Goal: Information Seeking & Learning: Learn about a topic

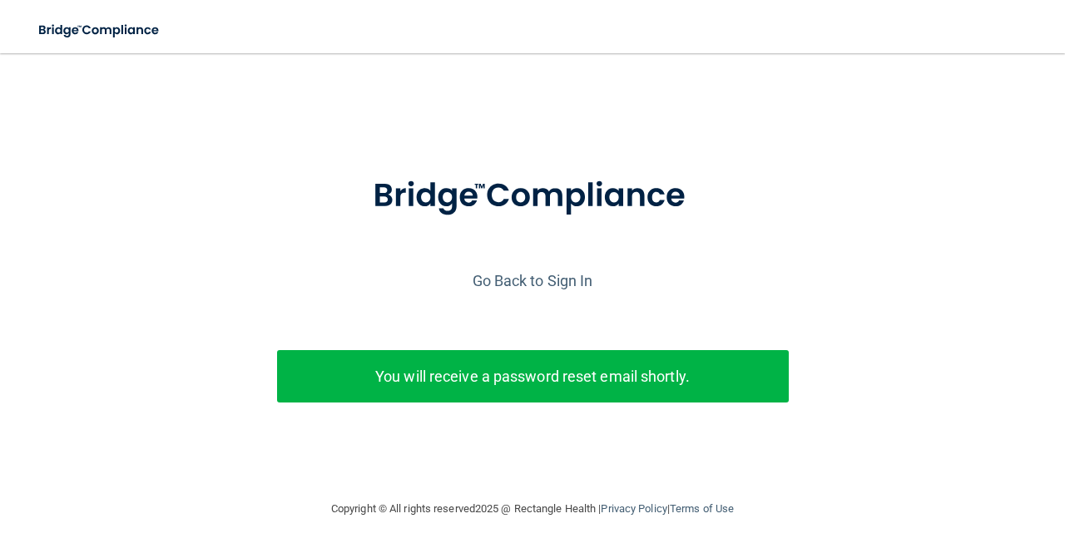
scroll to position [3, 0]
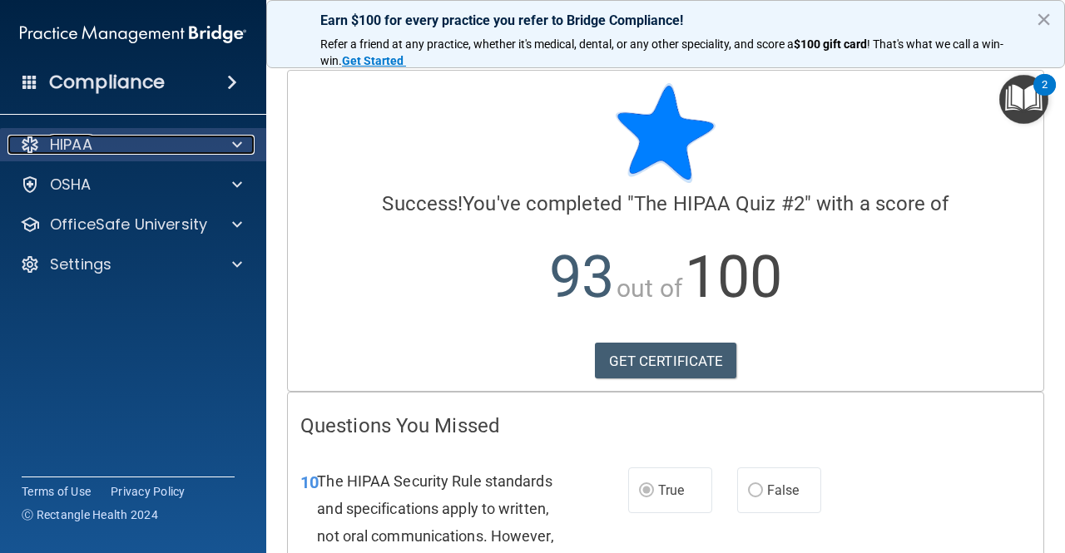
click at [240, 139] on span at bounding box center [237, 145] width 10 height 20
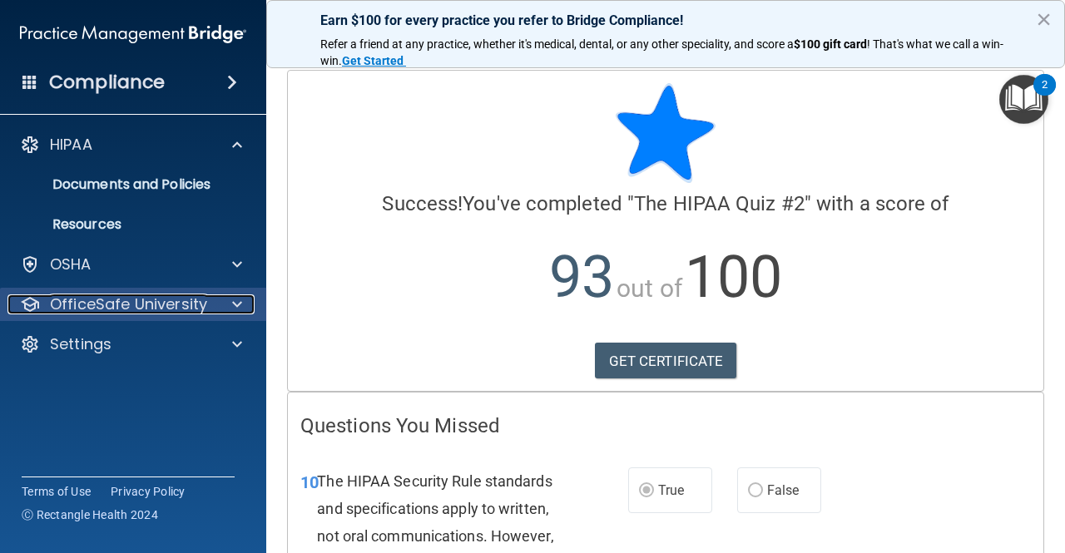
click at [181, 299] on p "OfficeSafe University" at bounding box center [128, 305] width 157 height 20
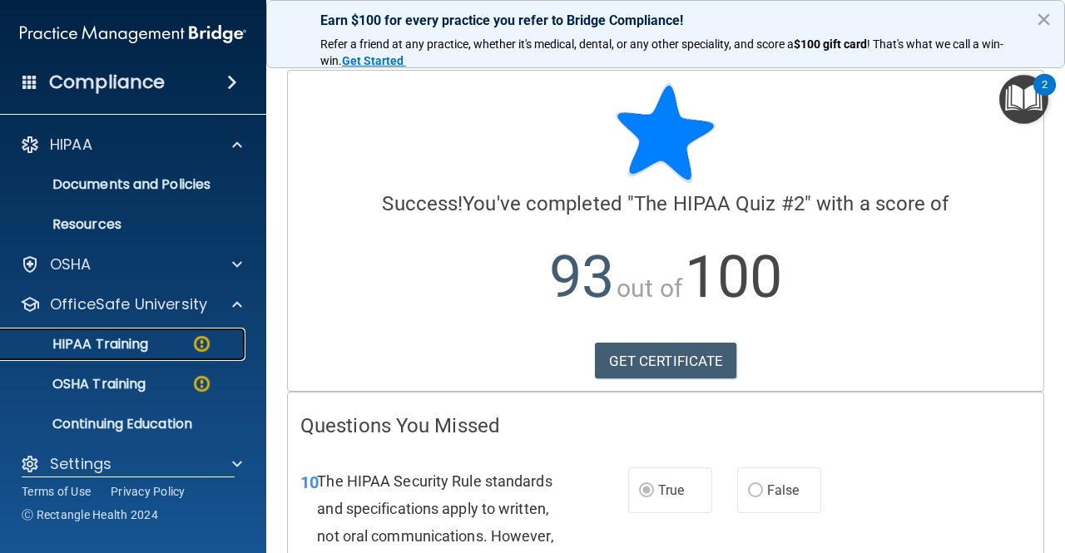
click at [156, 349] on div "HIPAA Training" at bounding box center [124, 344] width 227 height 17
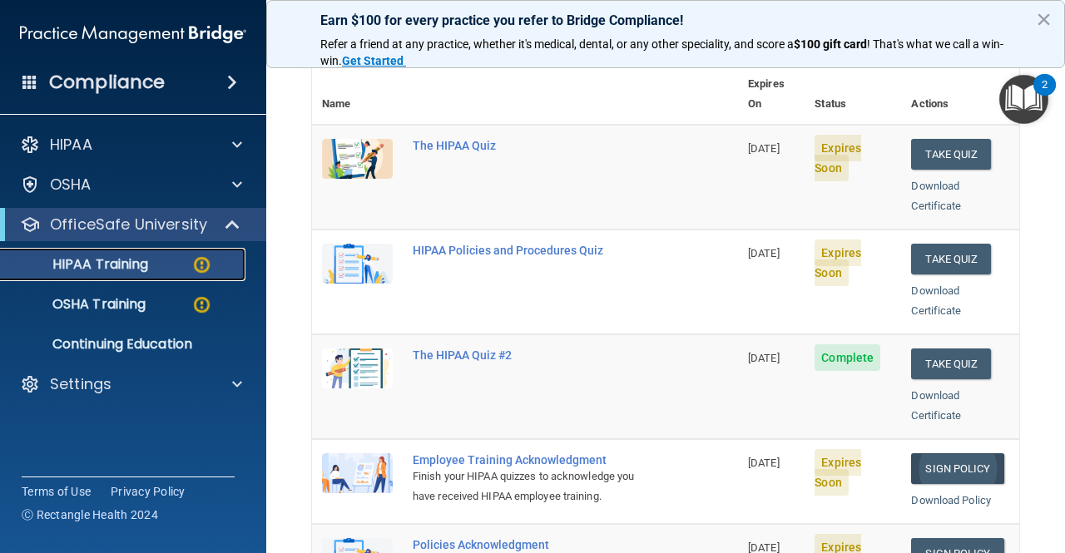
scroll to position [22, 0]
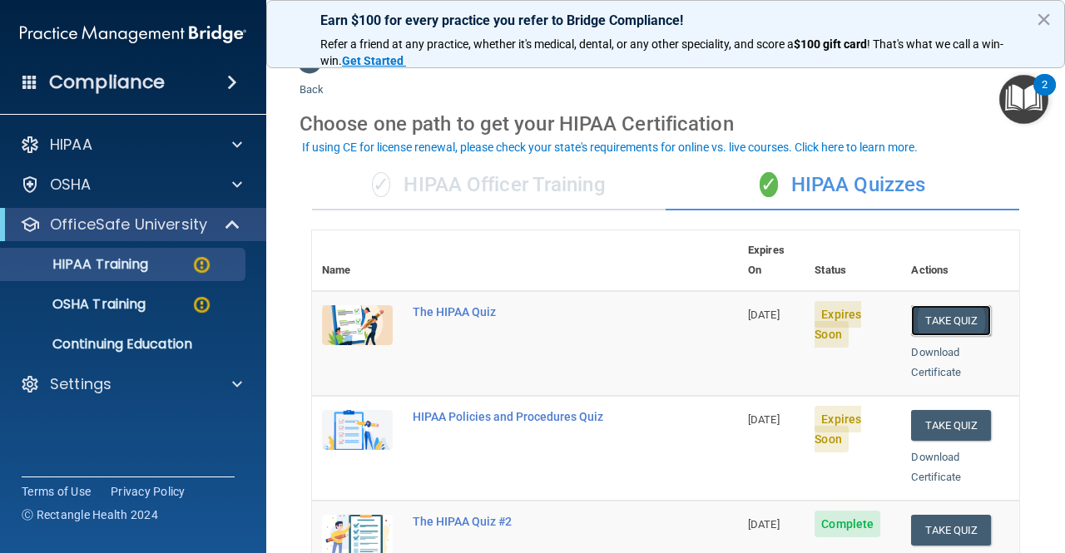
click at [937, 305] on button "Take Quiz" at bounding box center [951, 320] width 80 height 31
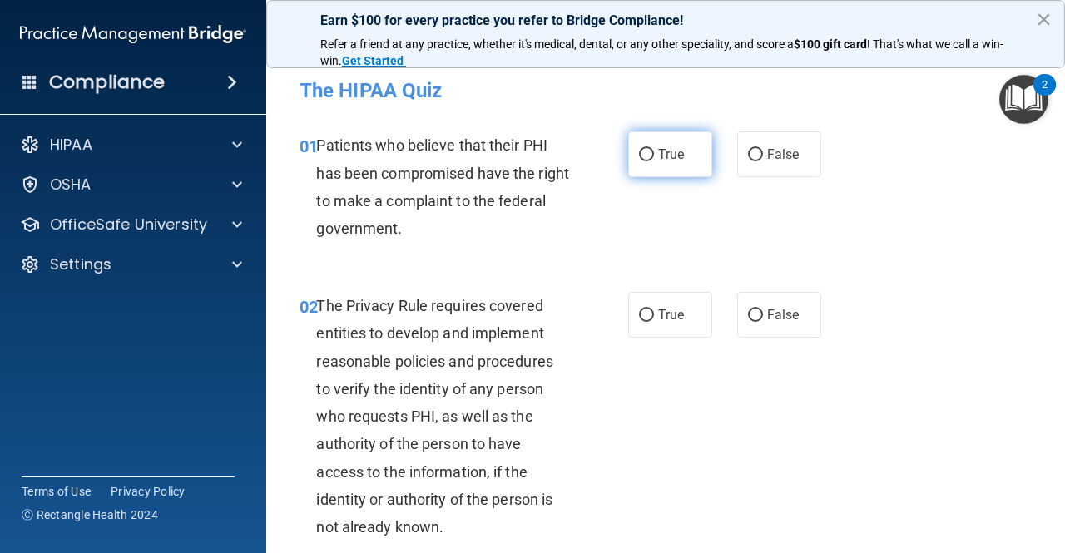
click at [662, 164] on label "True" at bounding box center [670, 154] width 84 height 46
click at [654, 161] on input "True" at bounding box center [646, 155] width 15 height 12
radio input "true"
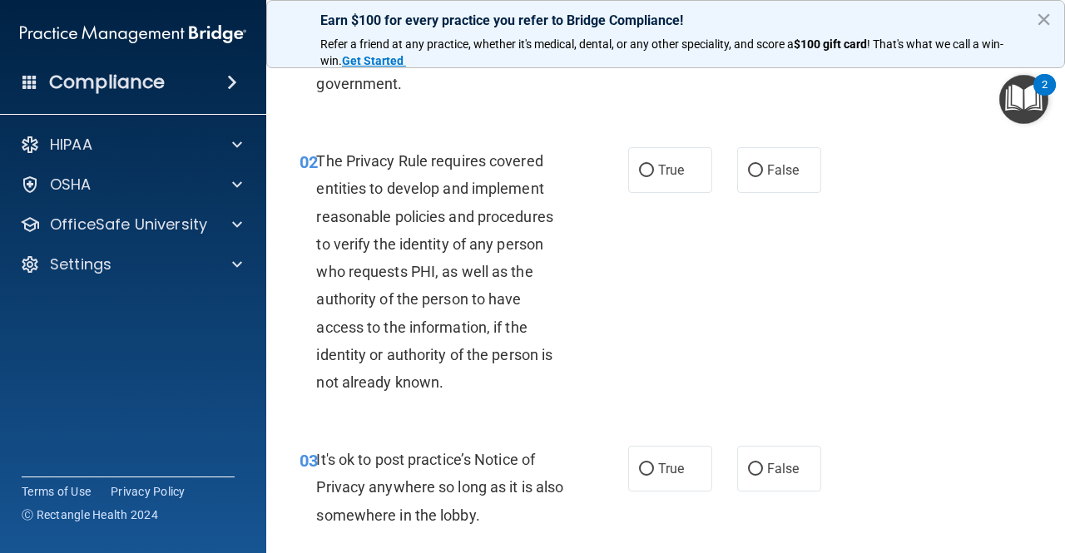
scroll to position [166, 0]
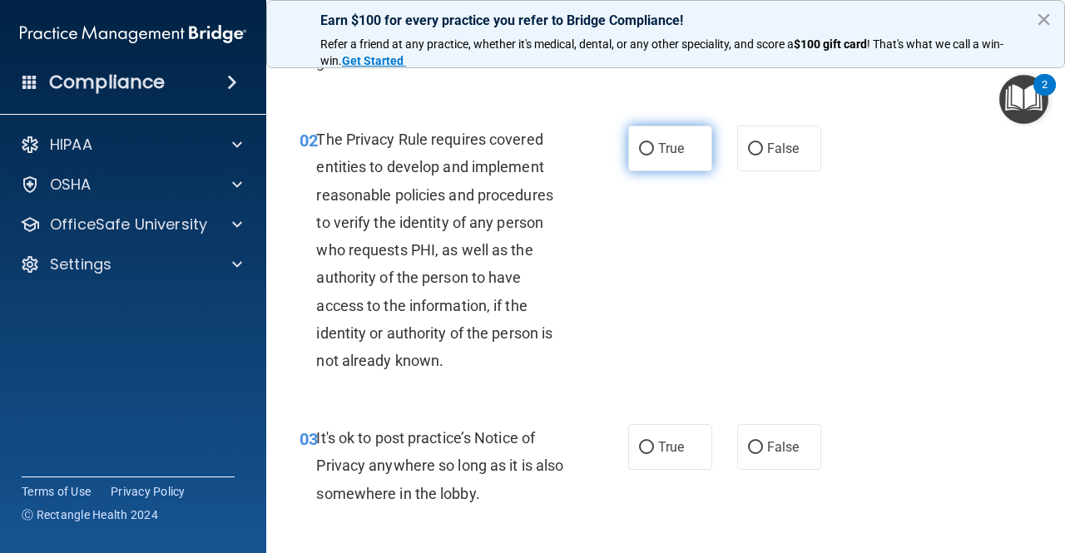
click at [658, 150] on span "True" at bounding box center [671, 149] width 26 height 16
click at [651, 150] on input "True" at bounding box center [646, 149] width 15 height 12
radio input "true"
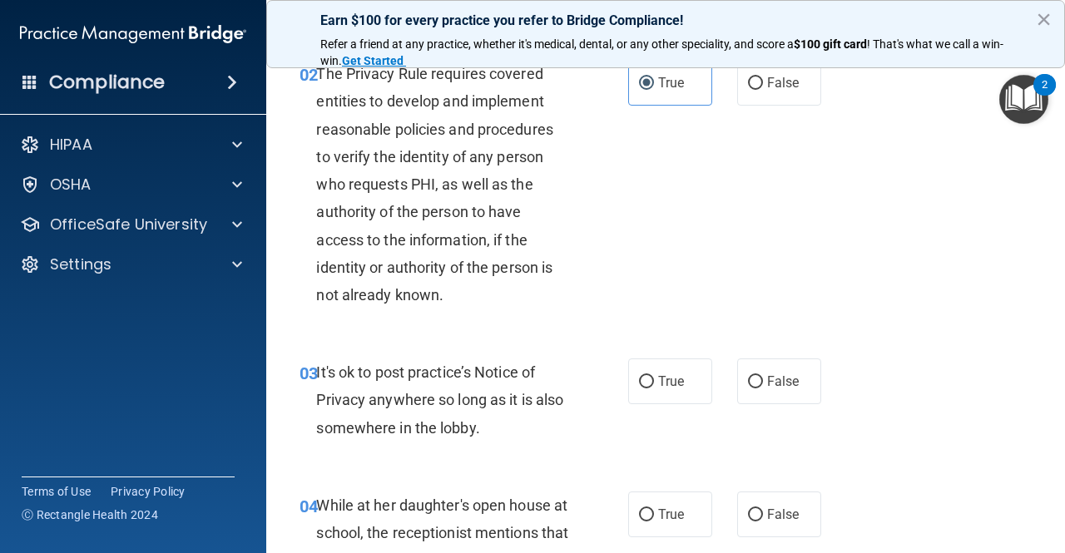
scroll to position [333, 0]
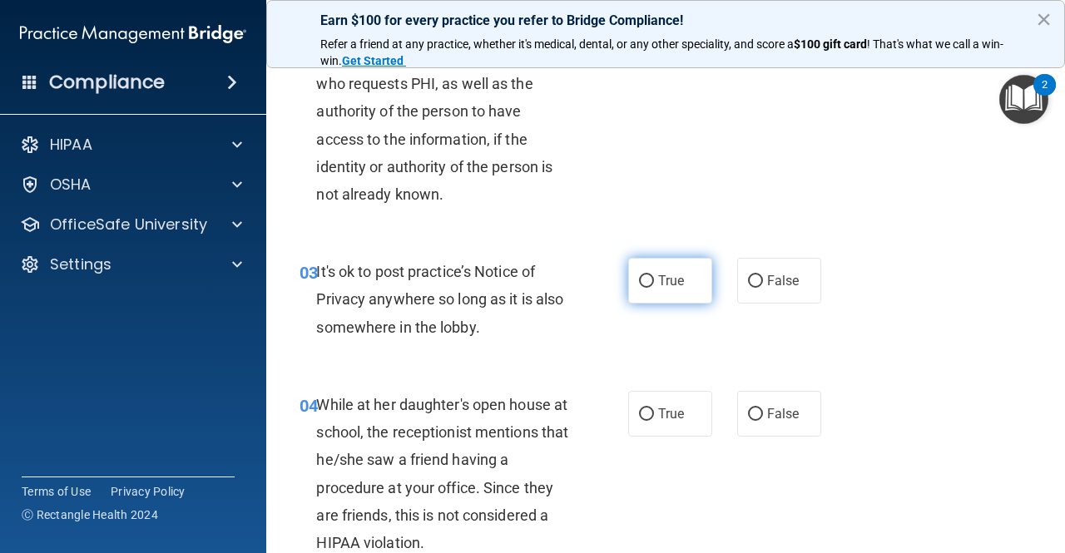
click at [658, 277] on span "True" at bounding box center [671, 281] width 26 height 16
click at [654, 277] on input "True" at bounding box center [646, 281] width 15 height 12
radio input "true"
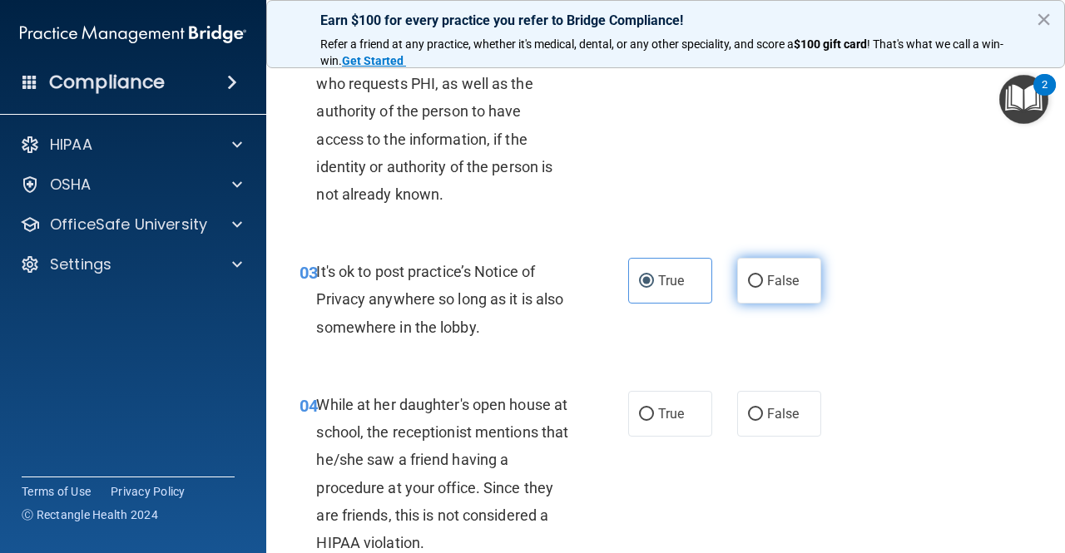
click at [748, 284] on input "False" at bounding box center [755, 281] width 15 height 12
radio input "true"
radio input "false"
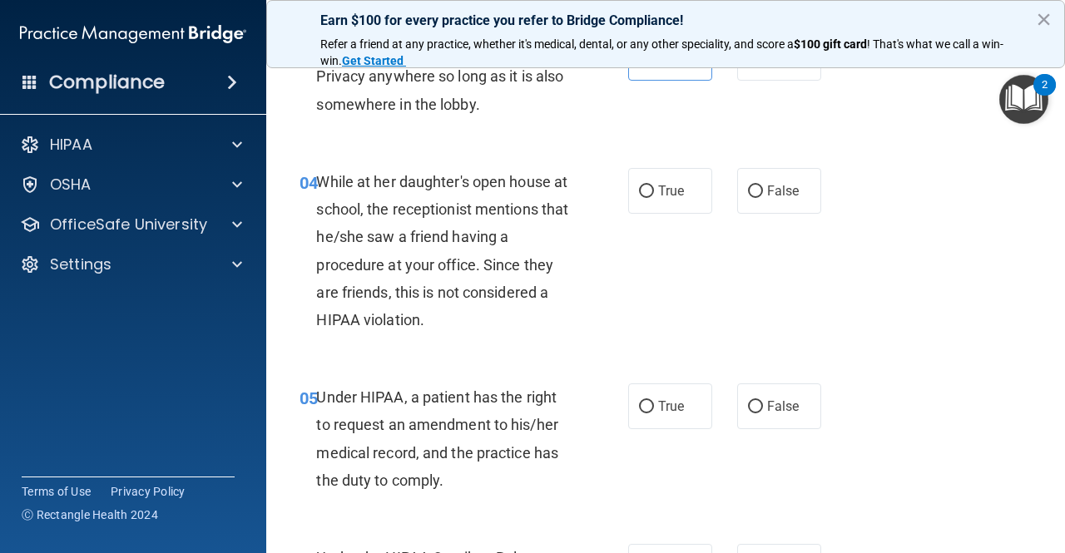
scroll to position [582, 0]
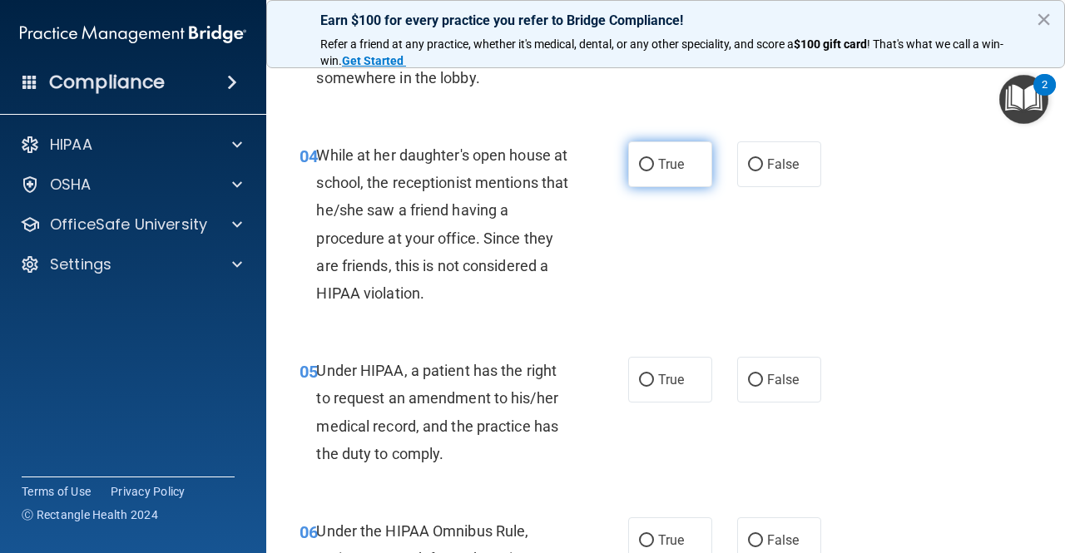
click at [645, 167] on input "True" at bounding box center [646, 165] width 15 height 12
radio input "true"
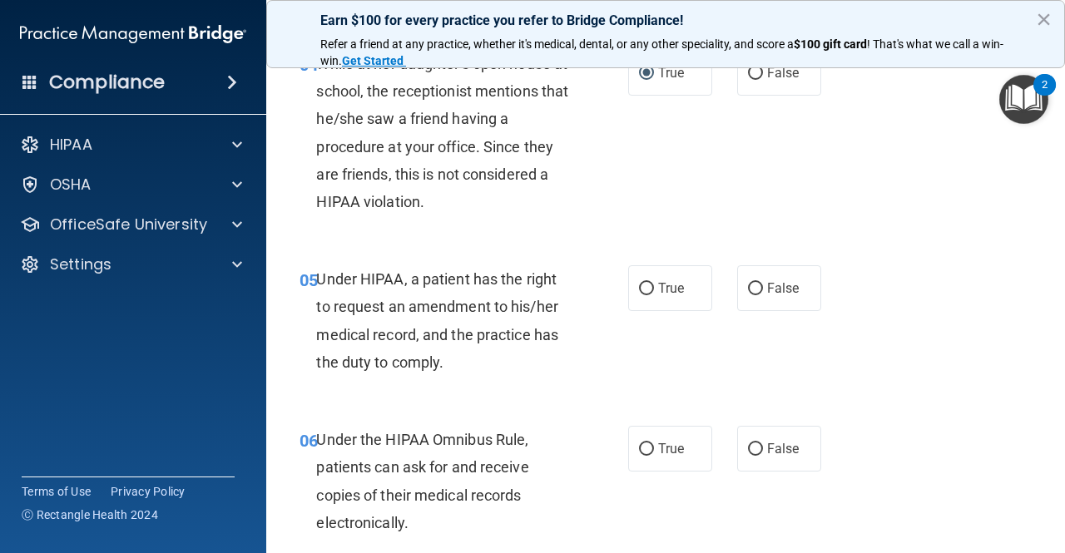
scroll to position [749, 0]
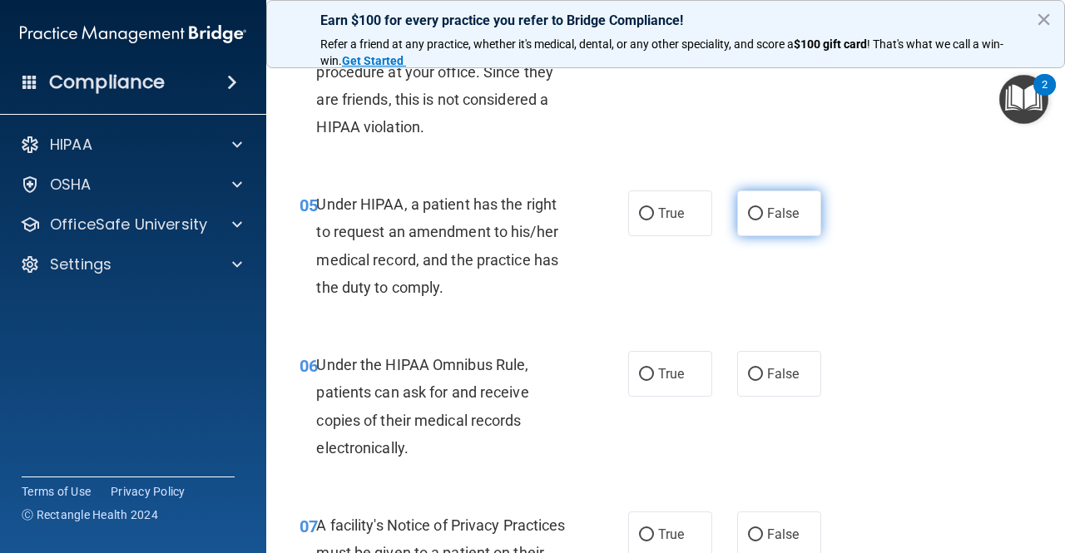
click at [751, 211] on input "False" at bounding box center [755, 214] width 15 height 12
radio input "true"
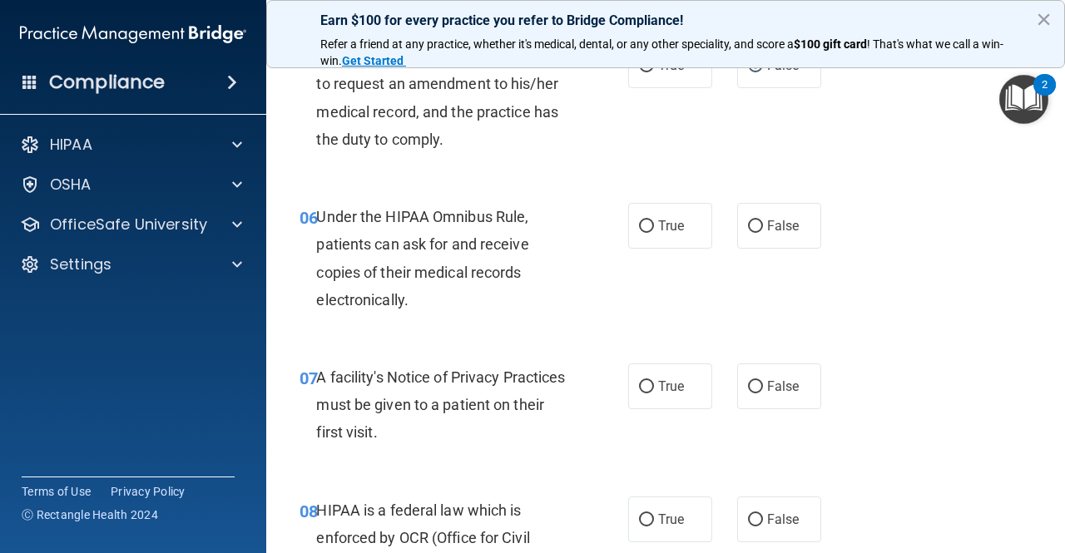
scroll to position [915, 0]
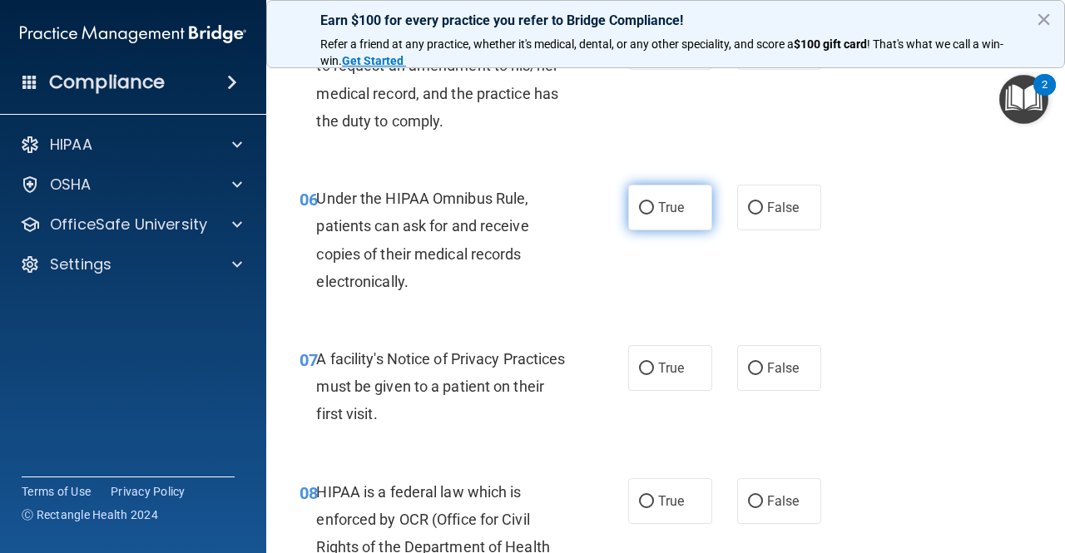
click at [676, 208] on span "True" at bounding box center [671, 208] width 26 height 16
click at [654, 208] on input "True" at bounding box center [646, 208] width 15 height 12
radio input "true"
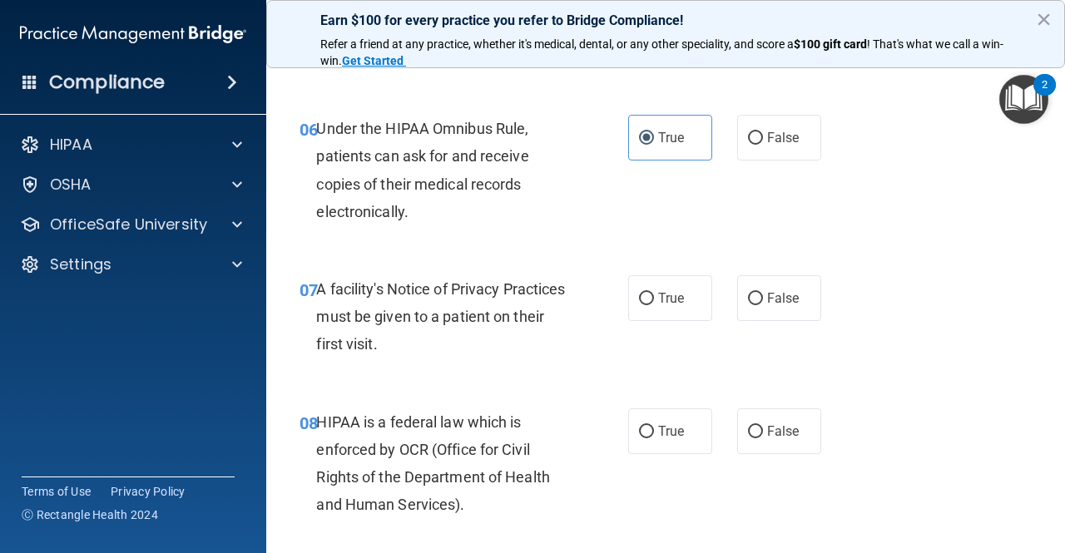
scroll to position [1082, 0]
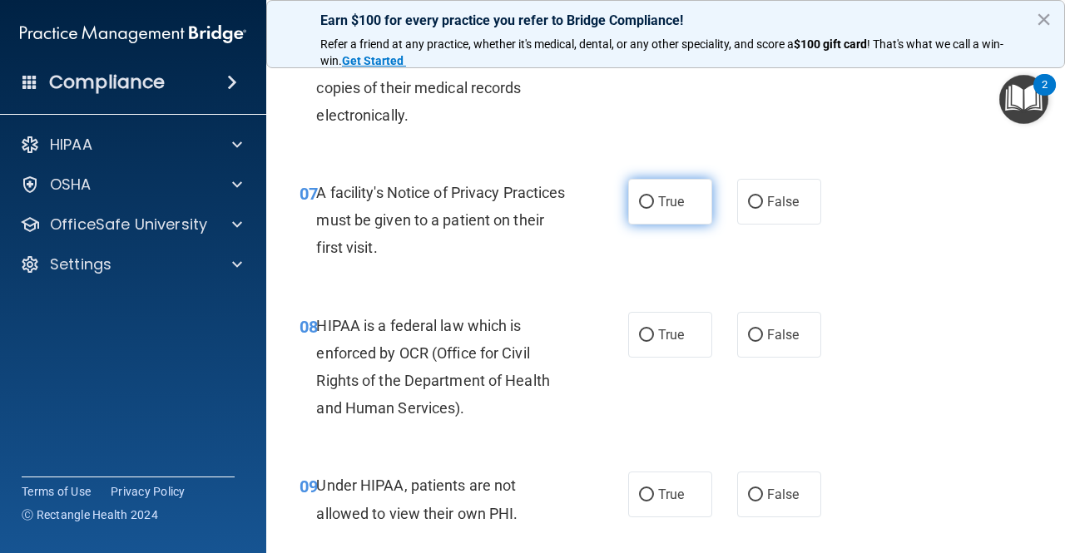
click at [658, 202] on span "True" at bounding box center [671, 202] width 26 height 16
click at [654, 202] on input "True" at bounding box center [646, 202] width 15 height 12
radio input "true"
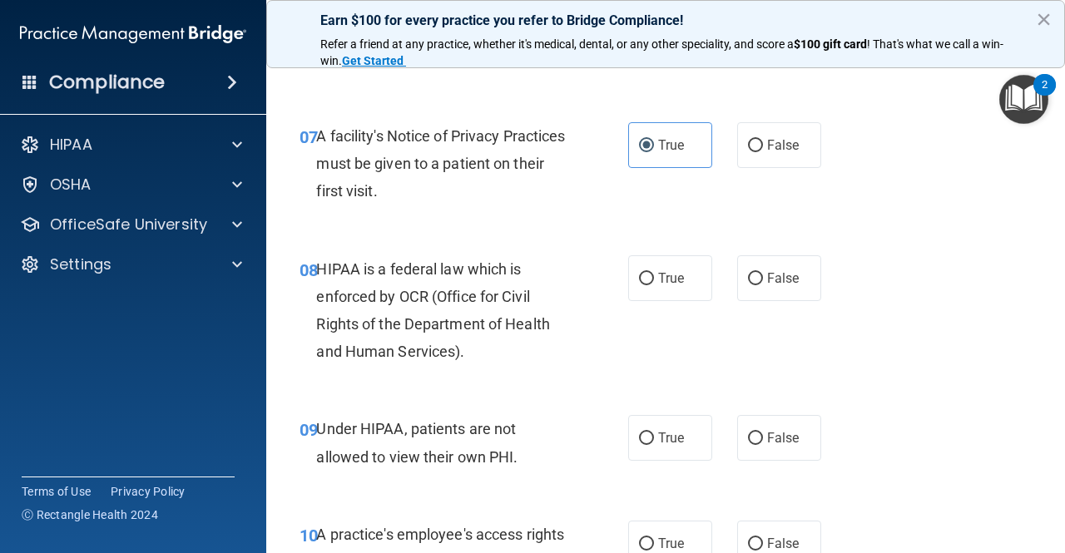
scroll to position [1165, 0]
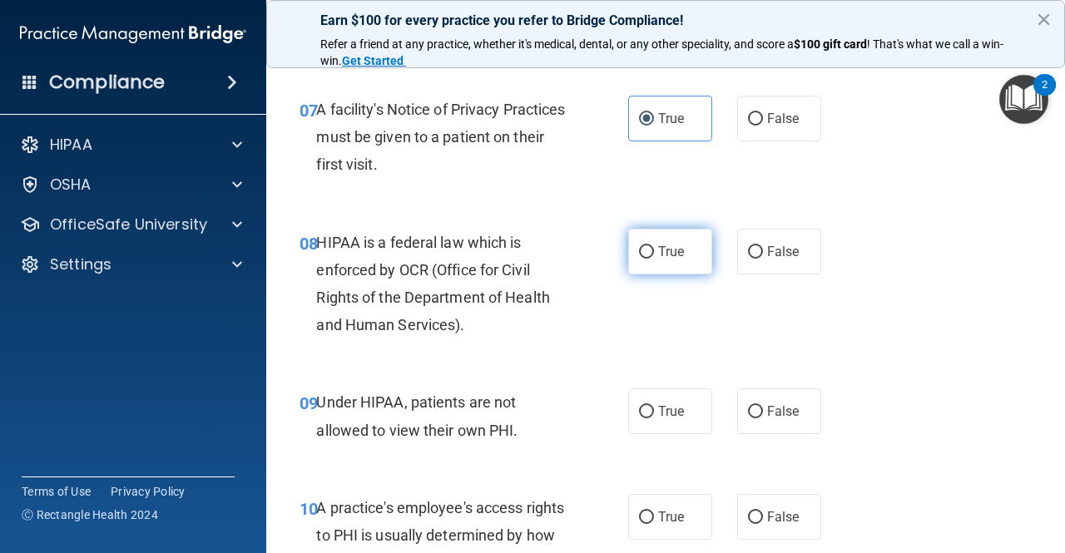
click at [658, 249] on span "True" at bounding box center [671, 252] width 26 height 16
click at [652, 249] on input "True" at bounding box center [646, 252] width 15 height 12
radio input "true"
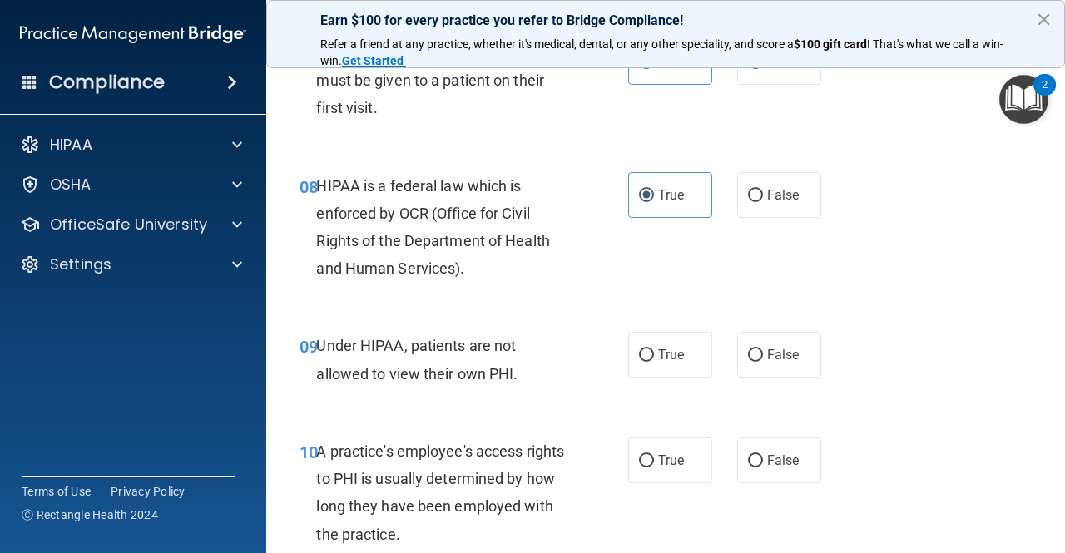
scroll to position [1248, 0]
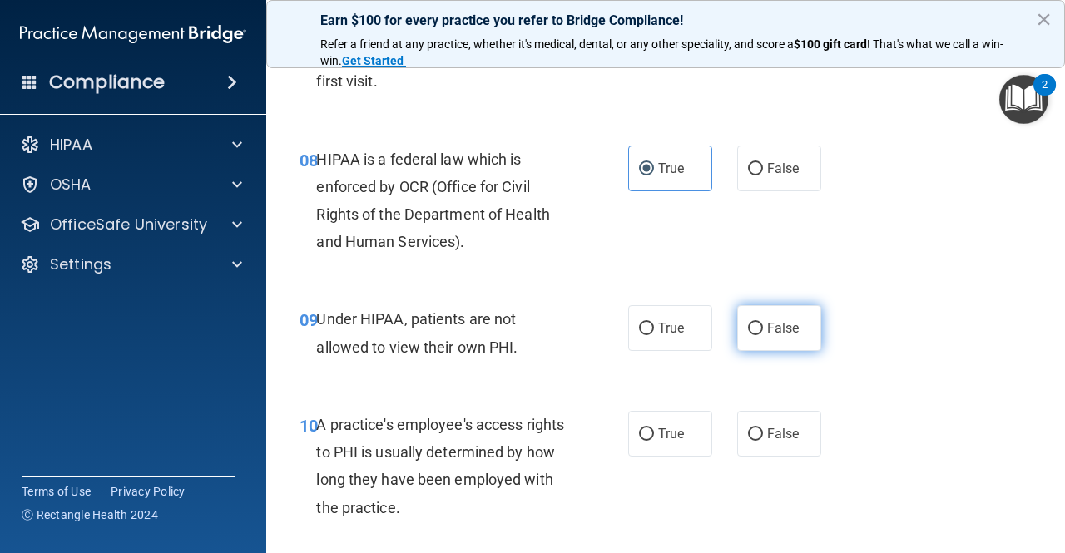
click at [748, 330] on input "False" at bounding box center [755, 329] width 15 height 12
radio input "true"
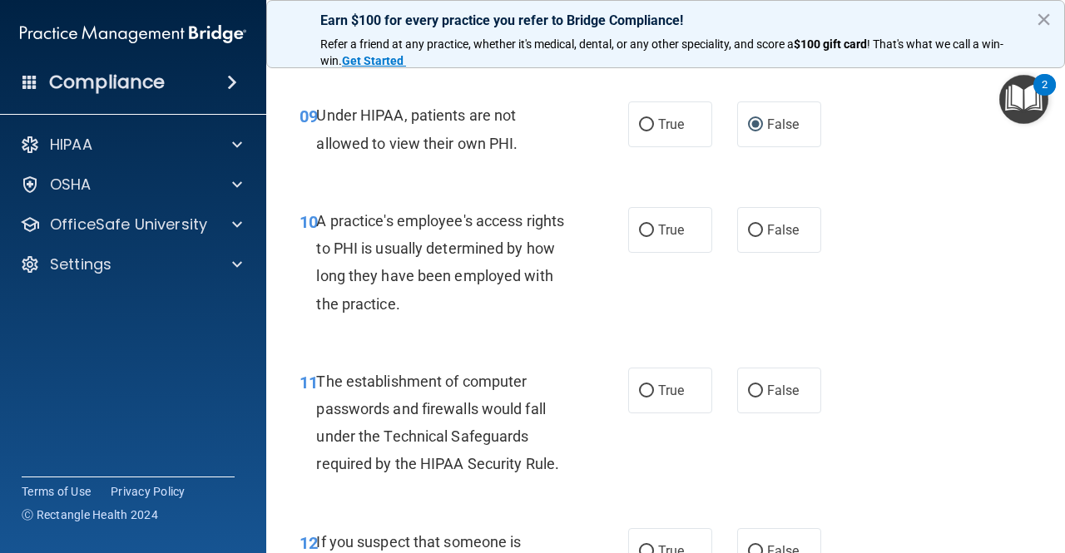
scroll to position [1498, 0]
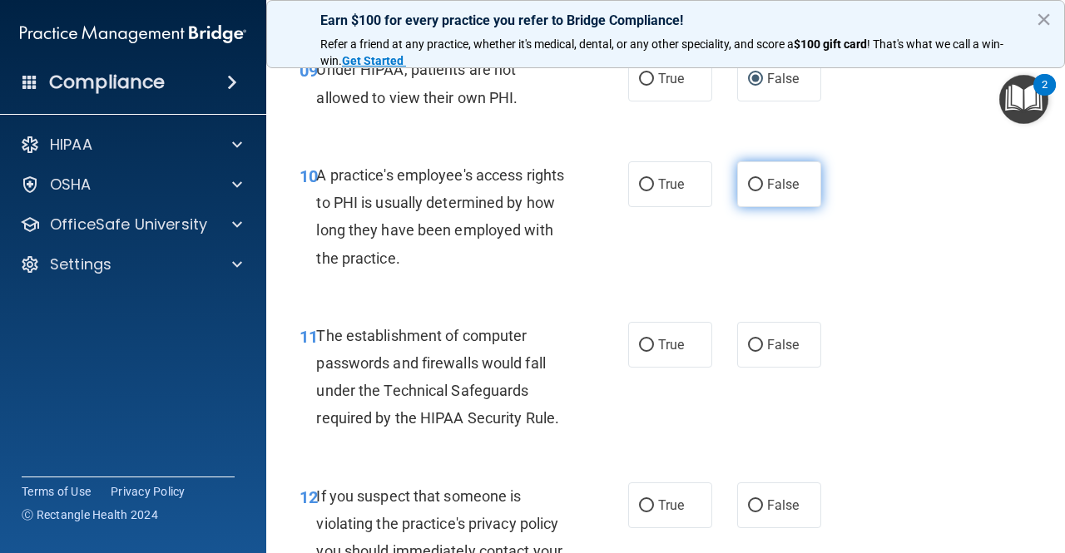
click at [749, 192] on label "False" at bounding box center [779, 184] width 84 height 46
click at [749, 191] on input "False" at bounding box center [755, 185] width 15 height 12
radio input "true"
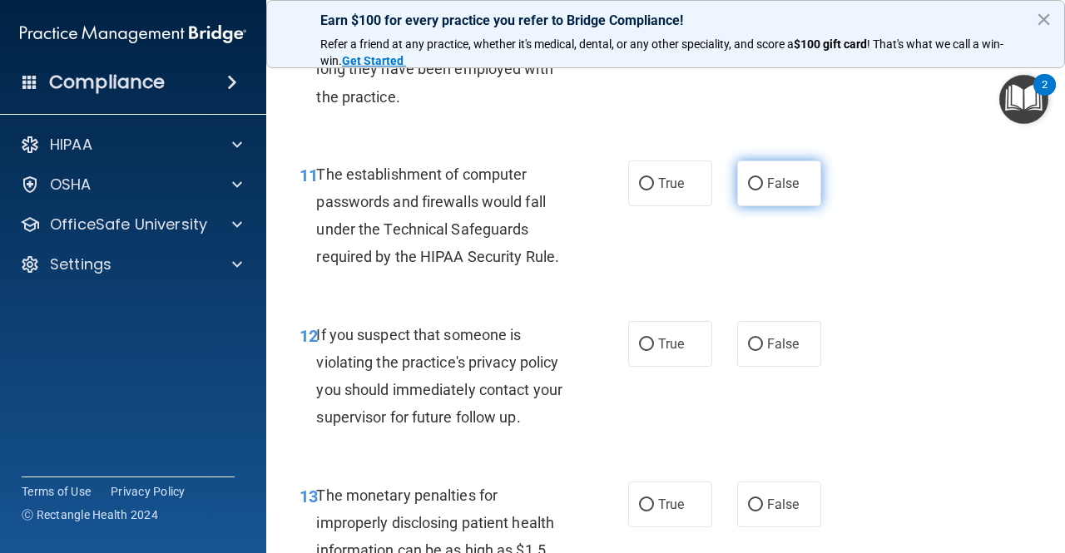
scroll to position [1747, 0]
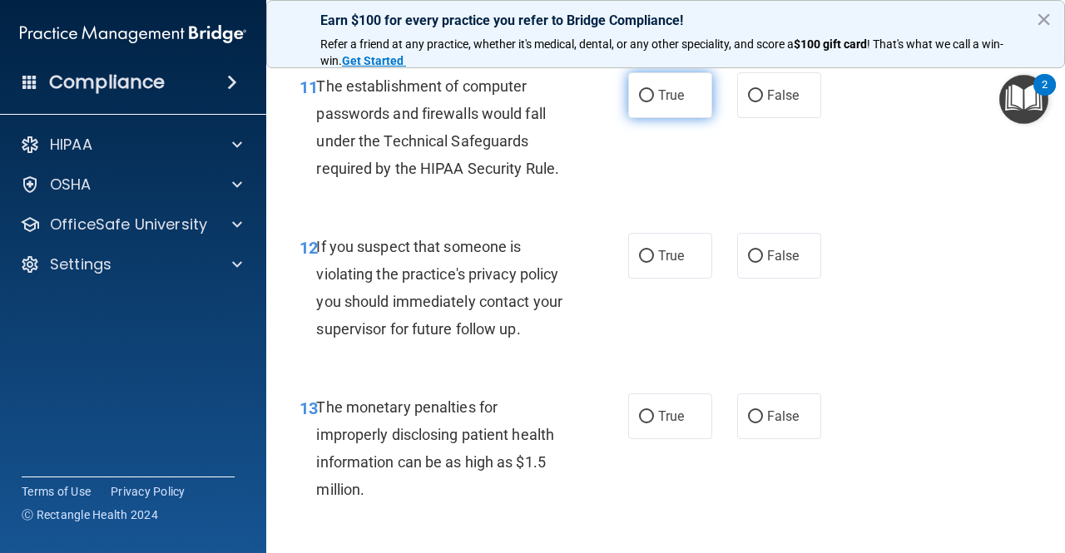
click at [647, 92] on label "True" at bounding box center [670, 95] width 84 height 46
click at [647, 92] on input "True" at bounding box center [646, 96] width 15 height 12
radio input "true"
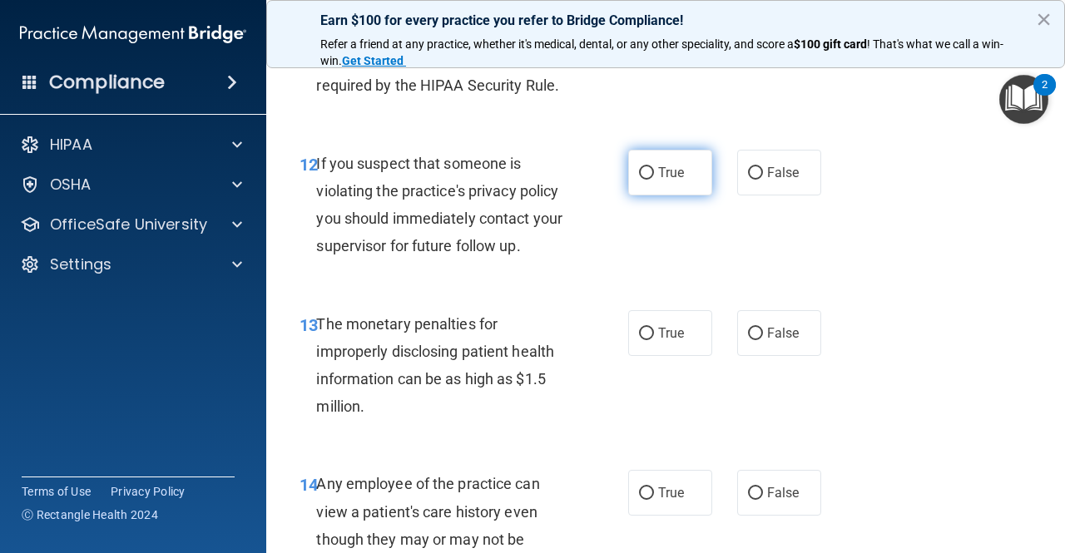
click at [671, 179] on span "True" at bounding box center [671, 173] width 26 height 16
click at [654, 179] on input "True" at bounding box center [646, 173] width 15 height 12
radio input "true"
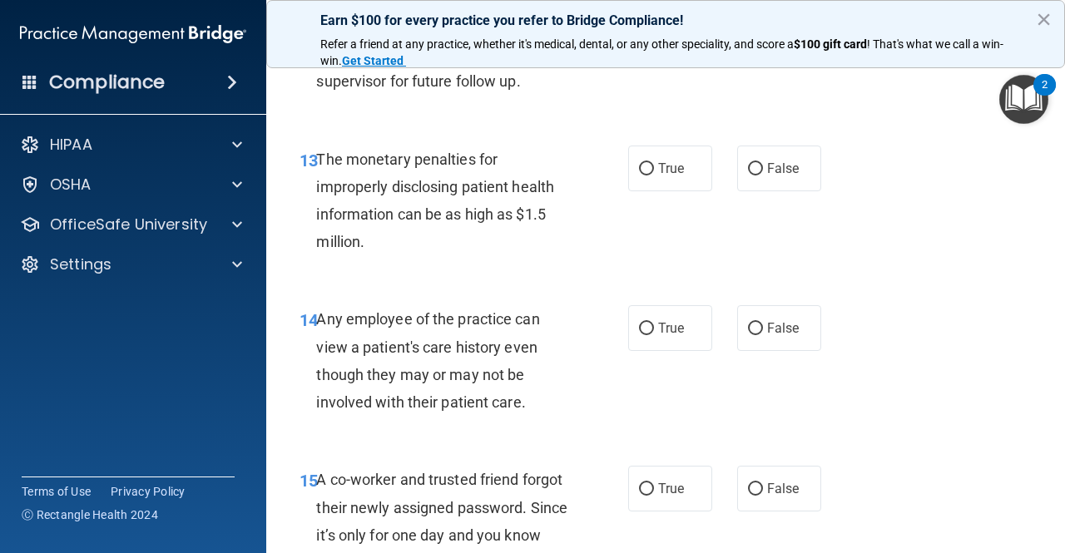
scroll to position [1997, 0]
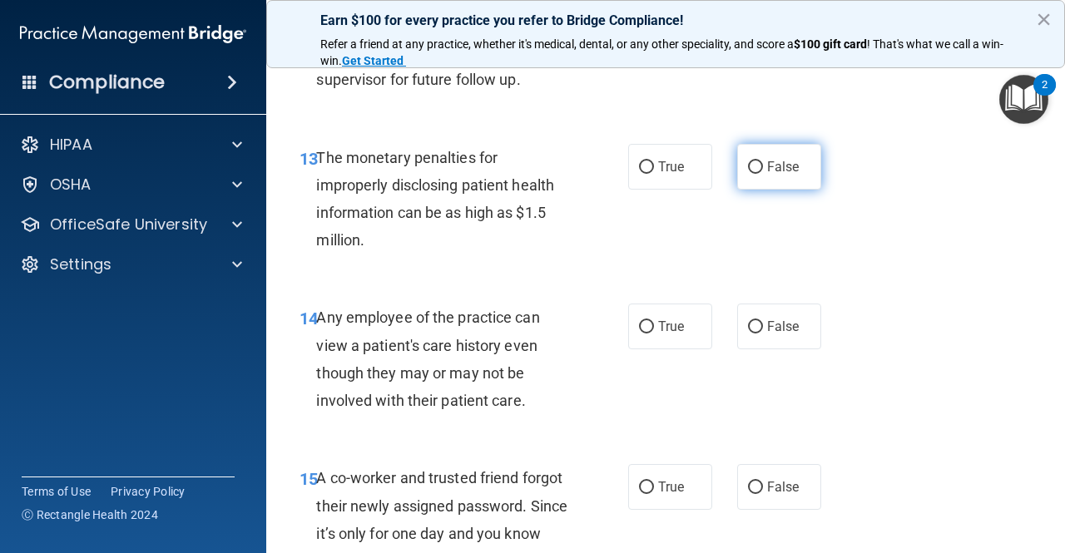
click at [774, 176] on label "False" at bounding box center [779, 167] width 84 height 46
click at [763, 174] on input "False" at bounding box center [755, 167] width 15 height 12
radio input "true"
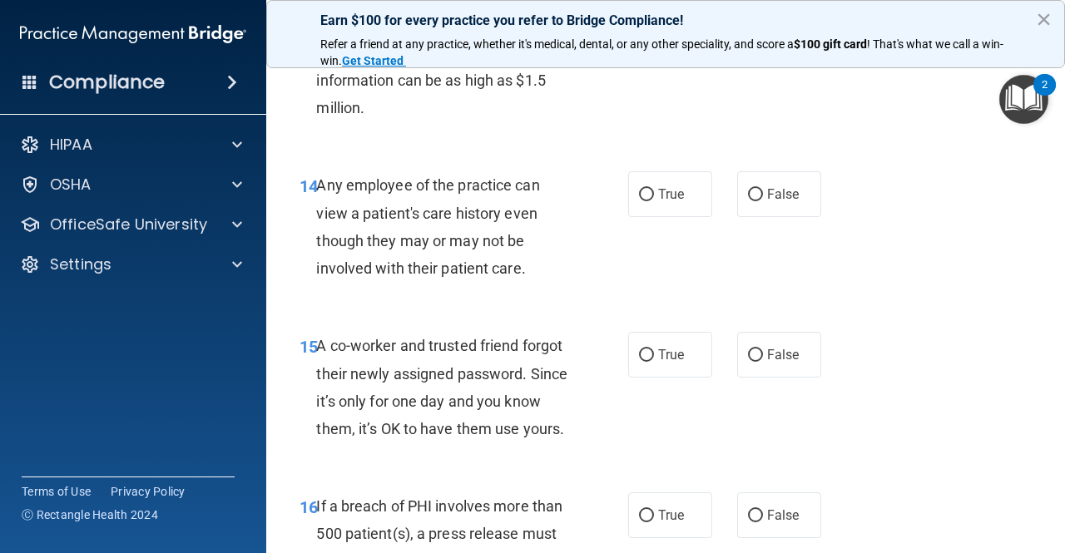
scroll to position [2163, 0]
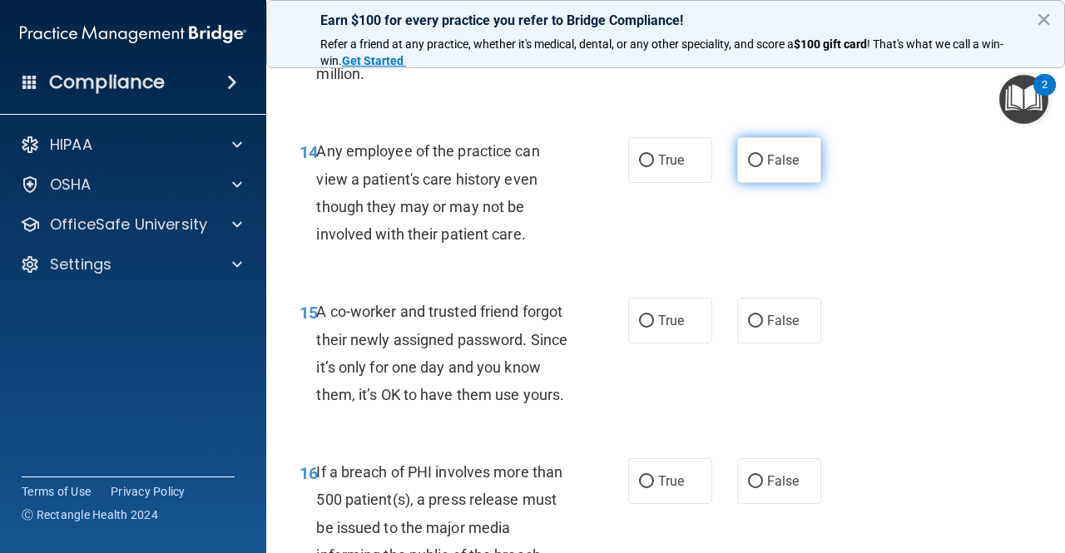
click at [800, 164] on label "False" at bounding box center [779, 160] width 84 height 46
click at [763, 164] on input "False" at bounding box center [755, 161] width 15 height 12
radio input "true"
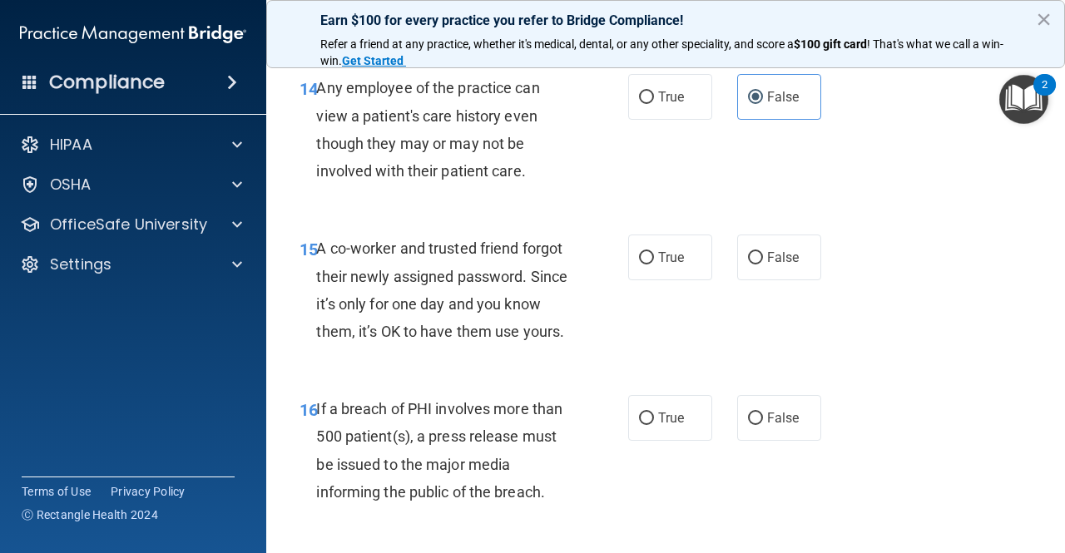
scroll to position [2330, 0]
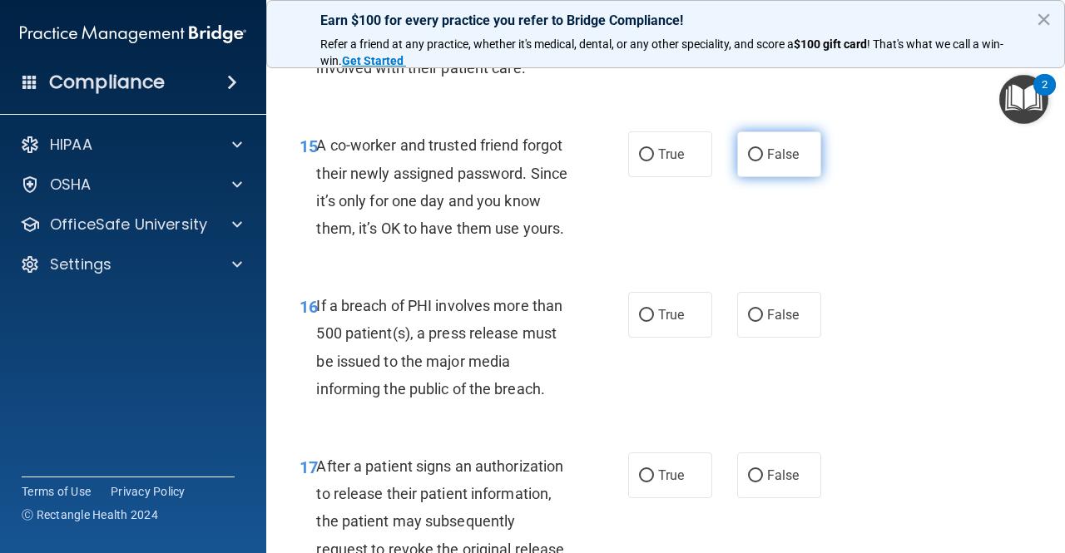
click at [767, 156] on span "False" at bounding box center [783, 154] width 32 height 16
click at [761, 156] on input "False" at bounding box center [755, 155] width 15 height 12
radio input "true"
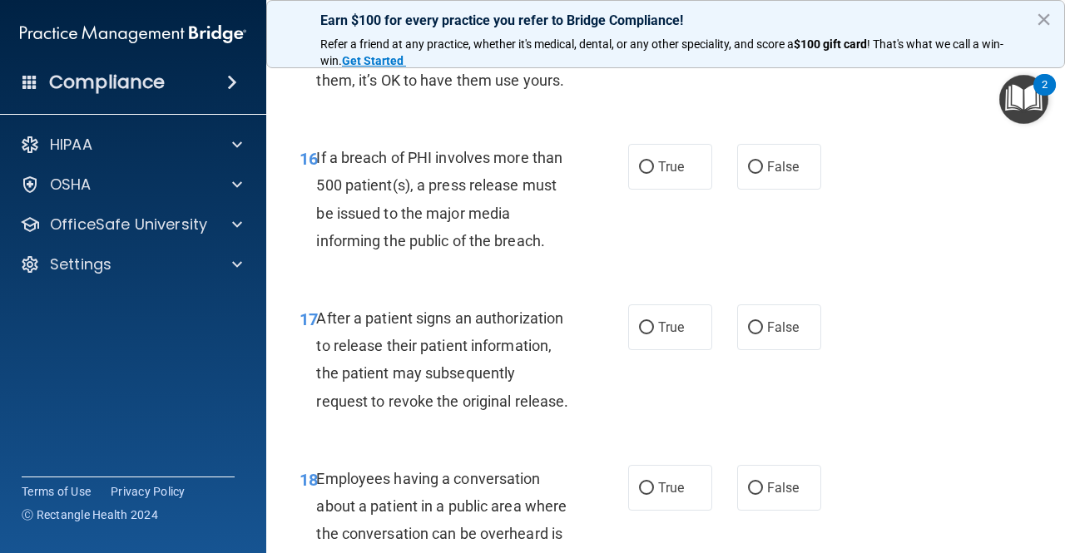
scroll to position [2496, 0]
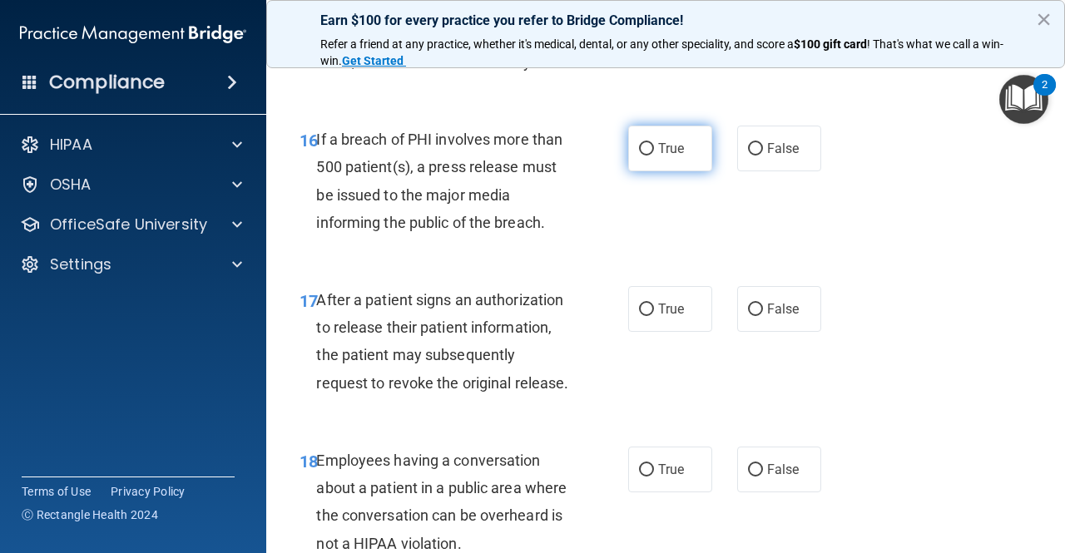
click at [651, 171] on label "True" at bounding box center [670, 149] width 84 height 46
click at [651, 156] on input "True" at bounding box center [646, 149] width 15 height 12
radio input "true"
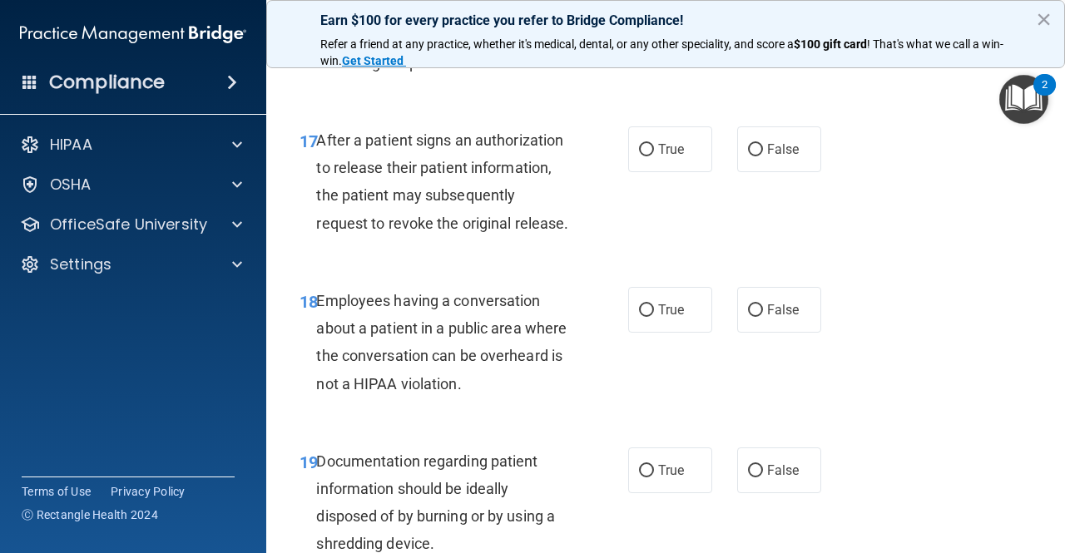
scroll to position [2663, 0]
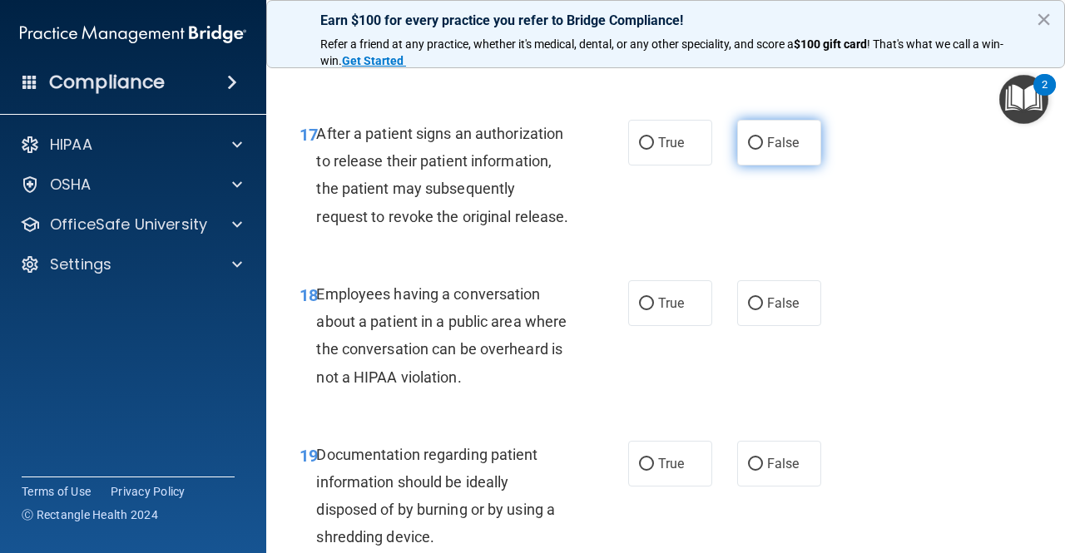
click at [748, 150] on input "False" at bounding box center [755, 143] width 15 height 12
radio input "true"
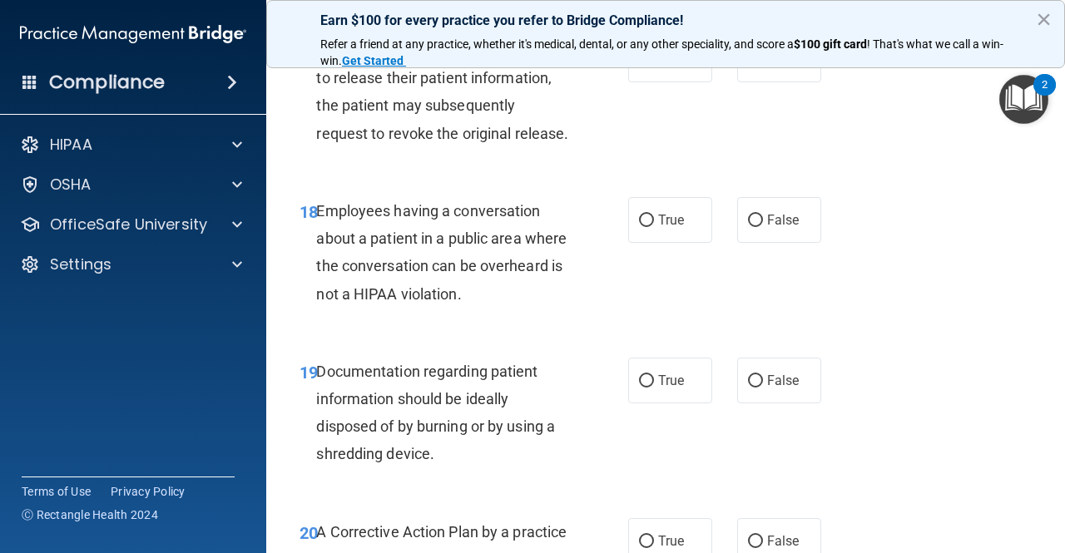
scroll to position [2829, 0]
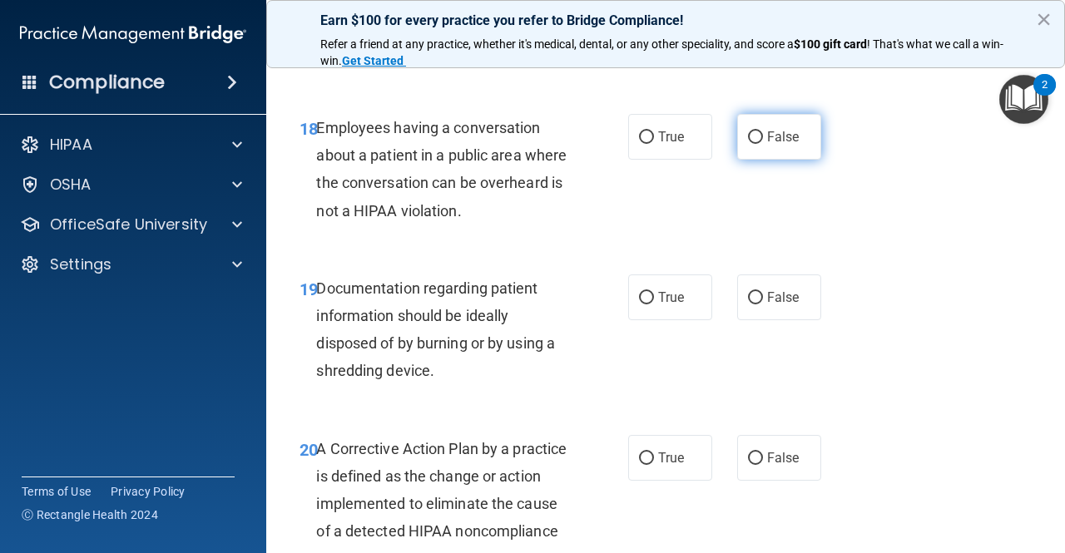
click at [776, 145] on span "False" at bounding box center [783, 137] width 32 height 16
click at [763, 144] on input "False" at bounding box center [755, 137] width 15 height 12
radio input "true"
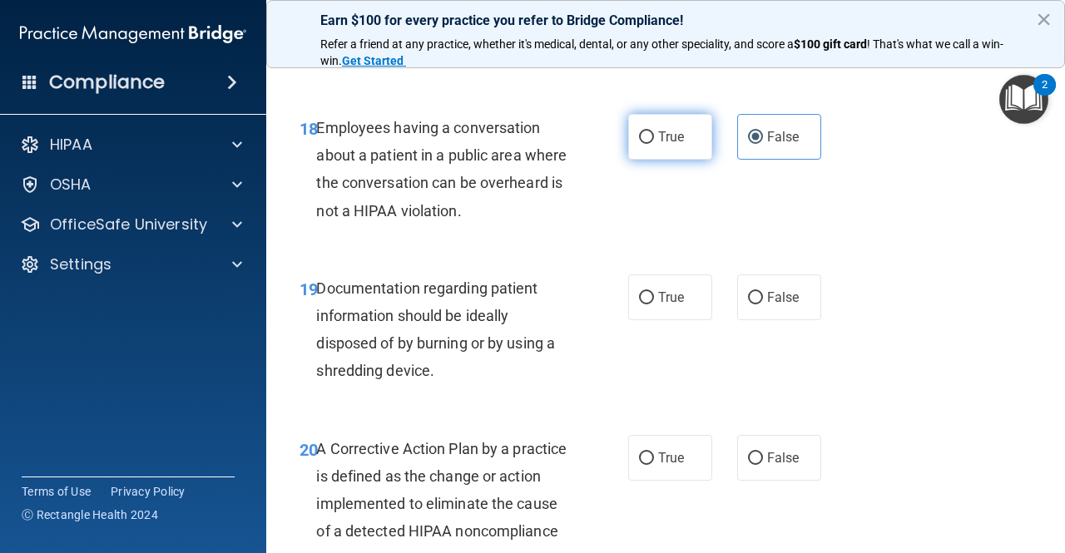
click at [658, 145] on span "True" at bounding box center [671, 137] width 26 height 16
click at [653, 144] on input "True" at bounding box center [646, 137] width 15 height 12
radio input "true"
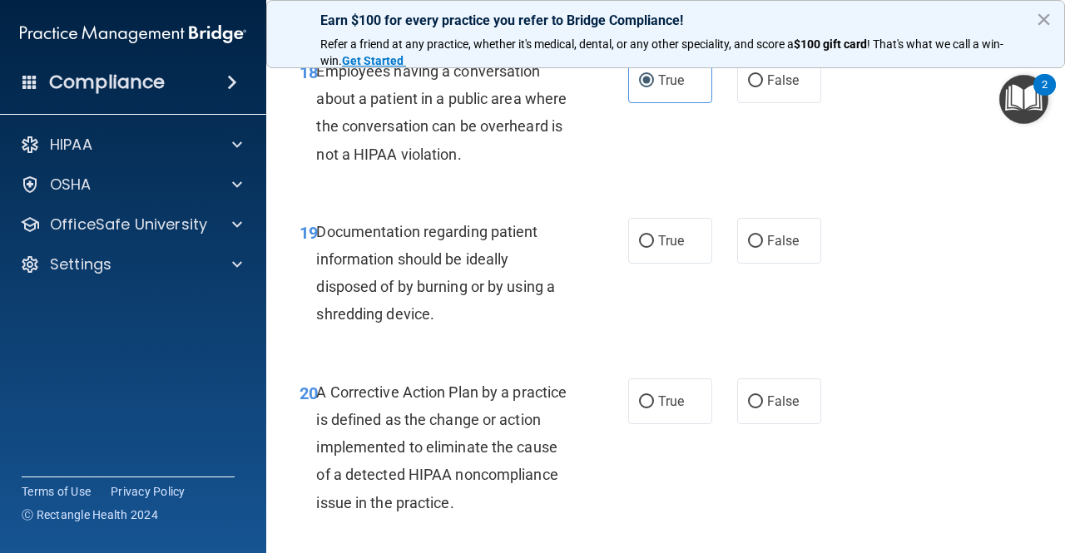
scroll to position [2912, 0]
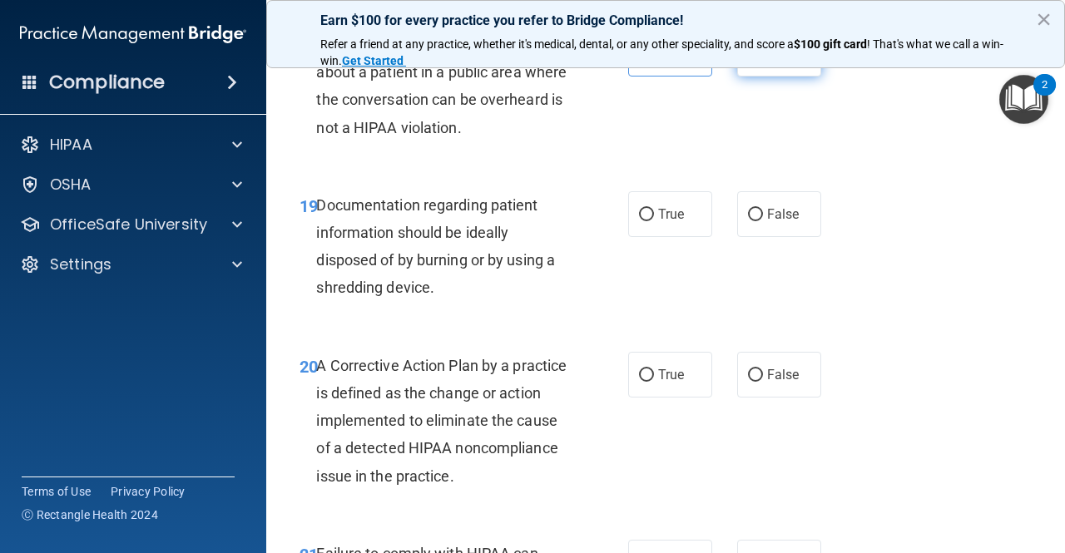
click at [758, 77] on label "False" at bounding box center [779, 54] width 84 height 46
click at [758, 61] on input "False" at bounding box center [755, 54] width 15 height 12
radio input "true"
radio input "false"
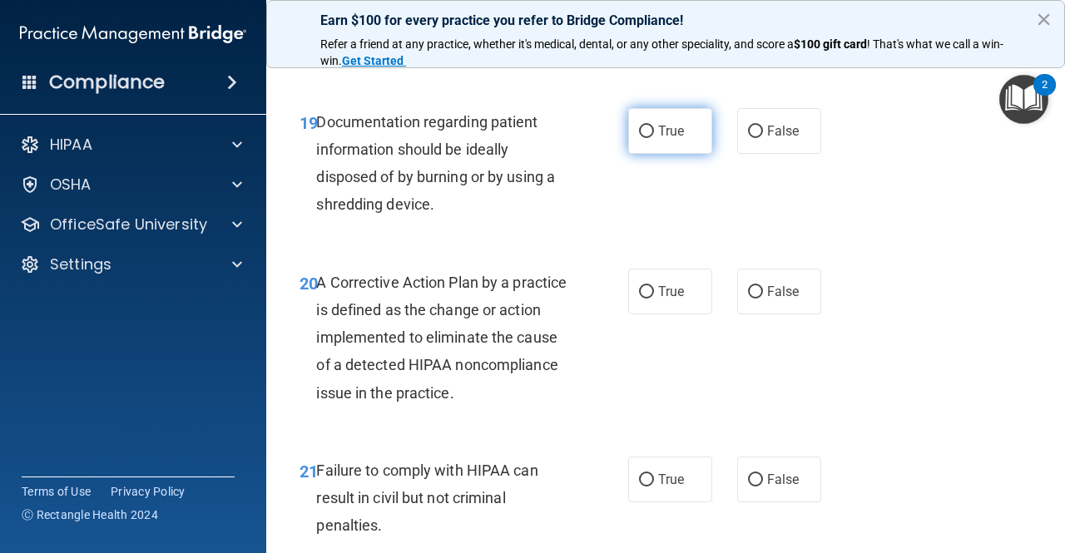
click at [639, 138] on input "True" at bounding box center [646, 132] width 15 height 12
radio input "true"
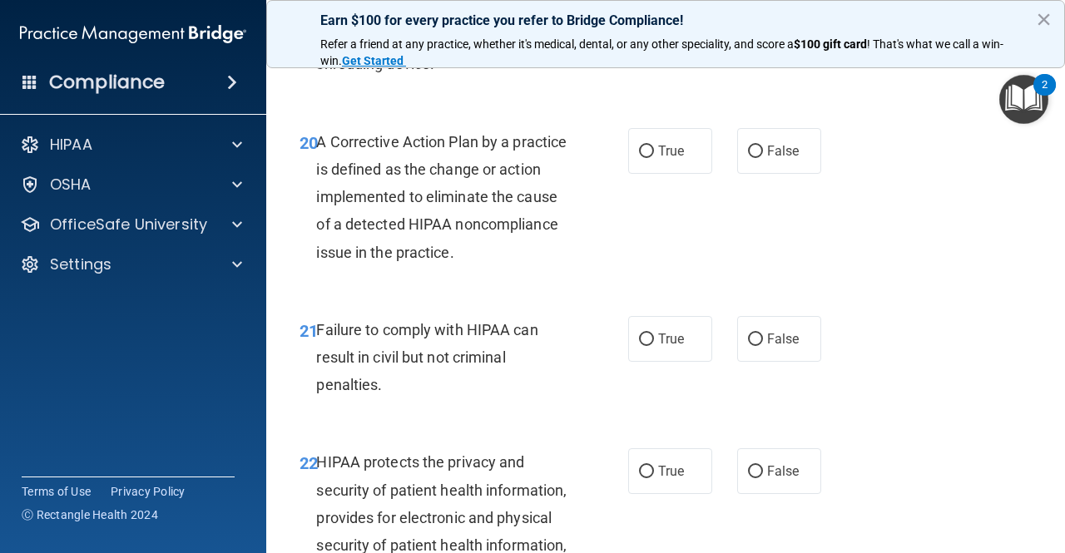
scroll to position [3162, 0]
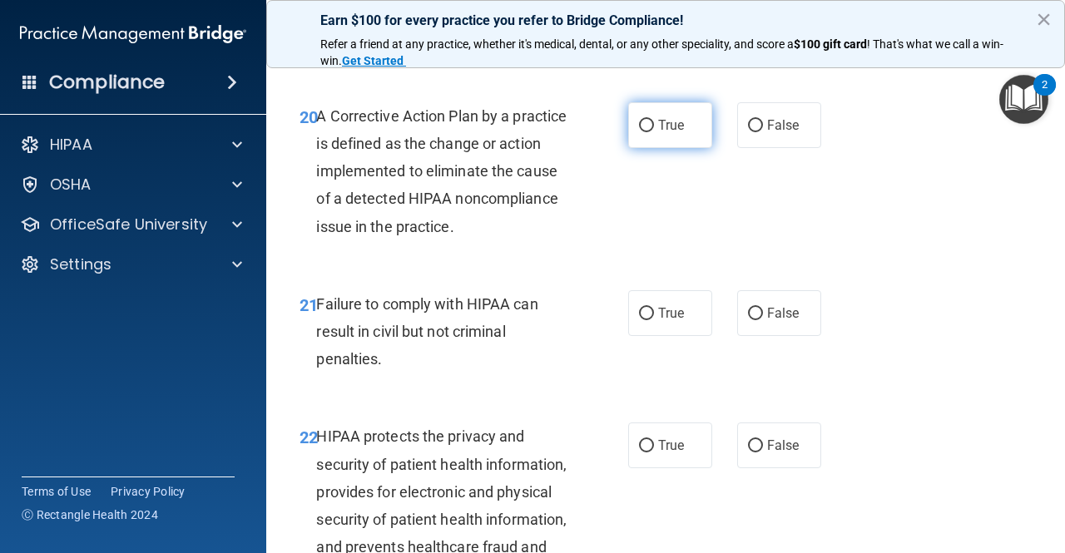
click at [658, 133] on span "True" at bounding box center [671, 125] width 26 height 16
click at [652, 132] on input "True" at bounding box center [646, 126] width 15 height 12
radio input "true"
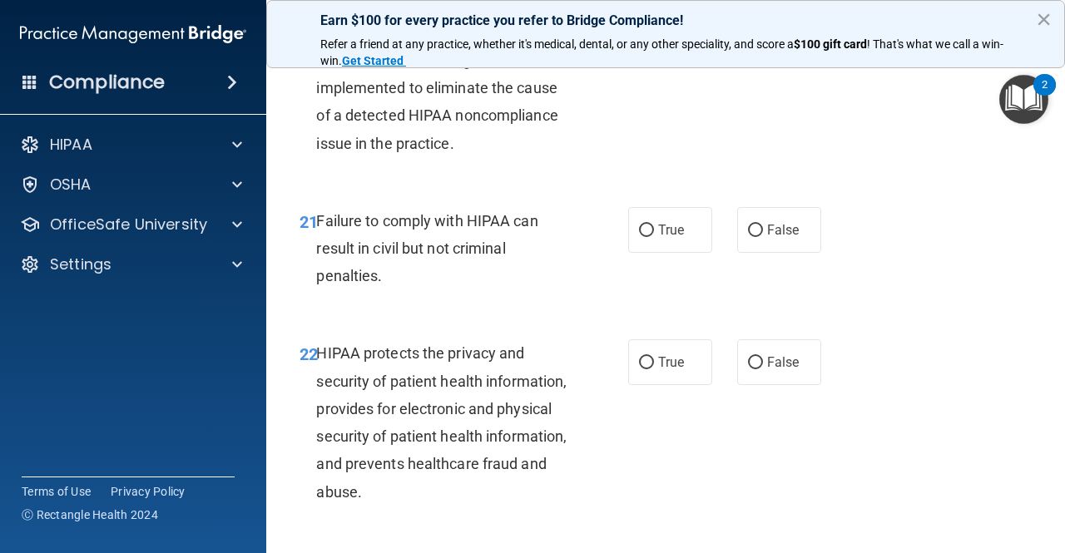
scroll to position [3328, 0]
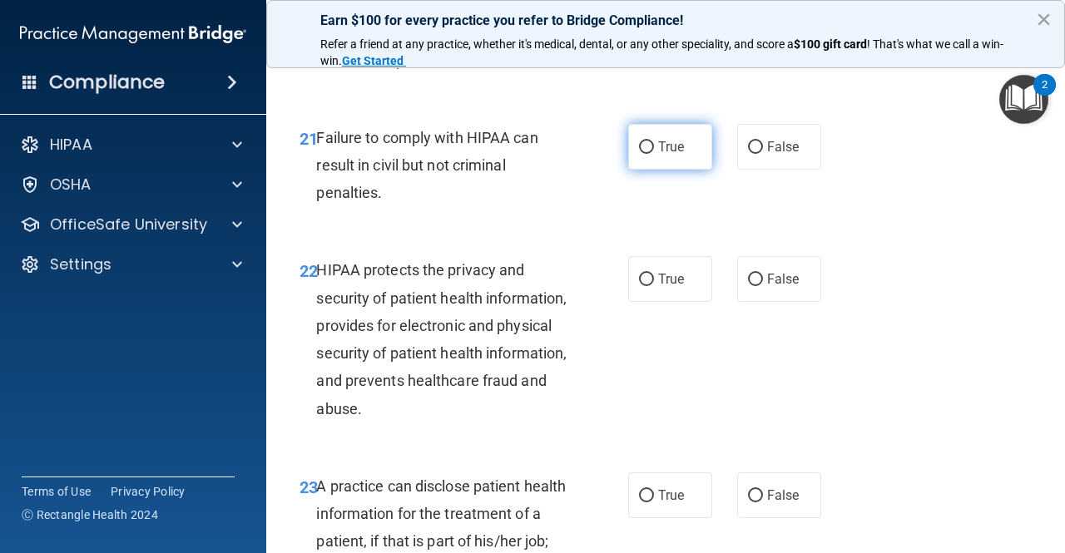
click at [648, 170] on label "True" at bounding box center [670, 147] width 84 height 46
click at [648, 154] on input "True" at bounding box center [646, 147] width 15 height 12
radio input "true"
click at [767, 155] on span "False" at bounding box center [783, 147] width 32 height 16
click at [763, 154] on input "False" at bounding box center [755, 147] width 15 height 12
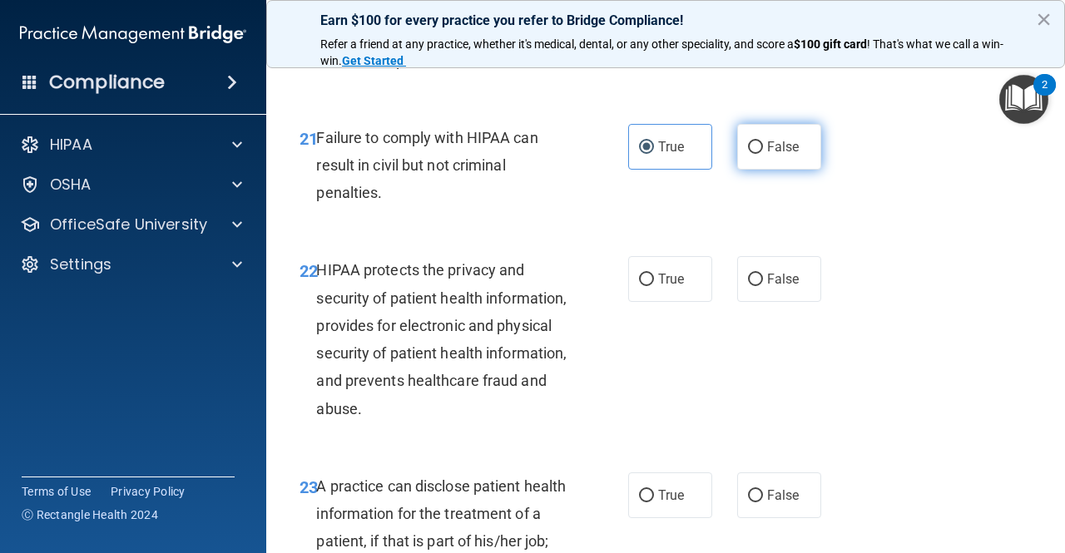
radio input "true"
radio input "false"
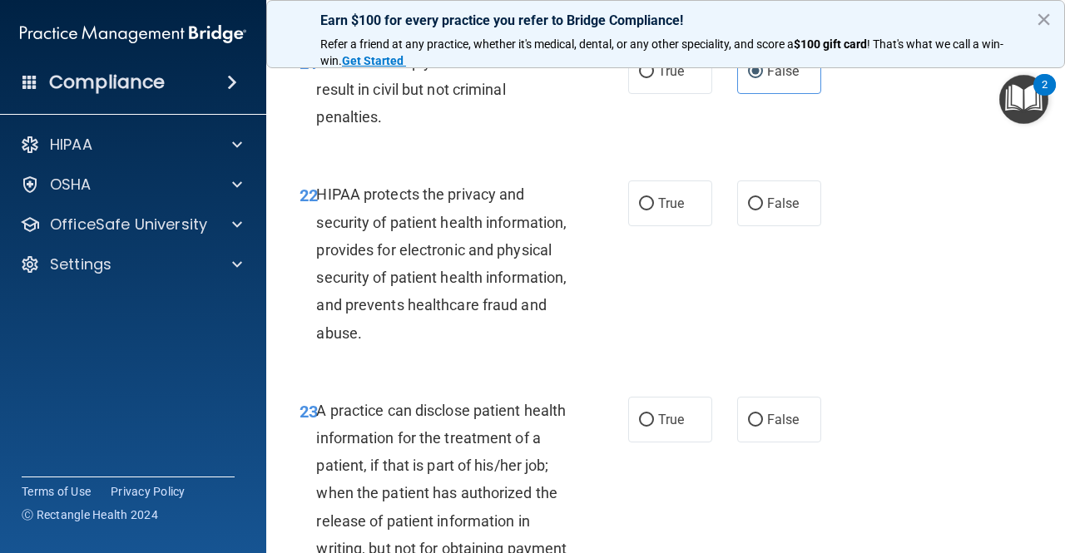
scroll to position [3495, 0]
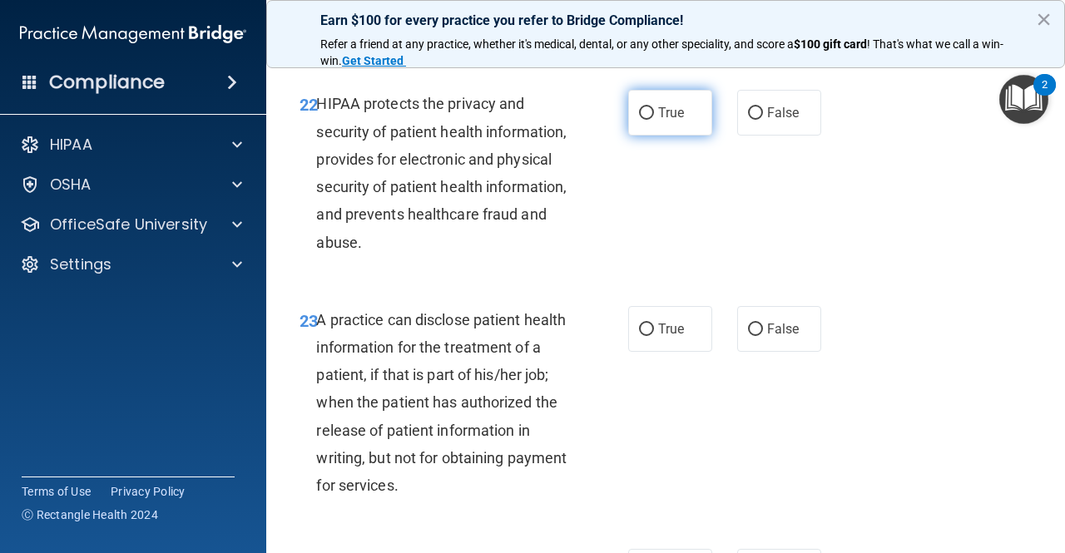
click at [658, 121] on span "True" at bounding box center [671, 113] width 26 height 16
click at [654, 120] on input "True" at bounding box center [646, 113] width 15 height 12
radio input "true"
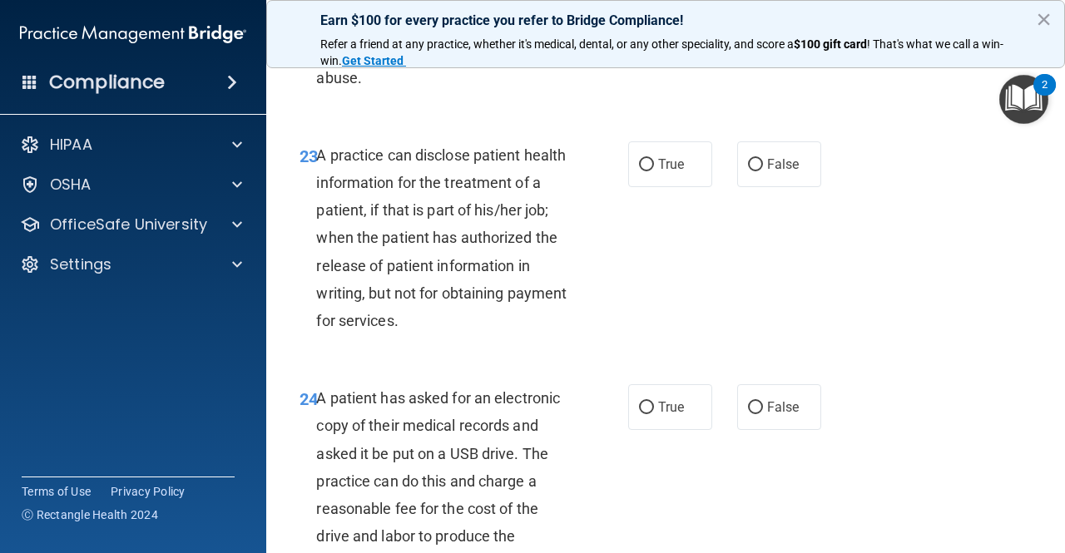
scroll to position [3661, 0]
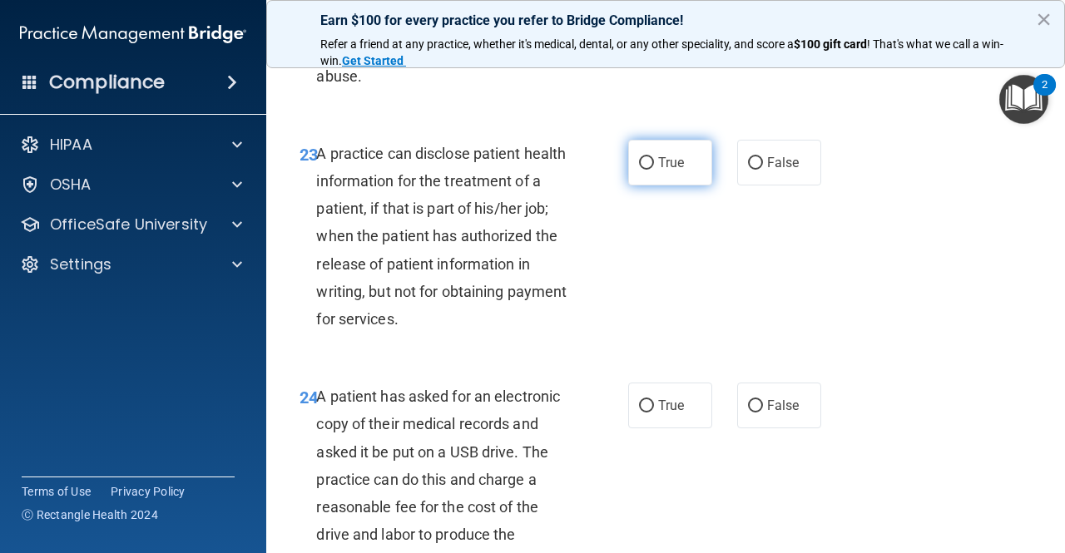
click at [648, 186] on label "True" at bounding box center [670, 163] width 84 height 46
click at [648, 170] on input "True" at bounding box center [646, 163] width 15 height 12
radio input "true"
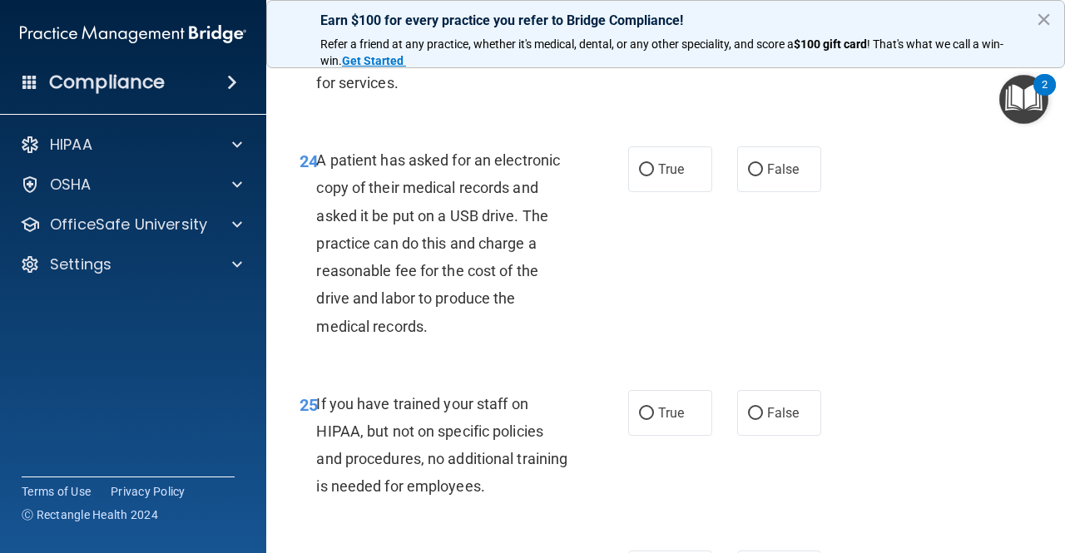
scroll to position [3911, 0]
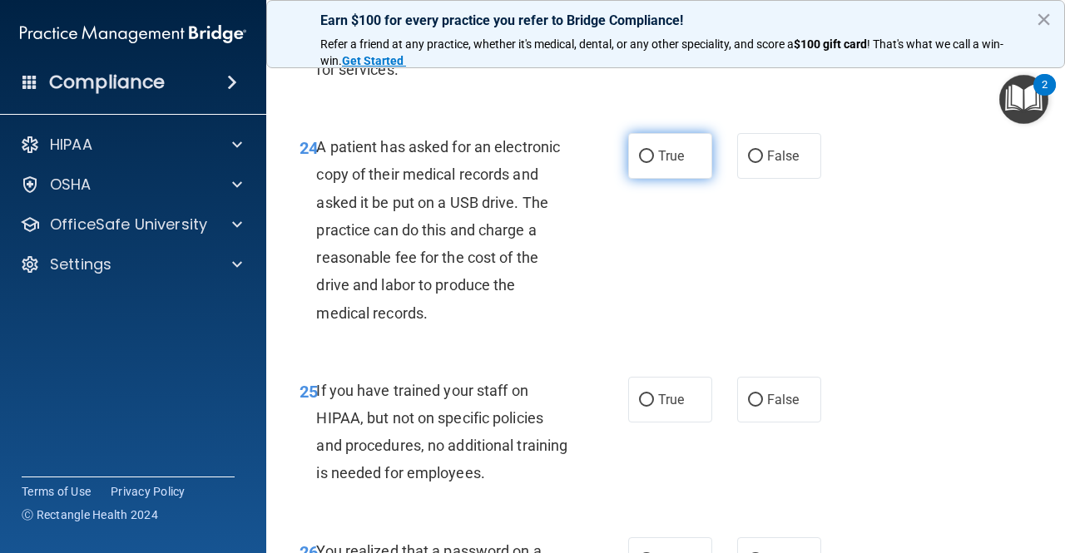
click at [666, 164] on span "True" at bounding box center [671, 156] width 26 height 16
click at [654, 163] on input "True" at bounding box center [646, 157] width 15 height 12
radio input "true"
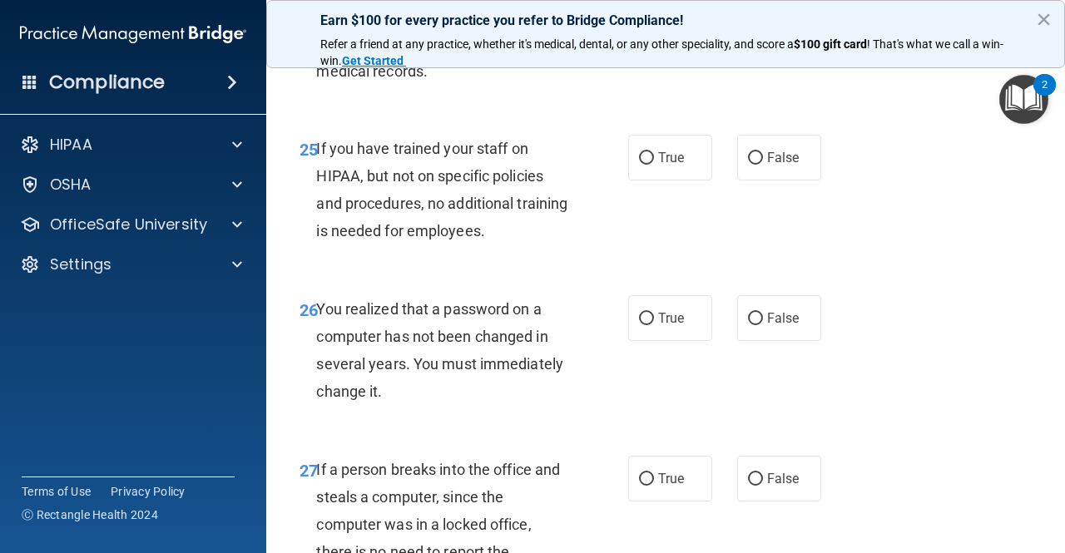
scroll to position [4160, 0]
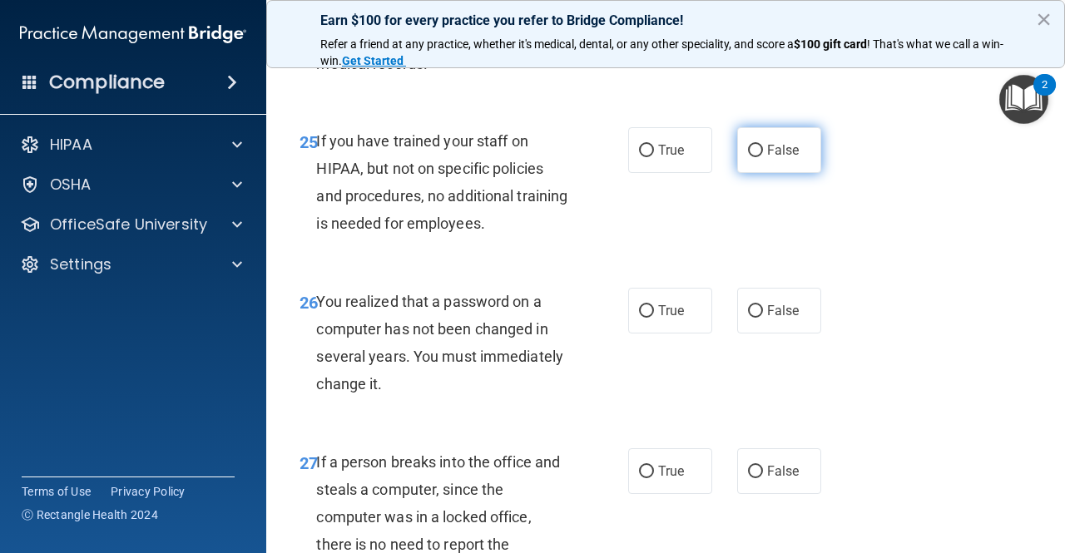
click at [754, 173] on label "False" at bounding box center [779, 150] width 84 height 46
click at [754, 157] on input "False" at bounding box center [755, 151] width 15 height 12
radio input "true"
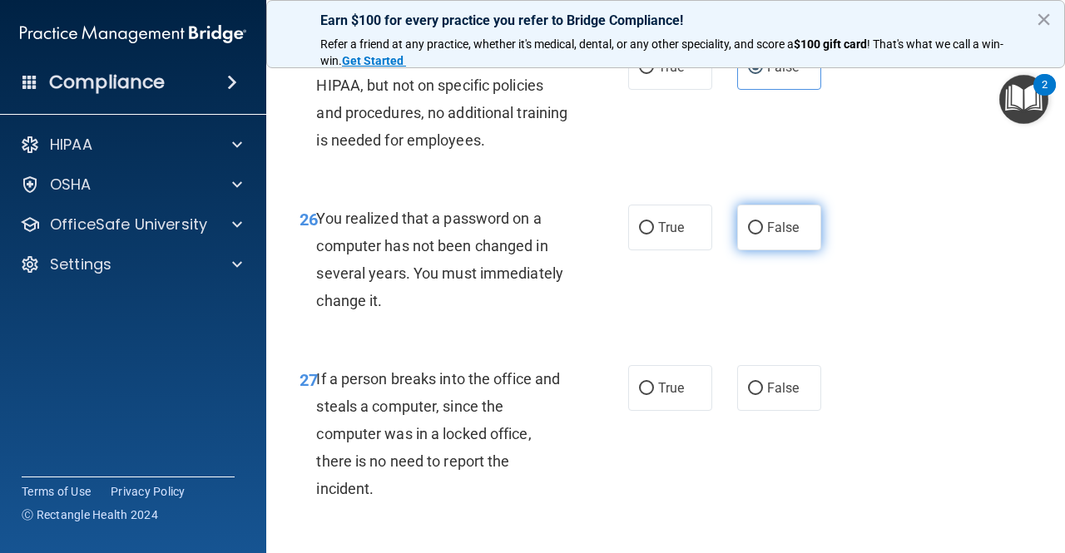
scroll to position [4327, 0]
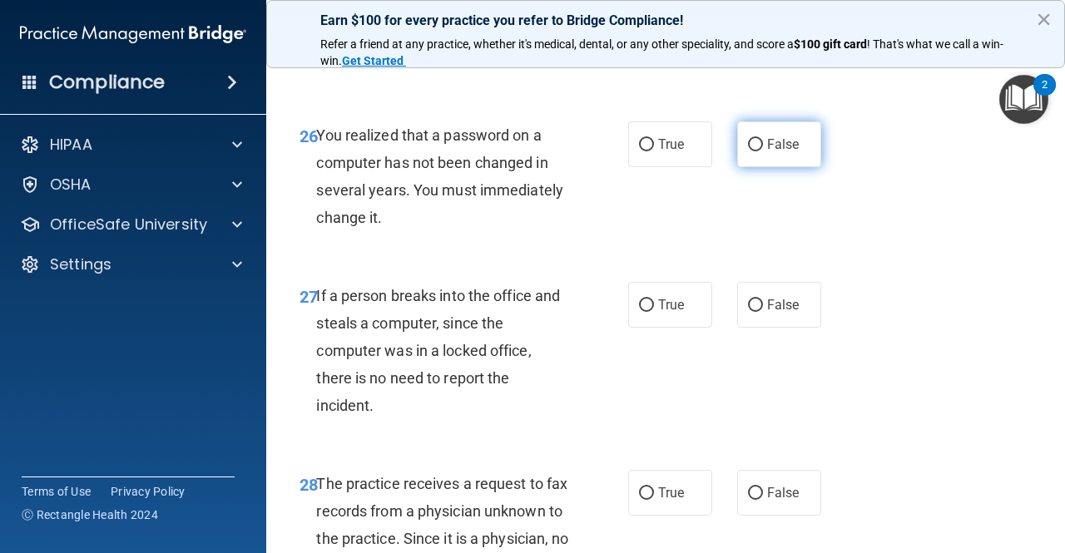
click at [767, 152] on span "False" at bounding box center [783, 144] width 32 height 16
click at [763, 151] on input "False" at bounding box center [755, 145] width 15 height 12
radio input "true"
click at [673, 152] on span "True" at bounding box center [671, 144] width 26 height 16
click at [654, 151] on input "True" at bounding box center [646, 145] width 15 height 12
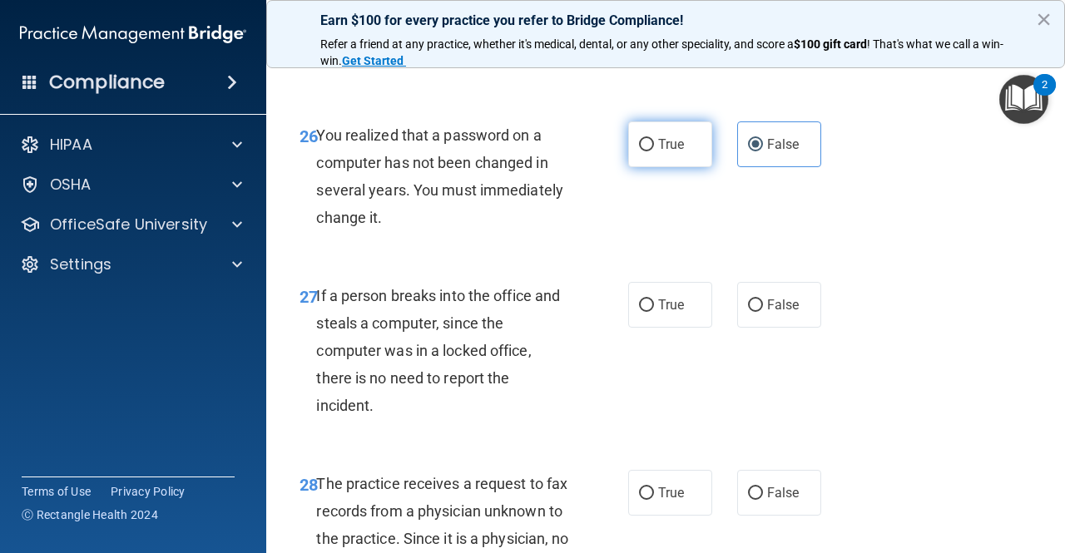
radio input "true"
click at [768, 152] on span "False" at bounding box center [783, 144] width 32 height 16
click at [763, 151] on input "False" at bounding box center [755, 145] width 15 height 12
radio input "true"
click at [667, 152] on span "True" at bounding box center [671, 144] width 26 height 16
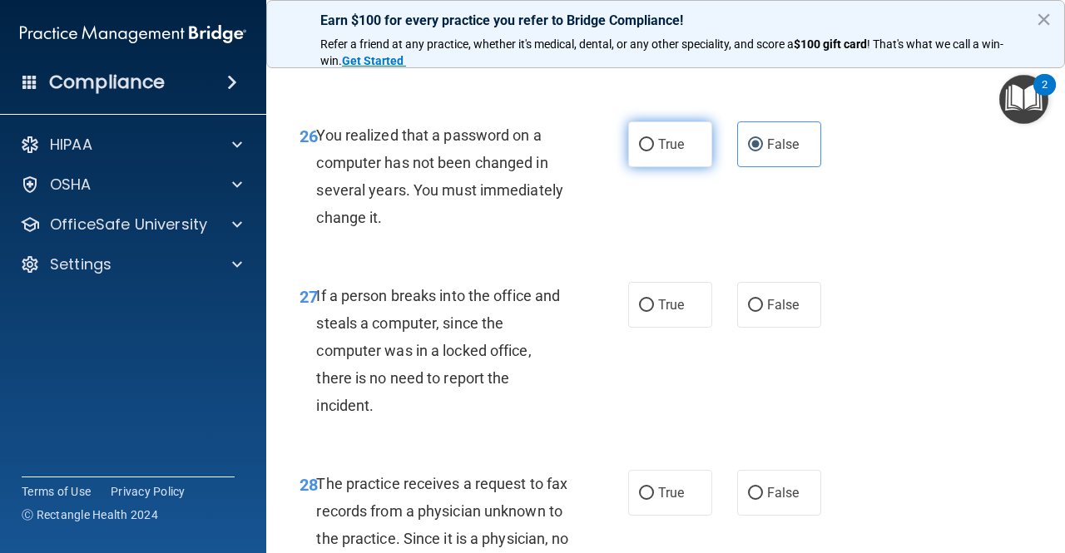
click at [654, 151] on input "True" at bounding box center [646, 145] width 15 height 12
radio input "true"
radio input "false"
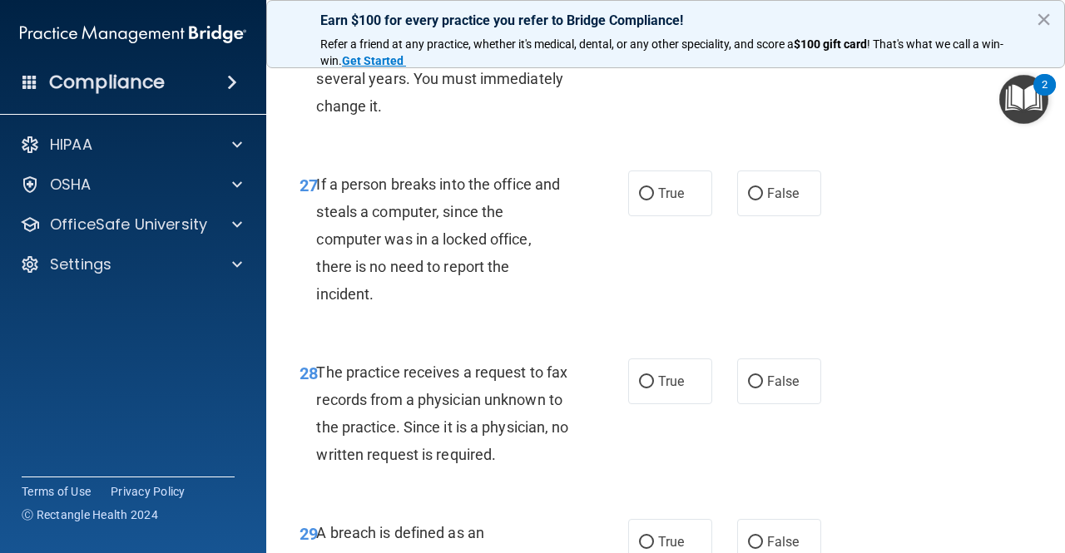
scroll to position [4493, 0]
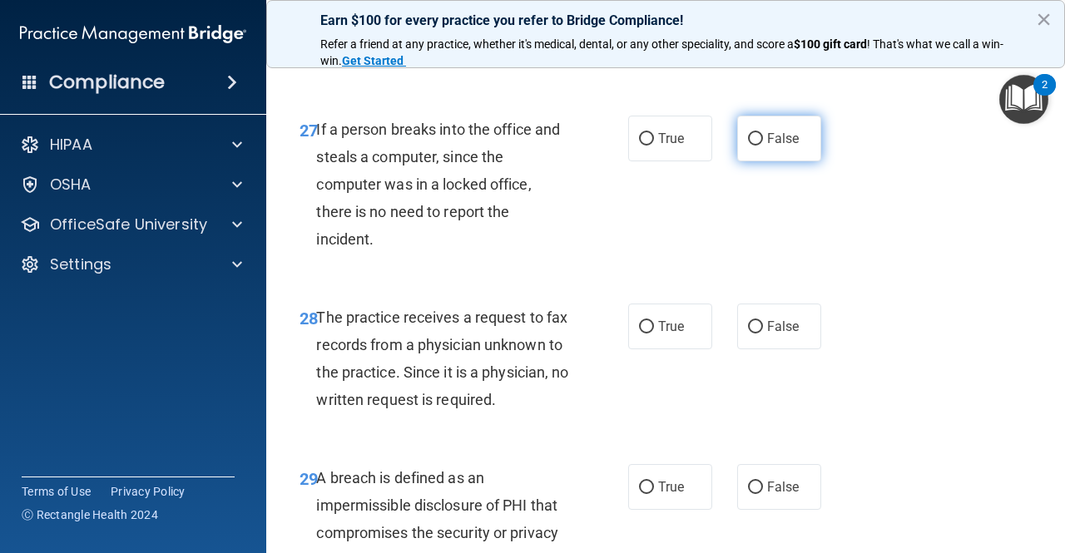
click at [786, 146] on span "False" at bounding box center [783, 139] width 32 height 16
click at [763, 146] on input "False" at bounding box center [755, 139] width 15 height 12
radio input "true"
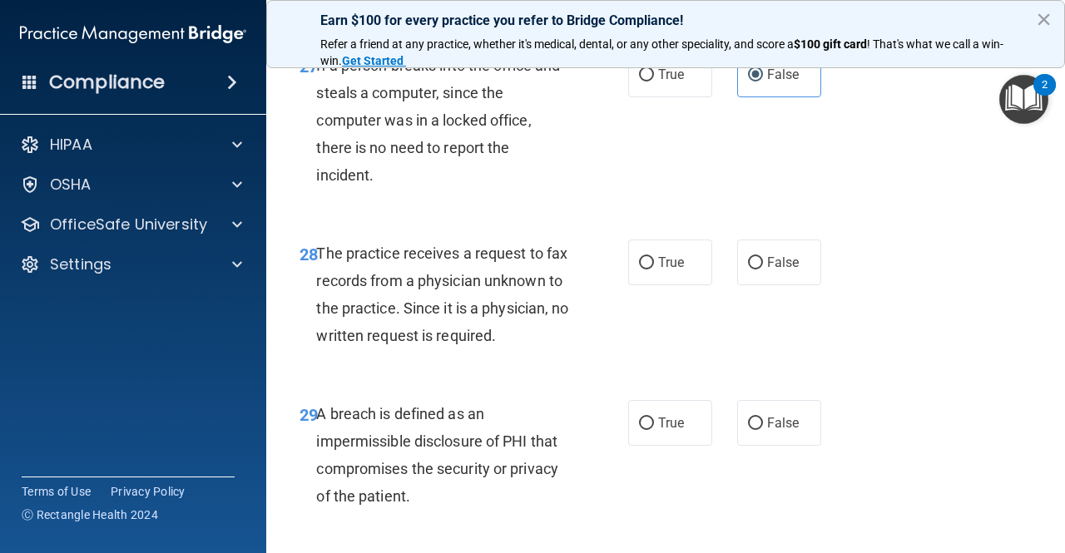
scroll to position [4659, 0]
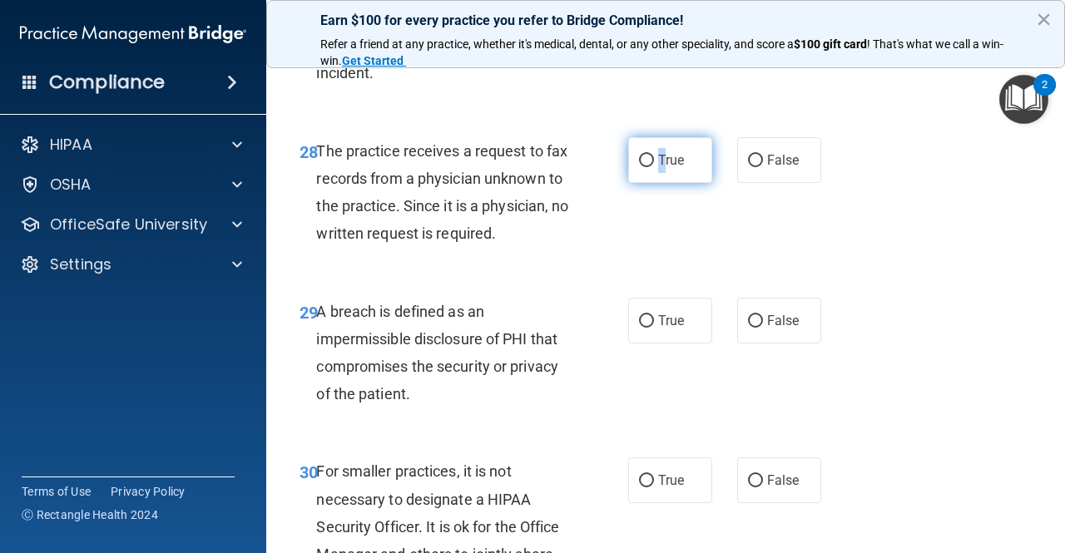
click at [658, 168] on span "True" at bounding box center [671, 160] width 26 height 16
click at [644, 167] on input "True" at bounding box center [646, 161] width 15 height 12
radio input "true"
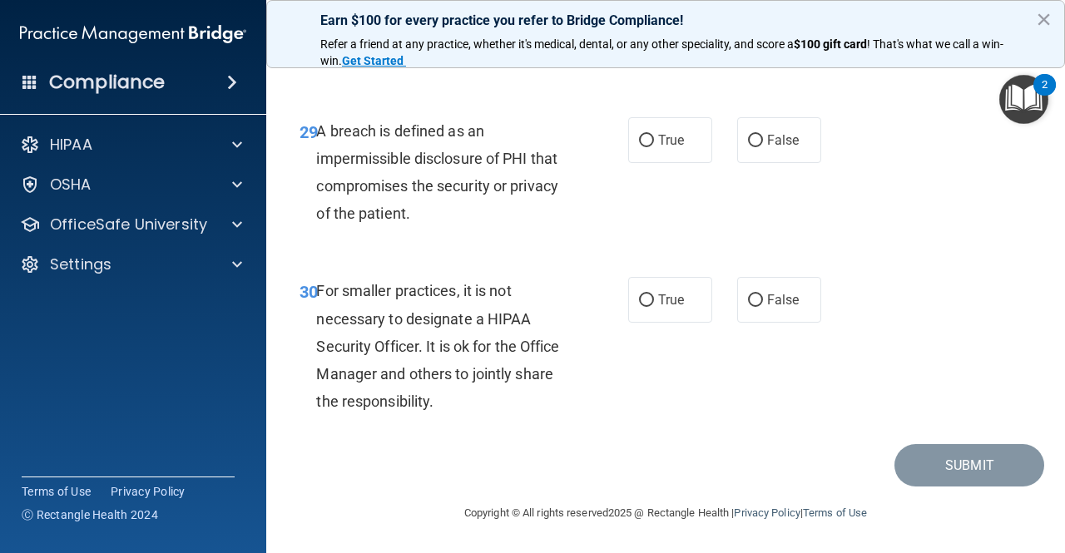
scroll to position [4922, 0]
click at [639, 142] on input "True" at bounding box center [646, 141] width 15 height 12
radio input "true"
click at [767, 304] on span "False" at bounding box center [783, 300] width 32 height 16
click at [759, 304] on input "False" at bounding box center [755, 301] width 15 height 12
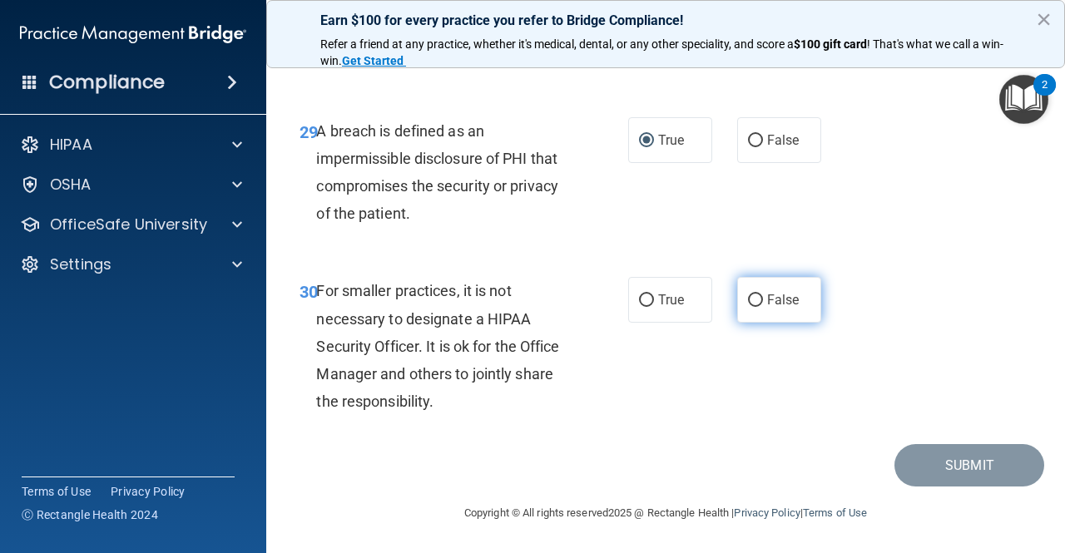
radio input "true"
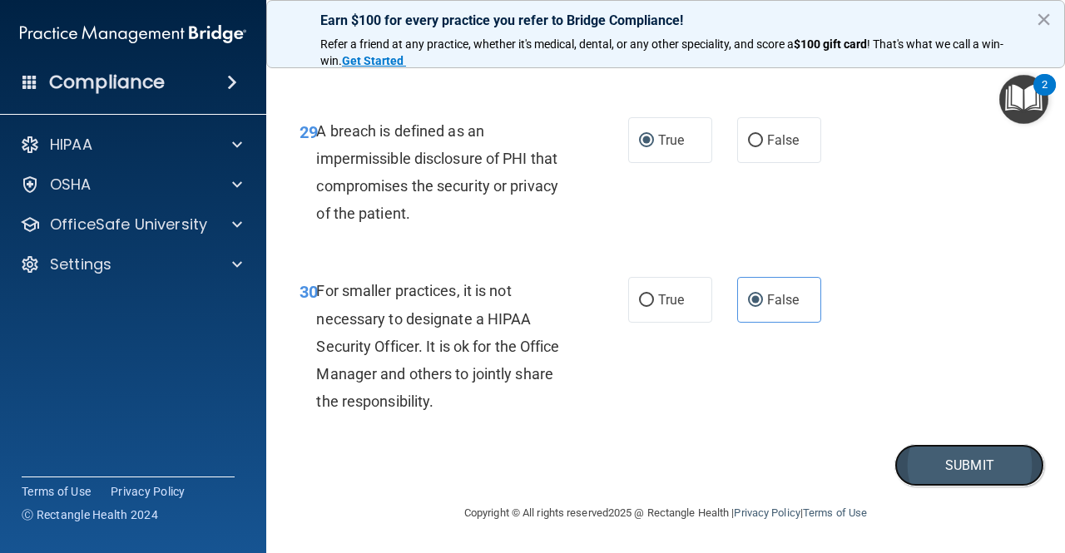
click at [934, 459] on button "Submit" at bounding box center [969, 465] width 150 height 42
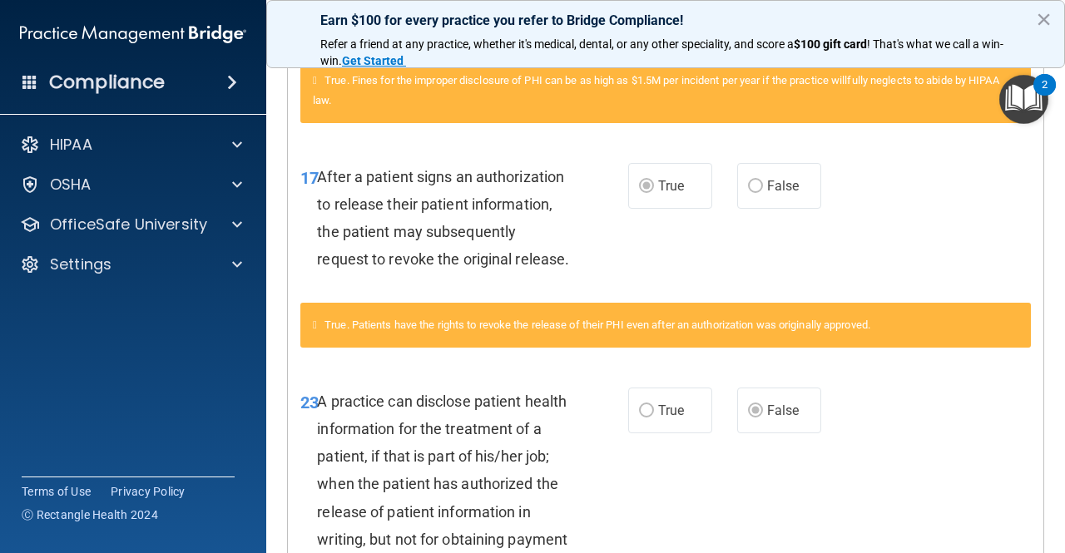
scroll to position [745, 0]
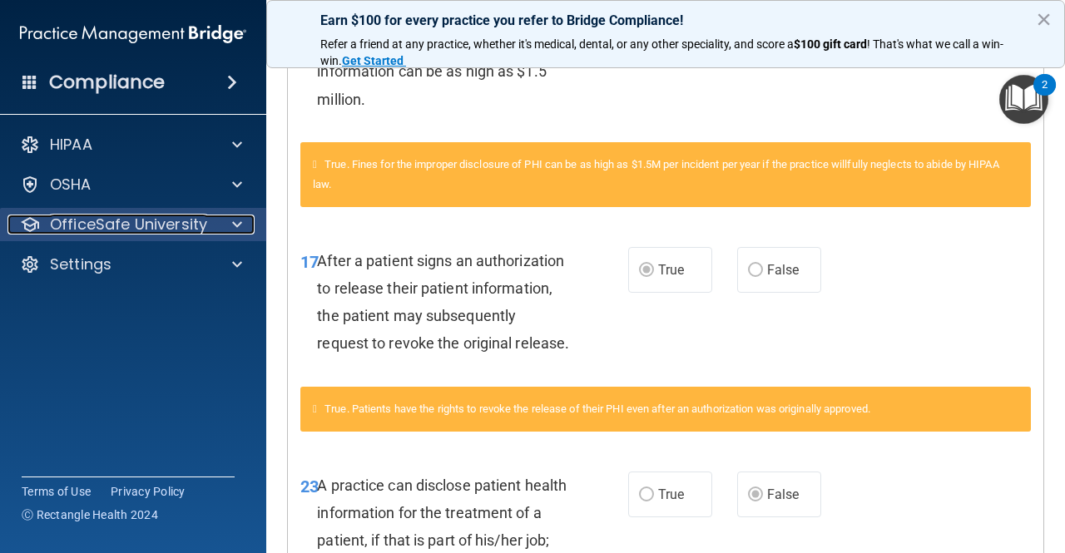
click at [183, 225] on p "OfficeSafe University" at bounding box center [128, 225] width 157 height 20
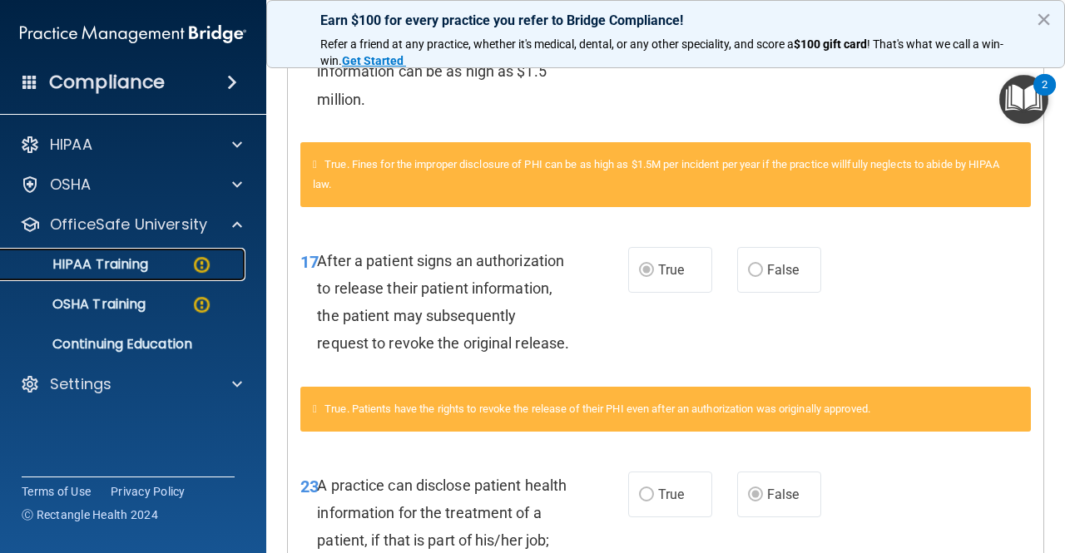
click at [125, 270] on p "HIPAA Training" at bounding box center [79, 264] width 137 height 17
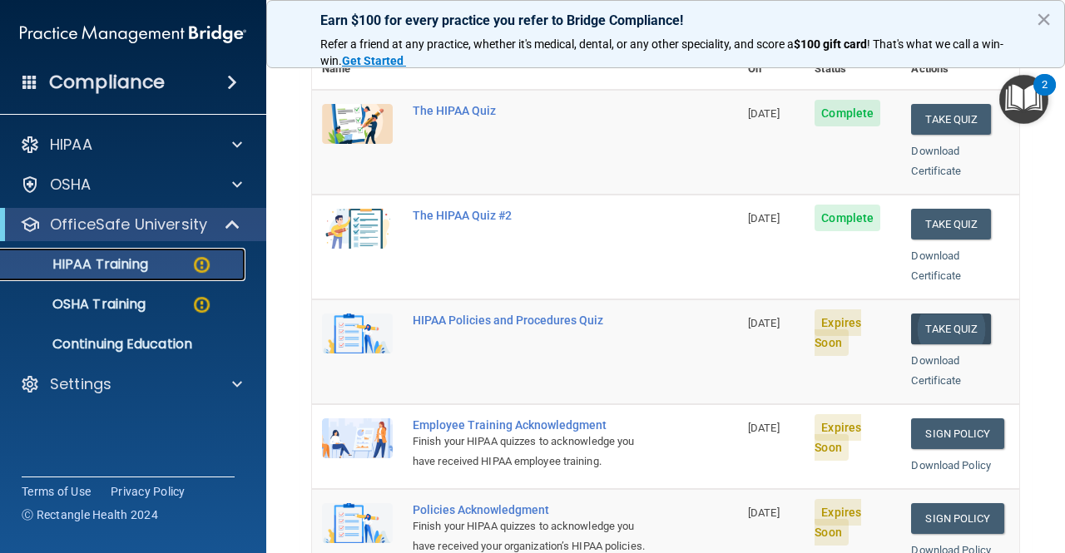
scroll to position [333, 0]
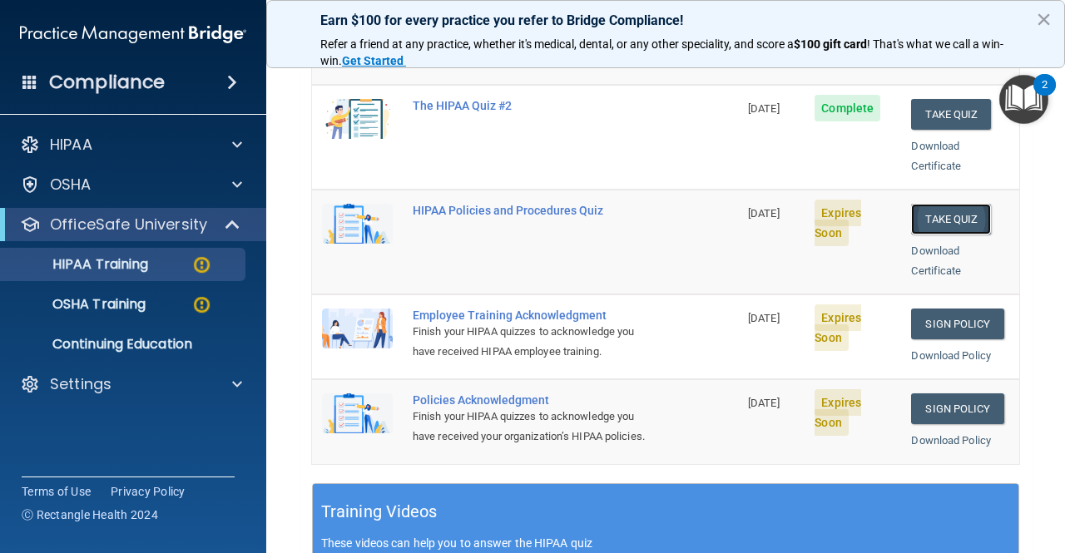
click at [930, 204] on button "Take Quiz" at bounding box center [951, 219] width 80 height 31
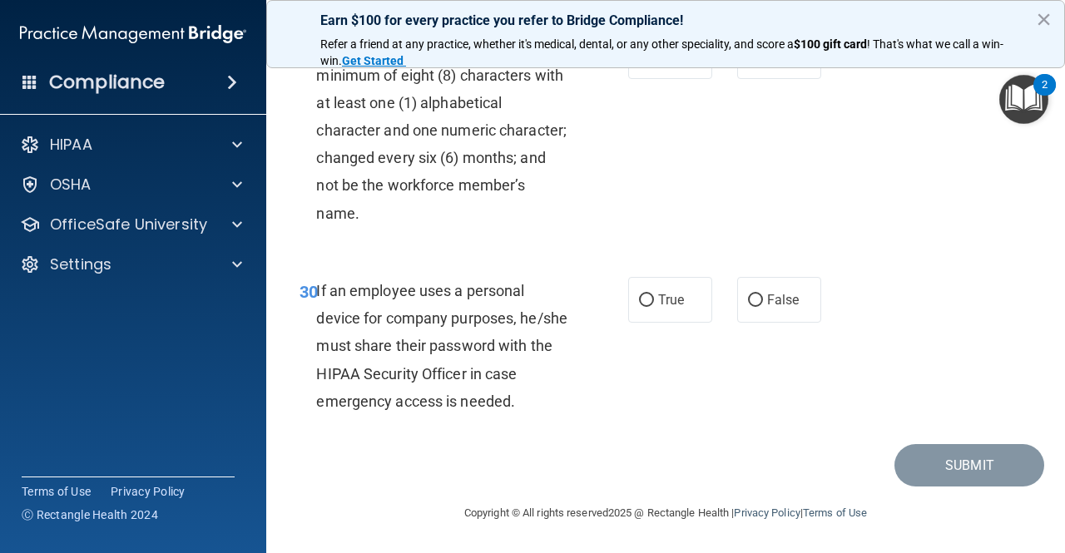
scroll to position [5392, 0]
click at [639, 304] on input "True" at bounding box center [646, 301] width 15 height 12
radio input "true"
click at [748, 303] on input "False" at bounding box center [755, 301] width 15 height 12
radio input "true"
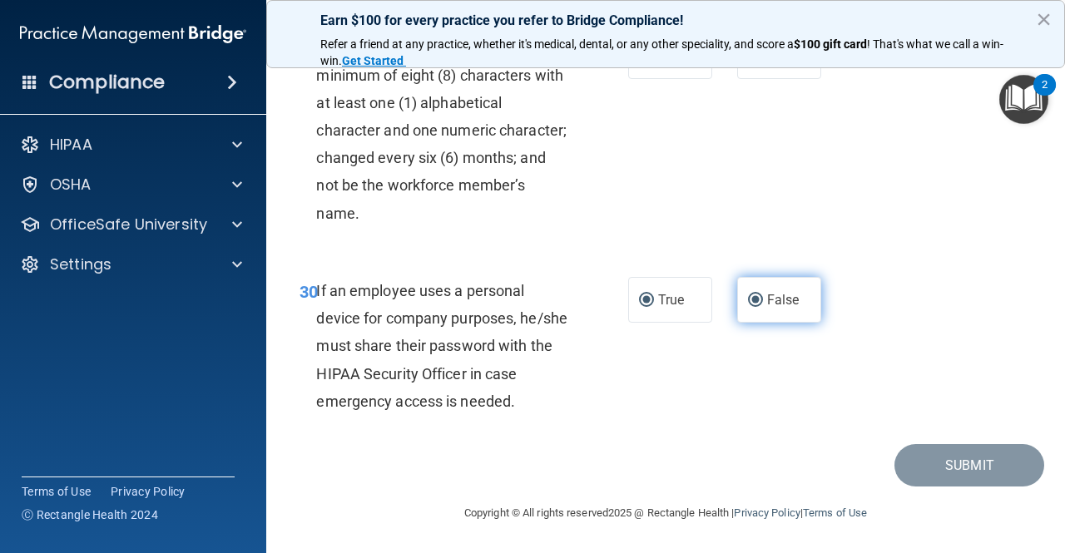
radio input "false"
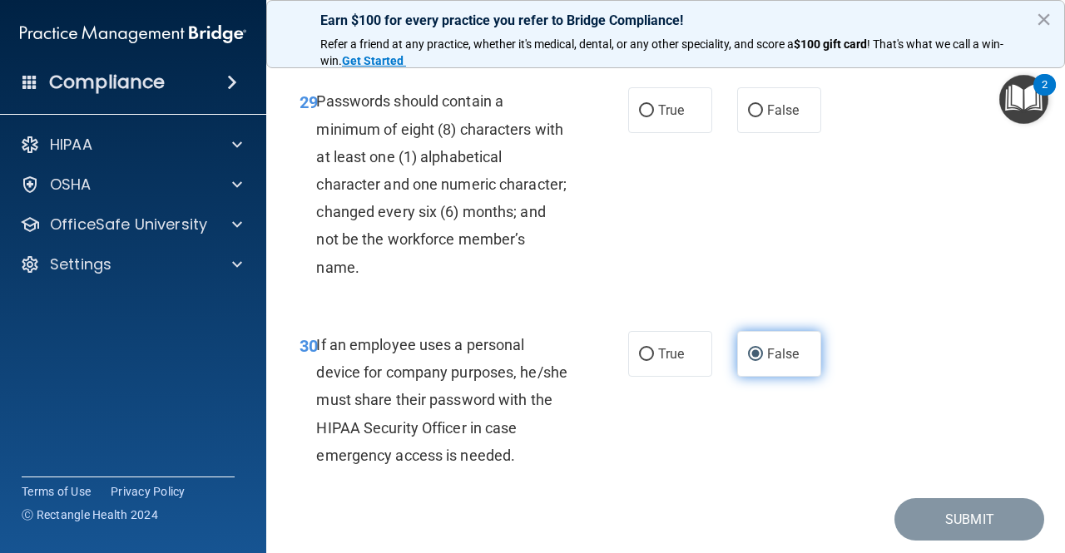
scroll to position [5225, 0]
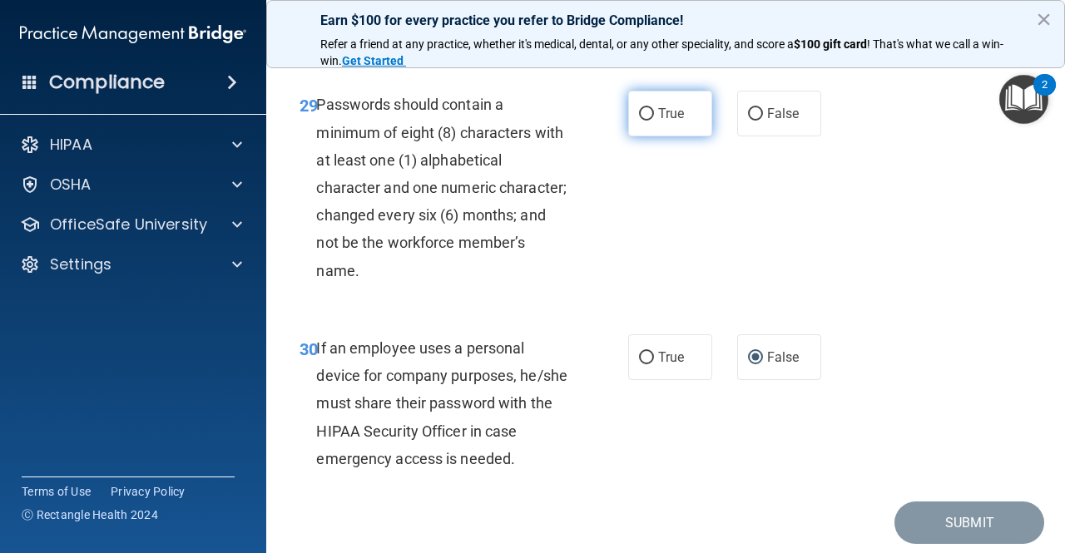
click at [645, 136] on label "True" at bounding box center [670, 114] width 84 height 46
click at [645, 121] on input "True" at bounding box center [646, 114] width 15 height 12
radio input "true"
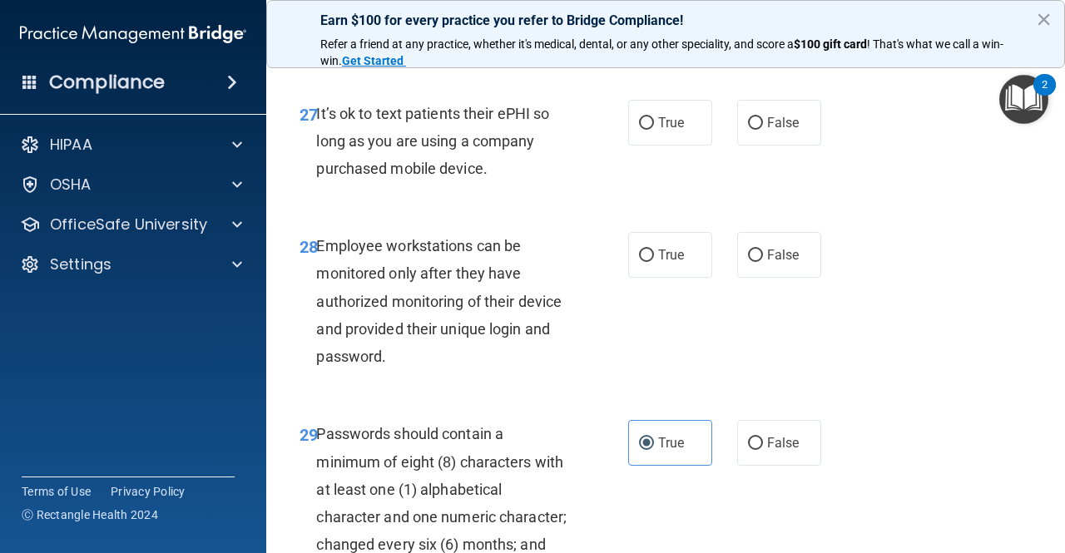
scroll to position [4892, 0]
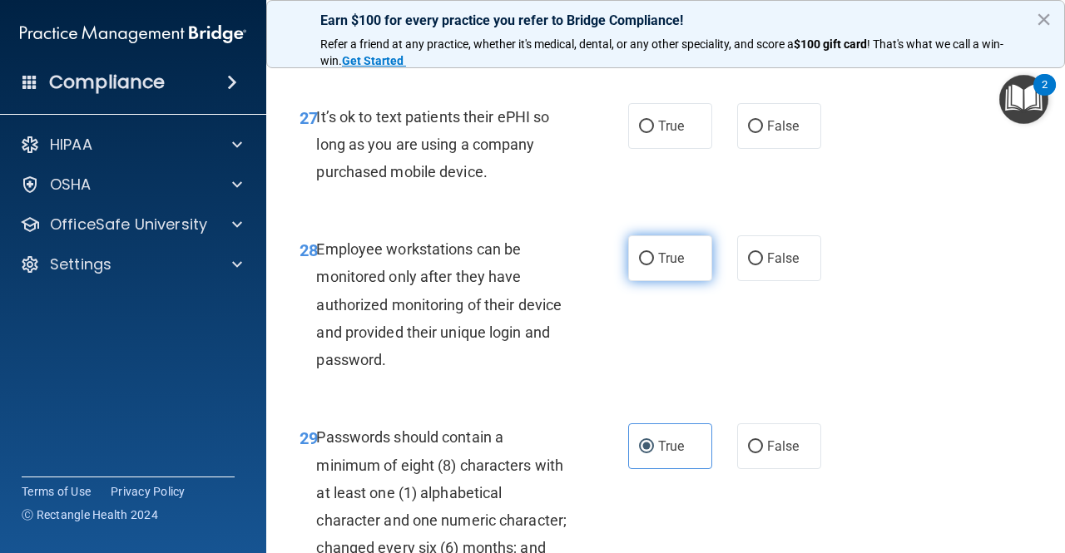
click at [672, 266] on span "True" at bounding box center [671, 258] width 26 height 16
click at [654, 265] on input "True" at bounding box center [646, 259] width 15 height 12
radio input "true"
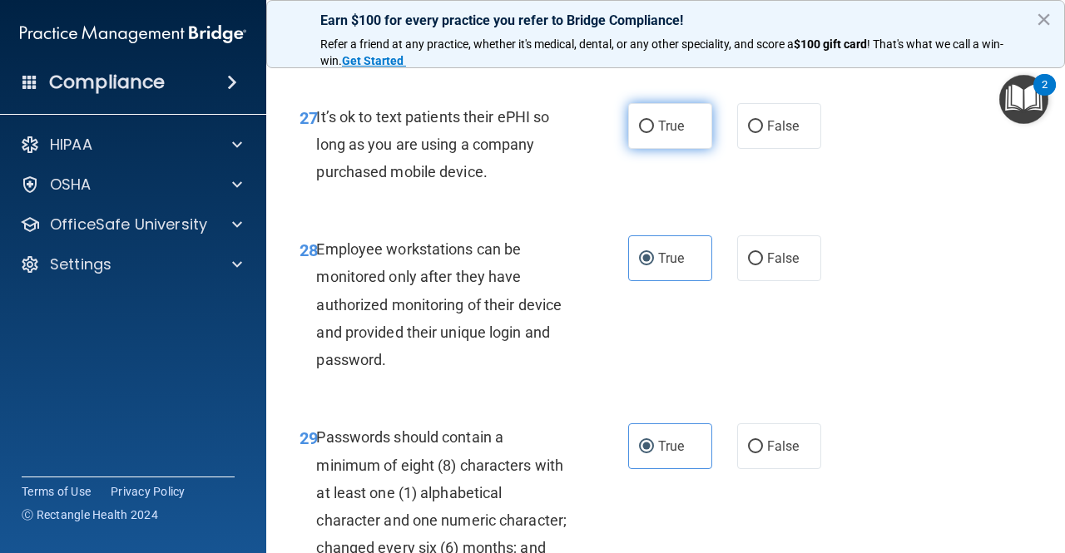
click at [686, 149] on label "True" at bounding box center [670, 126] width 84 height 46
click at [654, 133] on input "True" at bounding box center [646, 127] width 15 height 12
radio input "true"
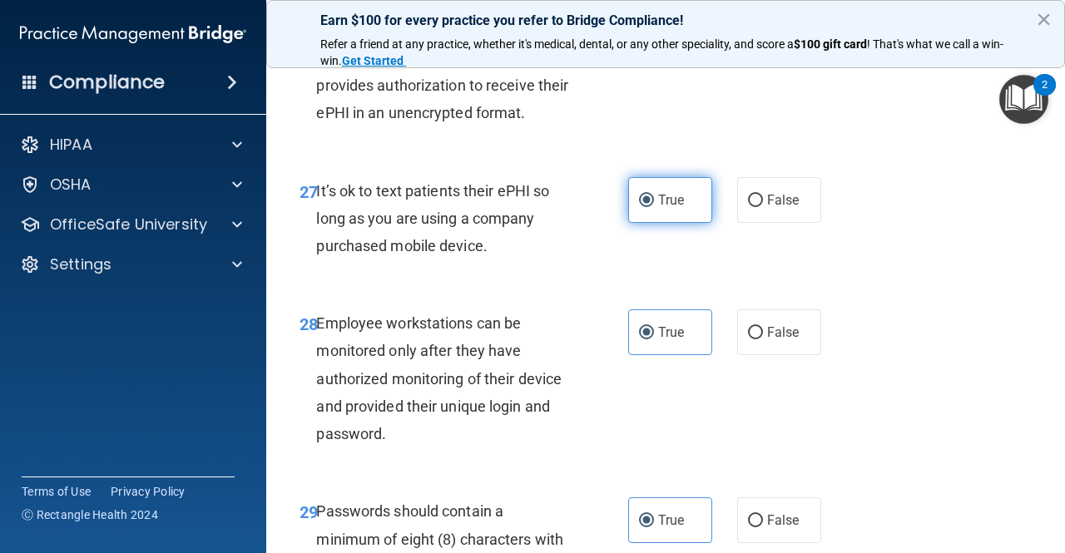
scroll to position [4726, 0]
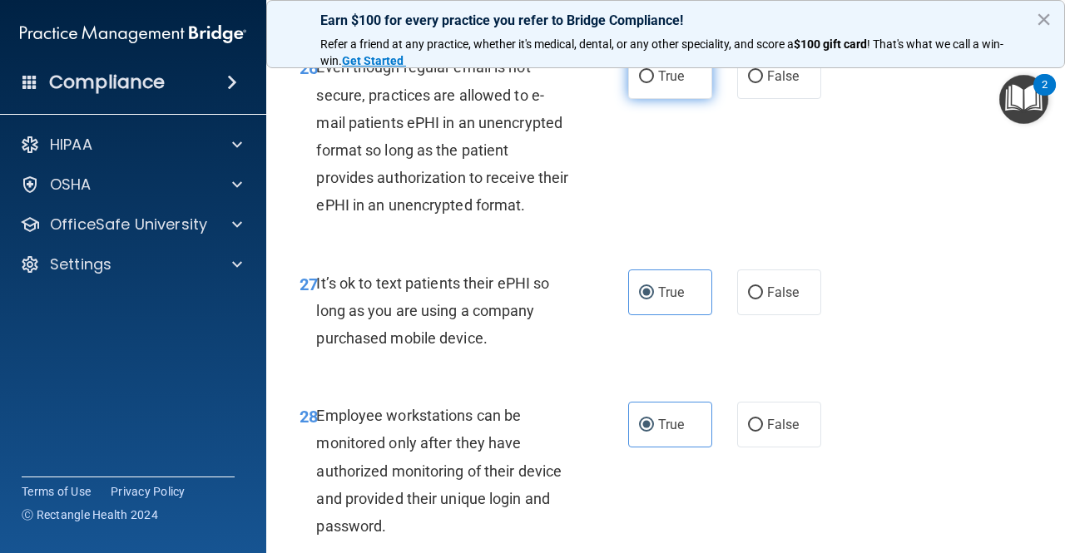
click at [637, 99] on label "True" at bounding box center [670, 76] width 84 height 46
click at [639, 83] on input "True" at bounding box center [646, 77] width 15 height 12
radio input "true"
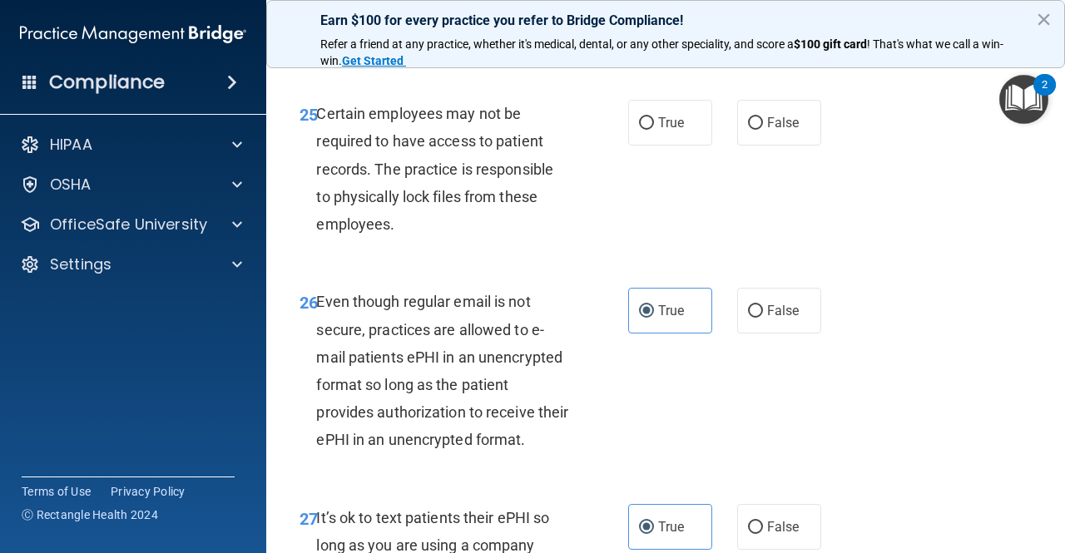
scroll to position [4476, 0]
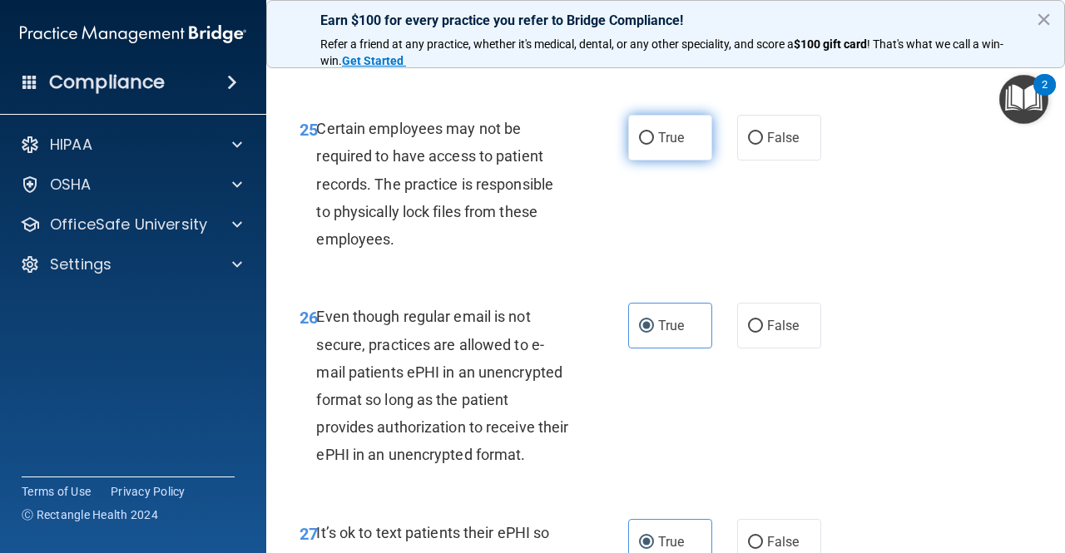
click at [655, 161] on label "True" at bounding box center [670, 138] width 84 height 46
click at [654, 145] on input "True" at bounding box center [646, 138] width 15 height 12
radio input "true"
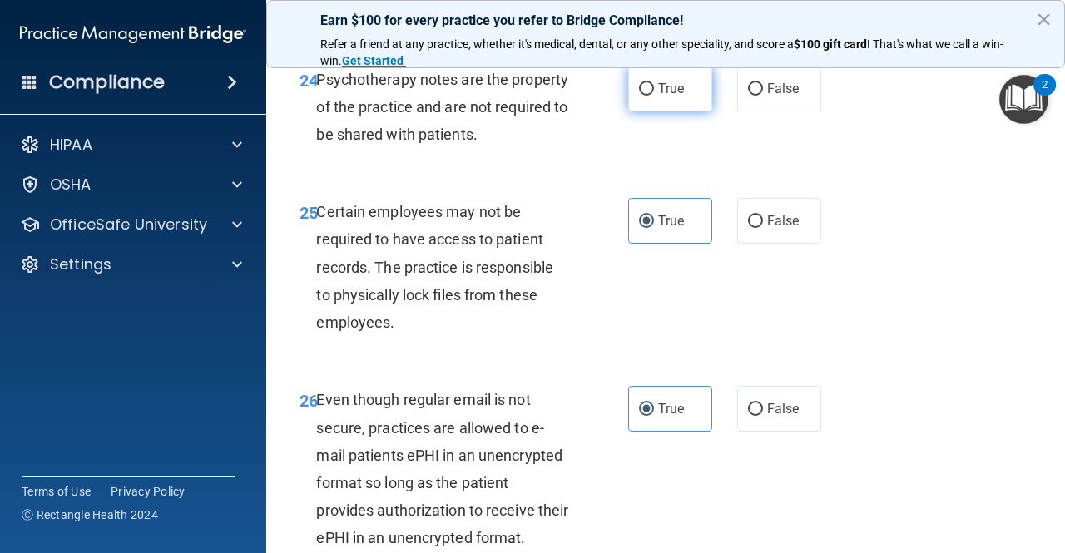
click at [658, 97] on span "True" at bounding box center [671, 89] width 26 height 16
click at [651, 96] on input "True" at bounding box center [646, 89] width 15 height 12
radio input "true"
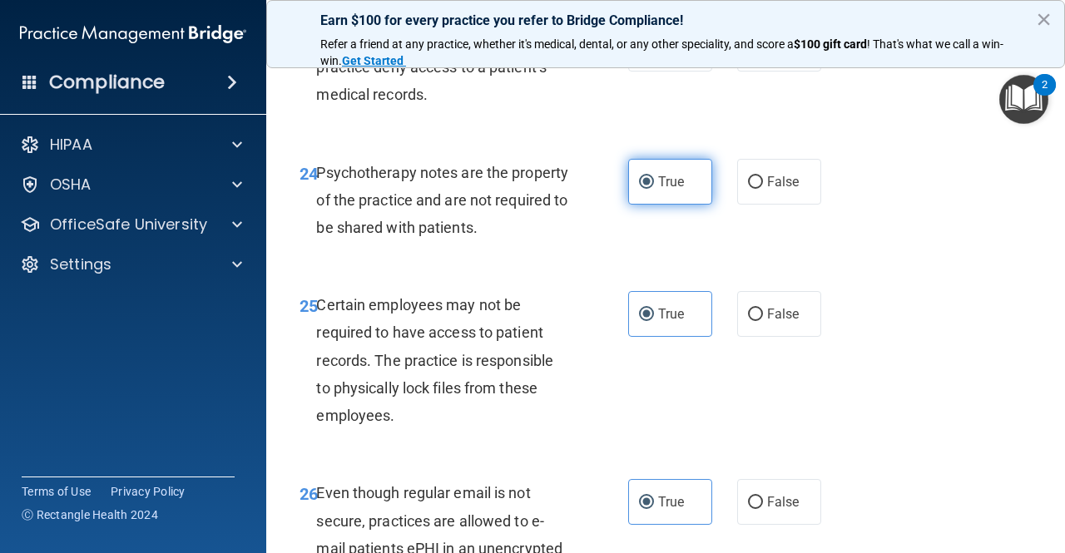
scroll to position [4227, 0]
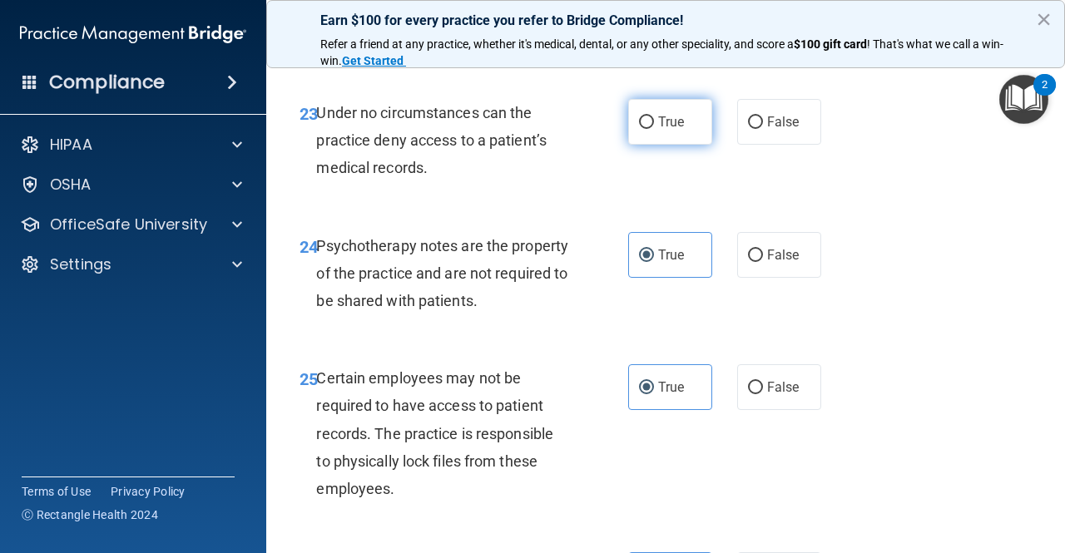
click at [639, 129] on input "True" at bounding box center [646, 122] width 15 height 12
radio input "true"
click at [767, 130] on span "False" at bounding box center [783, 122] width 32 height 16
click at [761, 129] on input "False" at bounding box center [755, 122] width 15 height 12
radio input "true"
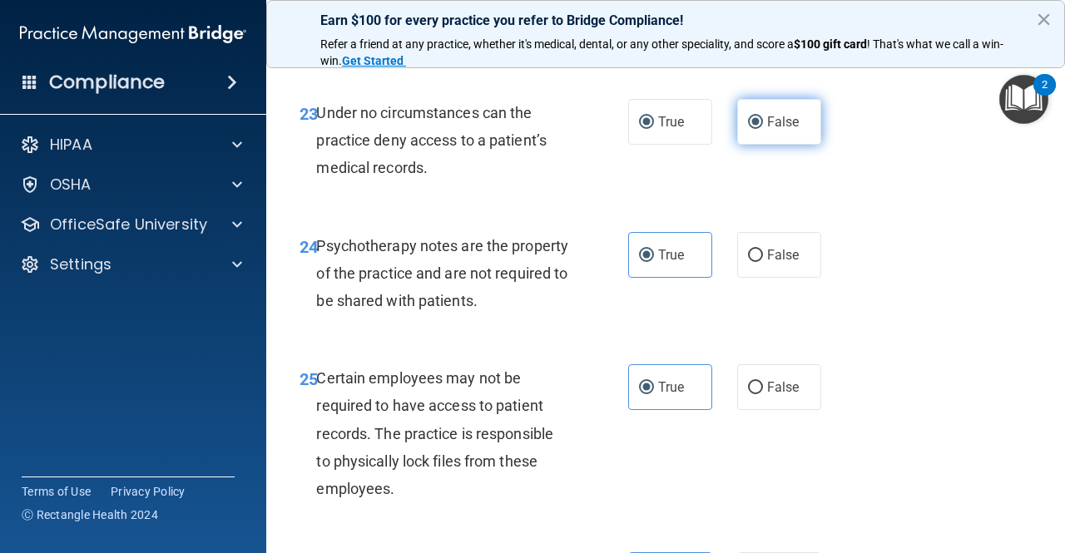
radio input "false"
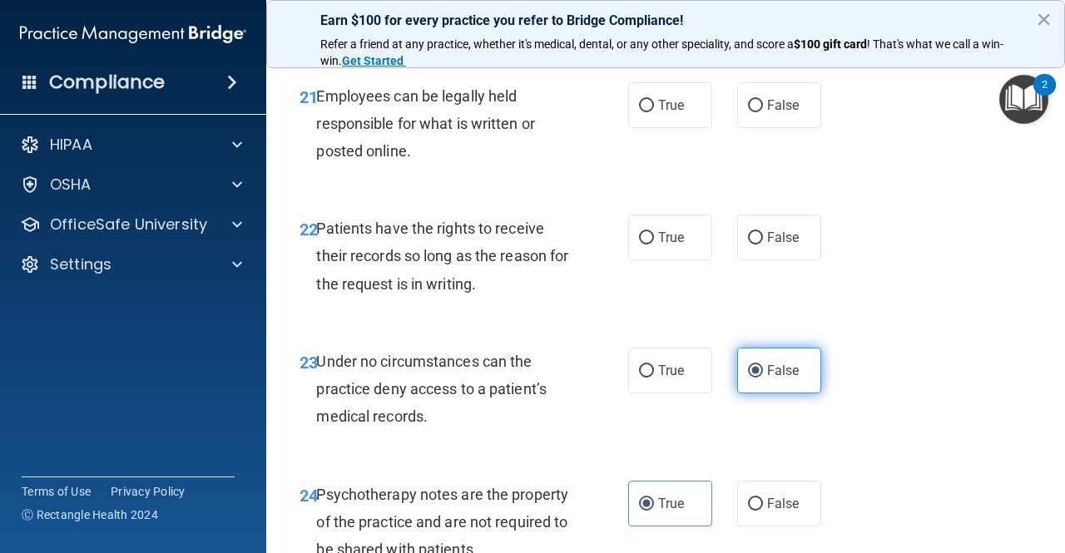
scroll to position [3977, 0]
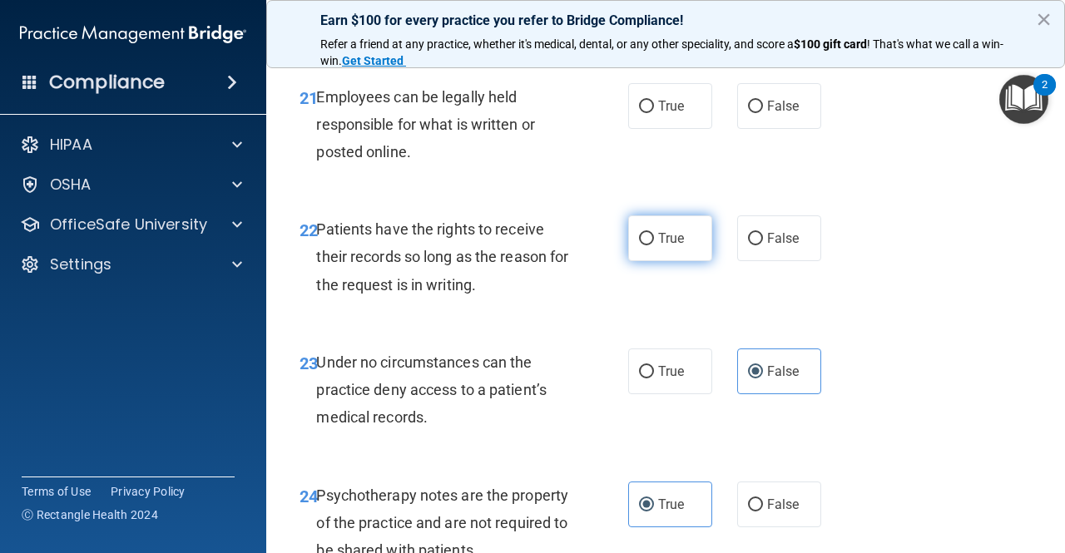
click at [662, 246] on span "True" at bounding box center [671, 238] width 26 height 16
click at [654, 245] on input "True" at bounding box center [646, 239] width 15 height 12
radio input "true"
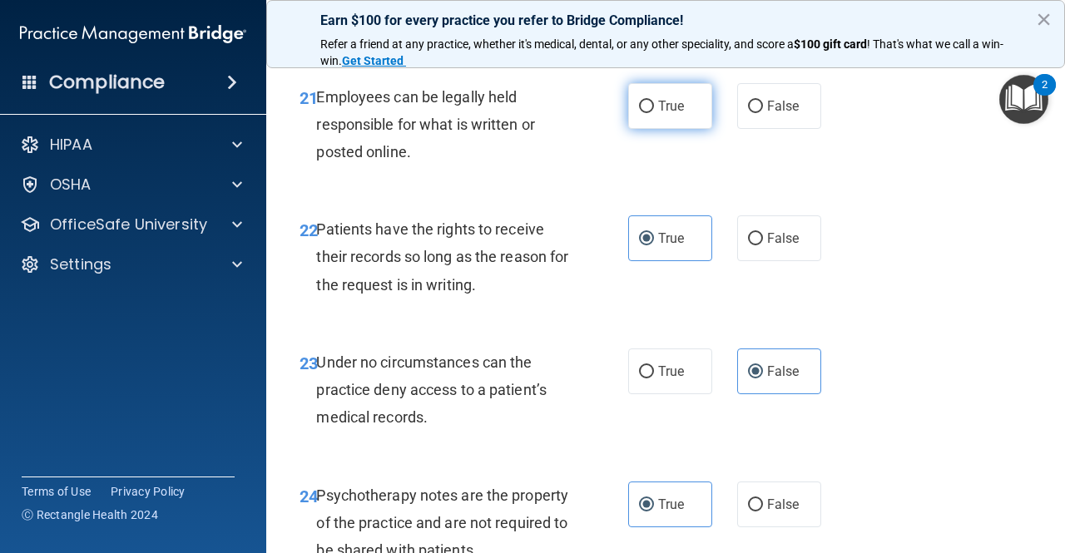
click at [639, 113] on input "True" at bounding box center [646, 107] width 15 height 12
radio input "true"
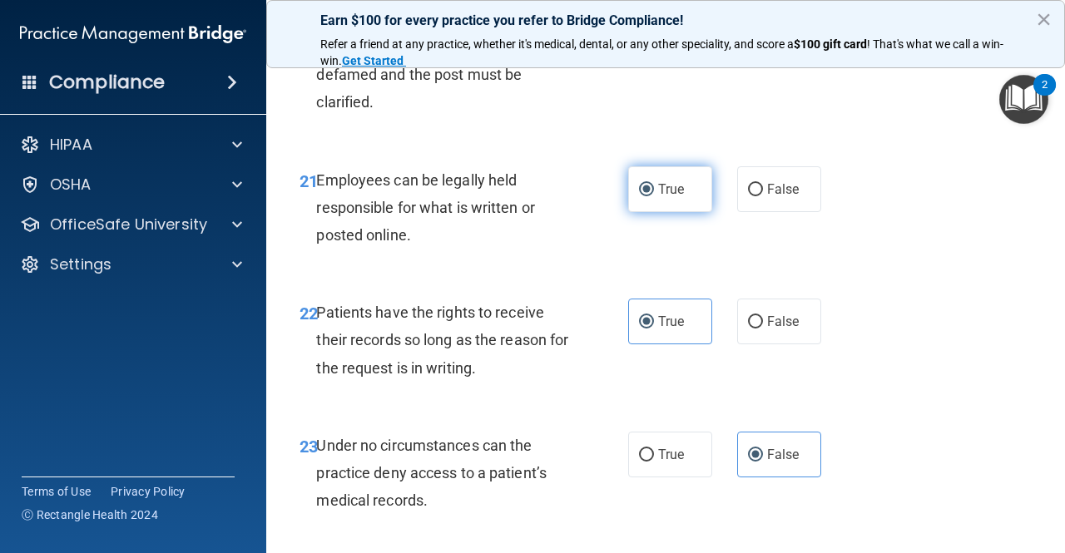
scroll to position [3811, 0]
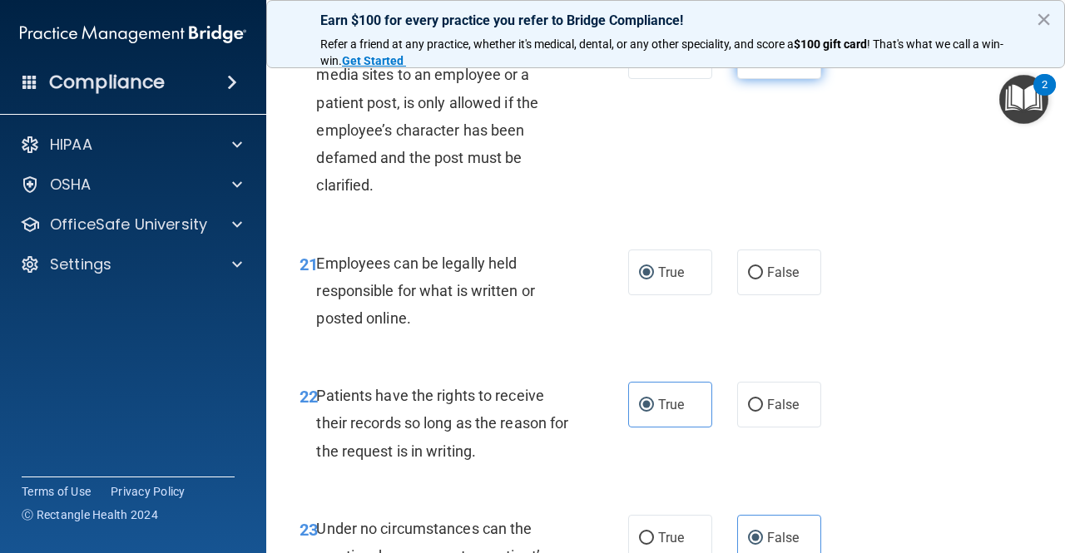
click at [767, 64] on span "False" at bounding box center [783, 56] width 32 height 16
click at [762, 63] on input "False" at bounding box center [755, 57] width 15 height 12
radio input "true"
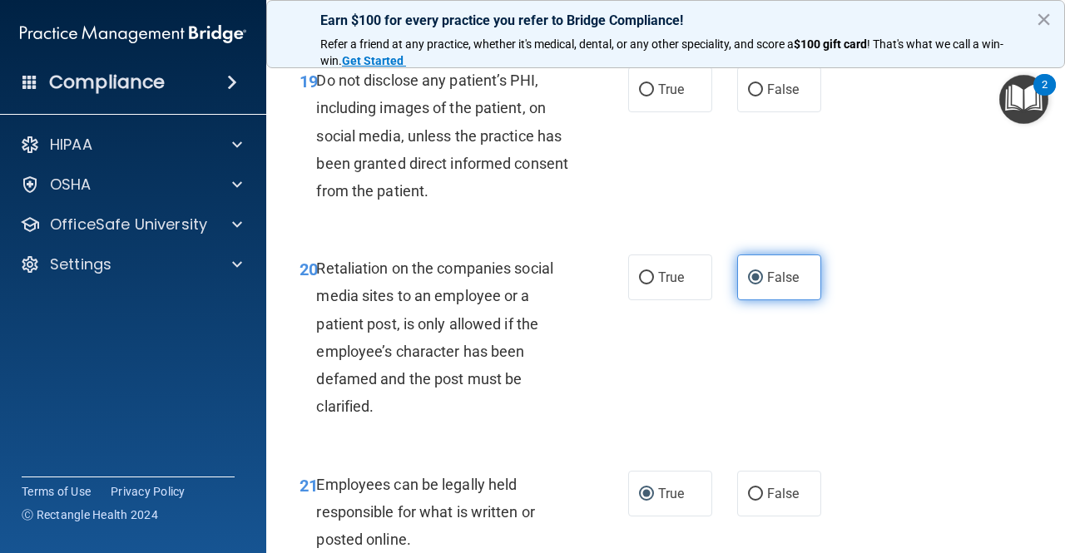
scroll to position [3561, 0]
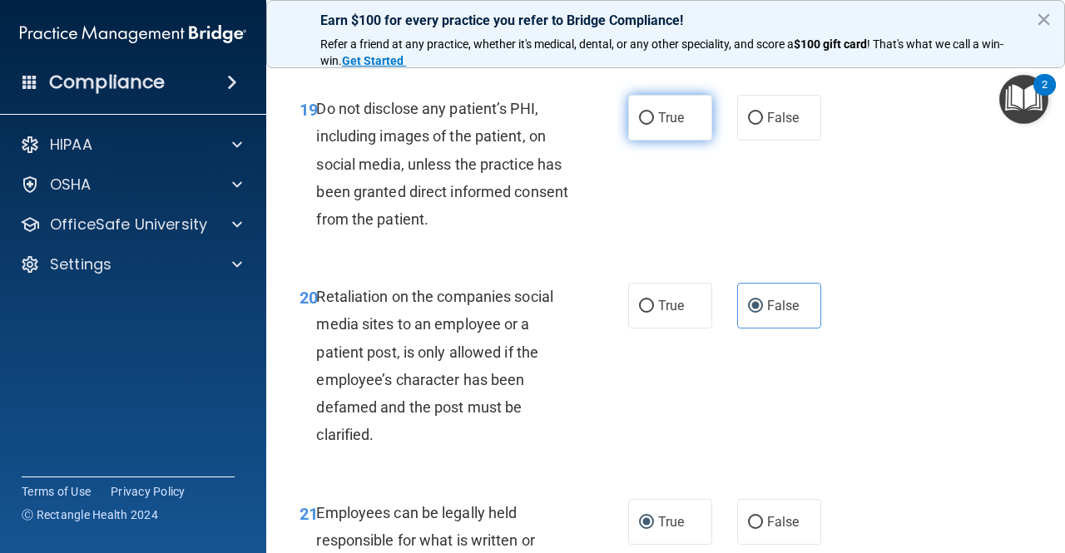
click at [658, 126] on span "True" at bounding box center [671, 118] width 26 height 16
click at [652, 125] on input "True" at bounding box center [646, 118] width 15 height 12
radio input "true"
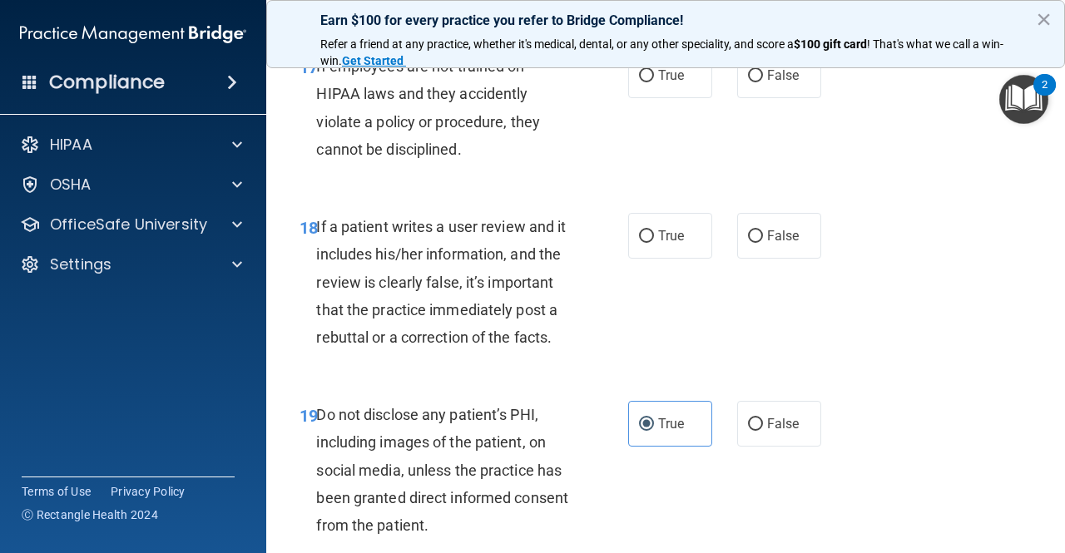
scroll to position [3228, 0]
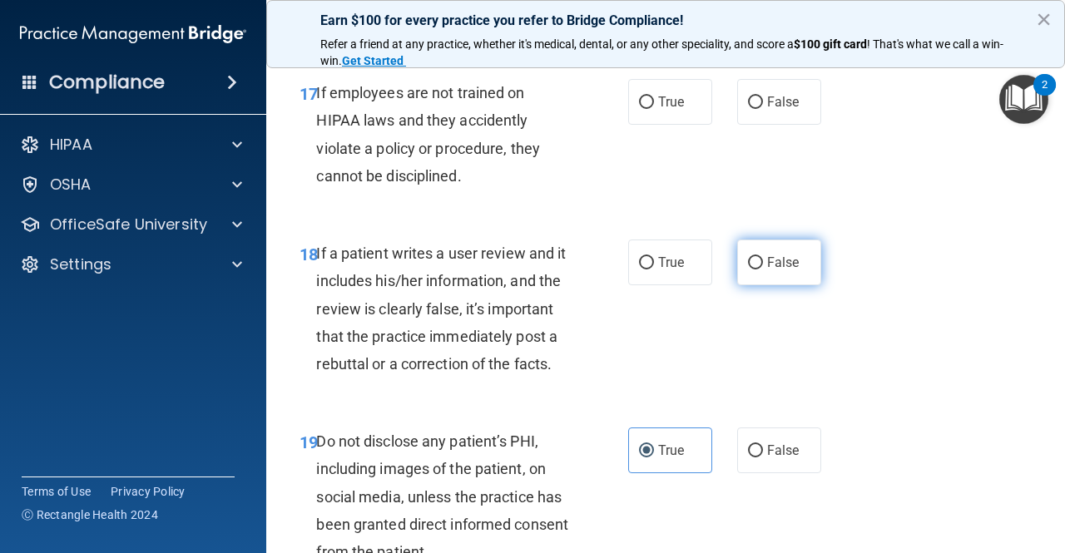
click at [748, 270] on input "False" at bounding box center [755, 263] width 15 height 12
radio input "true"
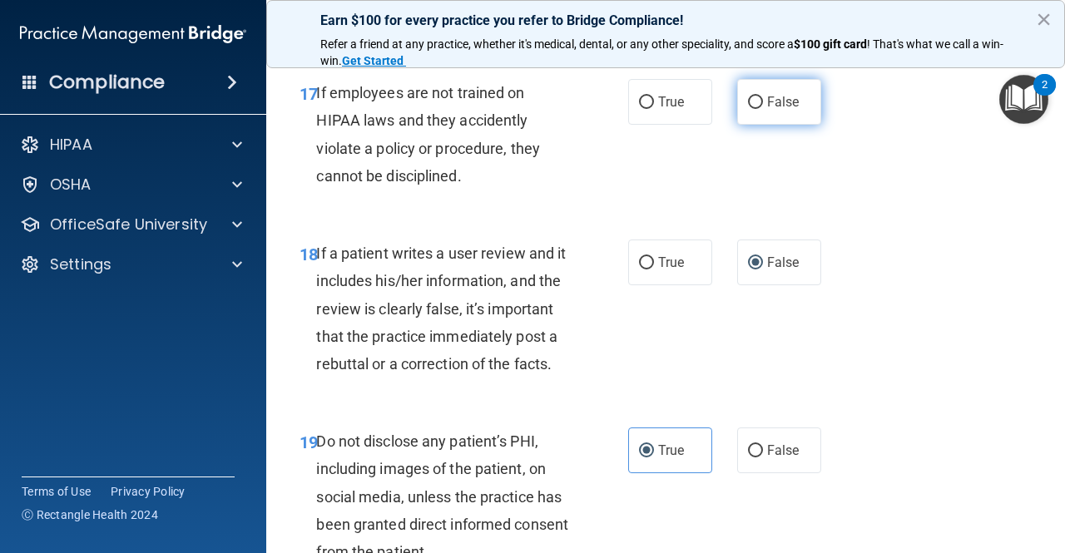
click at [767, 110] on span "False" at bounding box center [783, 102] width 32 height 16
click at [763, 109] on input "False" at bounding box center [755, 103] width 15 height 12
radio input "true"
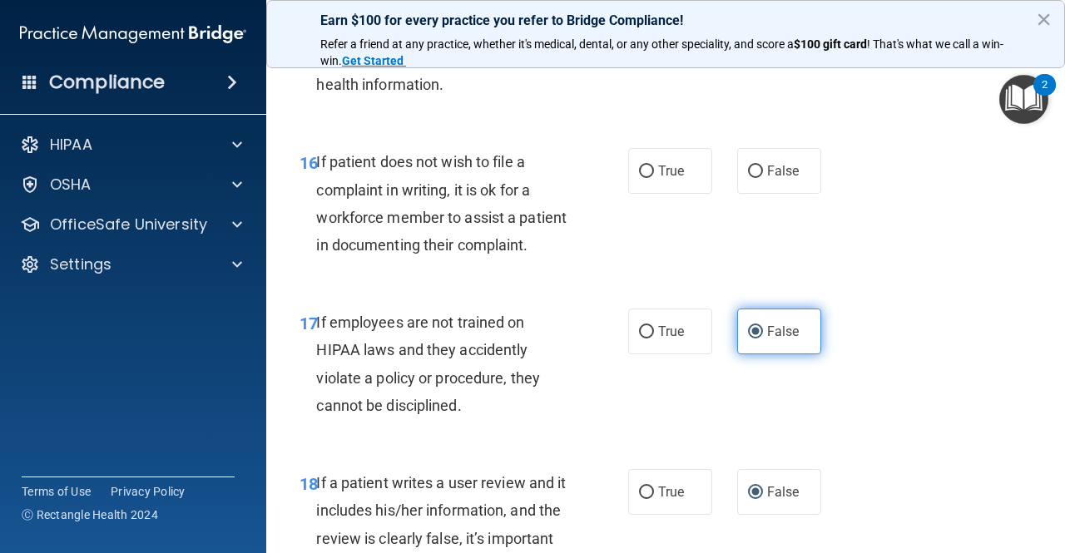
scroll to position [2979, 0]
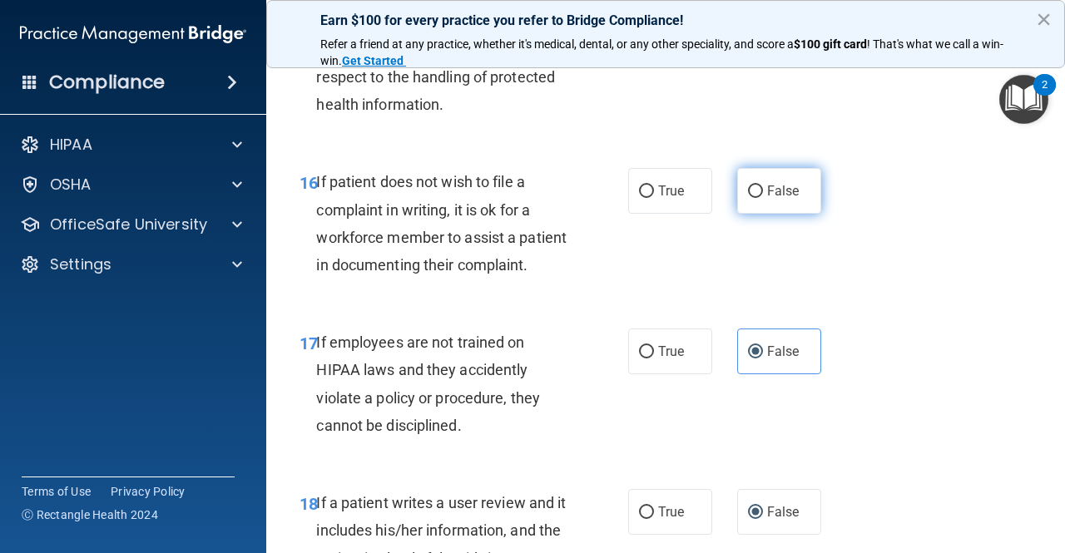
click at [755, 214] on label "False" at bounding box center [779, 191] width 84 height 46
click at [755, 198] on input "False" at bounding box center [755, 192] width 15 height 12
radio input "true"
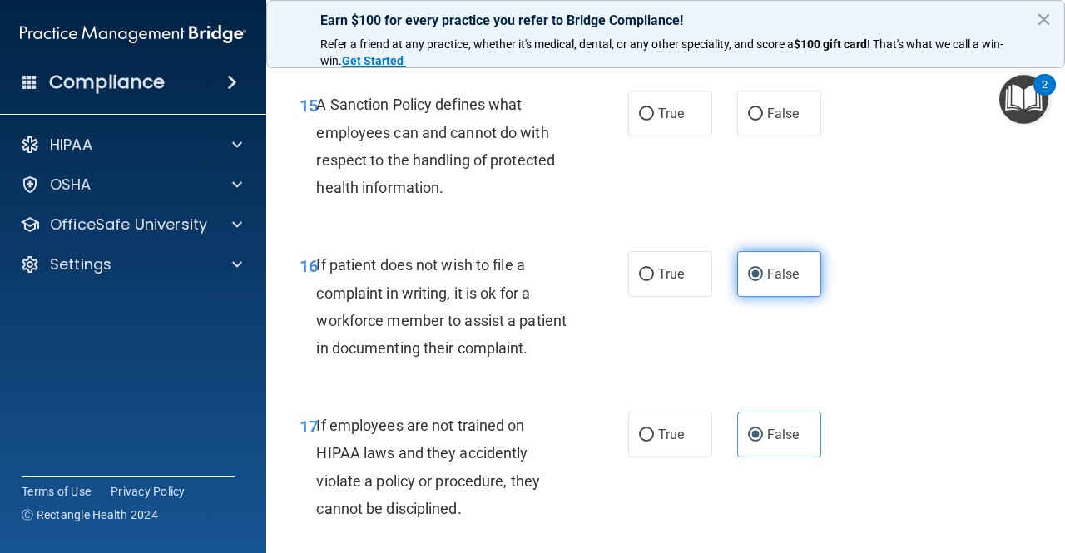
scroll to position [2812, 0]
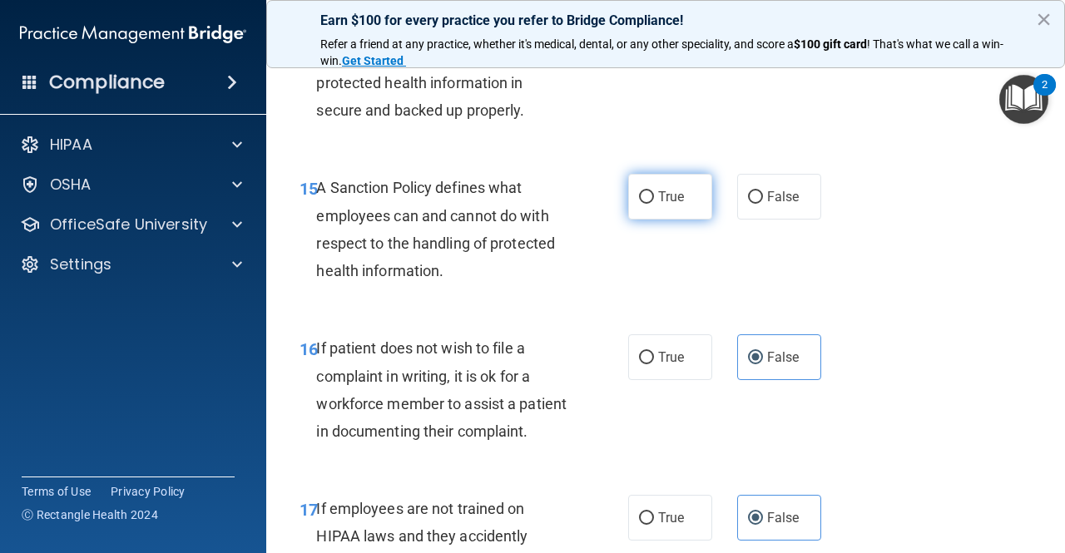
click at [649, 220] on label "True" at bounding box center [670, 197] width 84 height 46
click at [649, 204] on input "True" at bounding box center [646, 197] width 15 height 12
radio input "true"
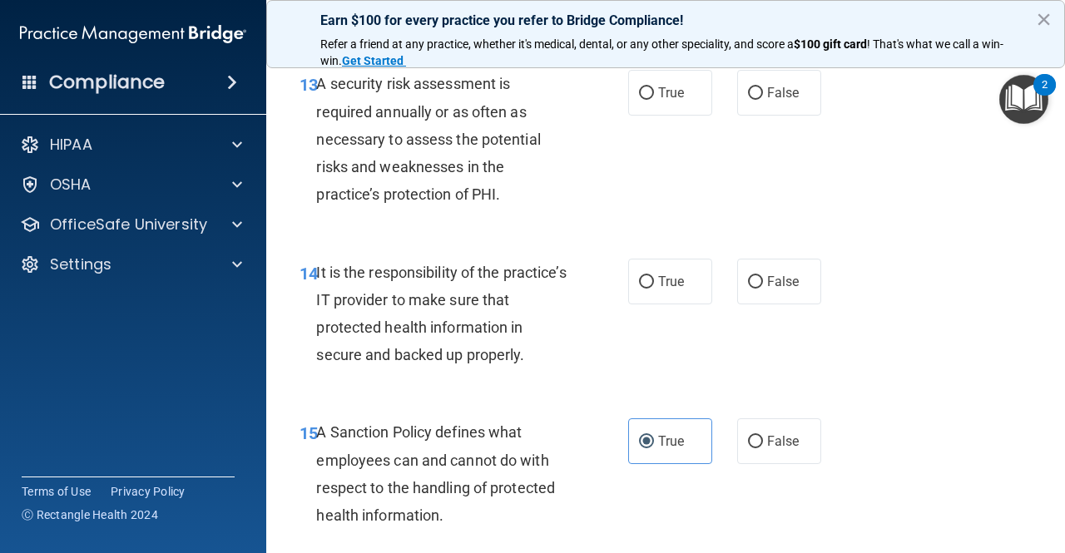
scroll to position [2563, 0]
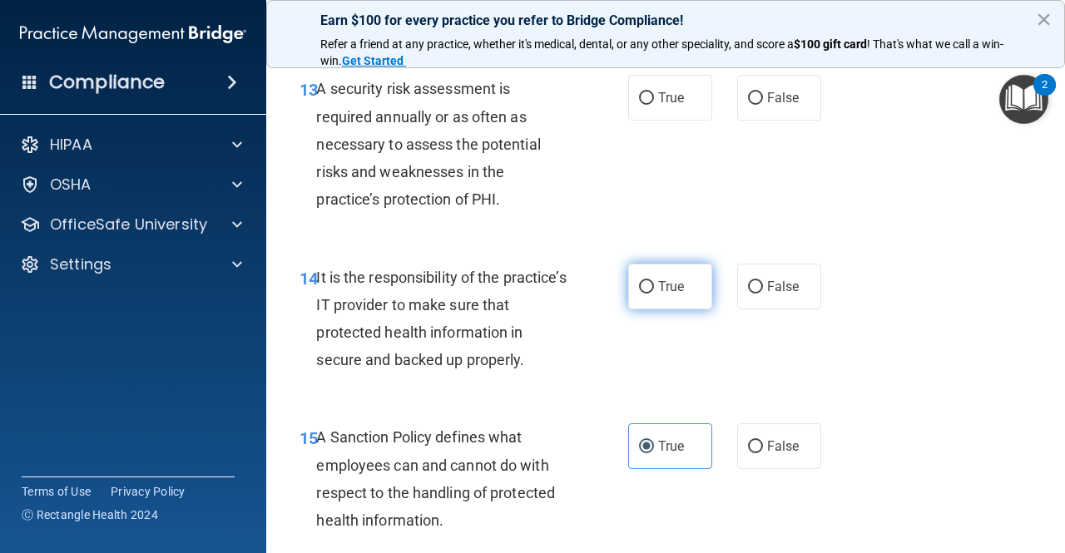
click at [658, 295] on span "True" at bounding box center [671, 287] width 26 height 16
click at [651, 294] on input "True" at bounding box center [646, 287] width 15 height 12
radio input "true"
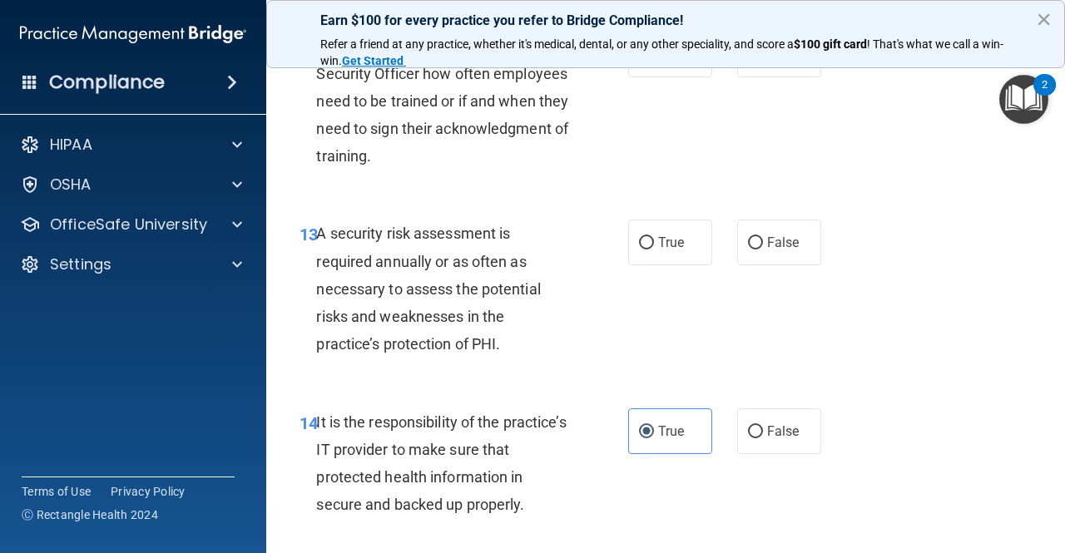
scroll to position [2396, 0]
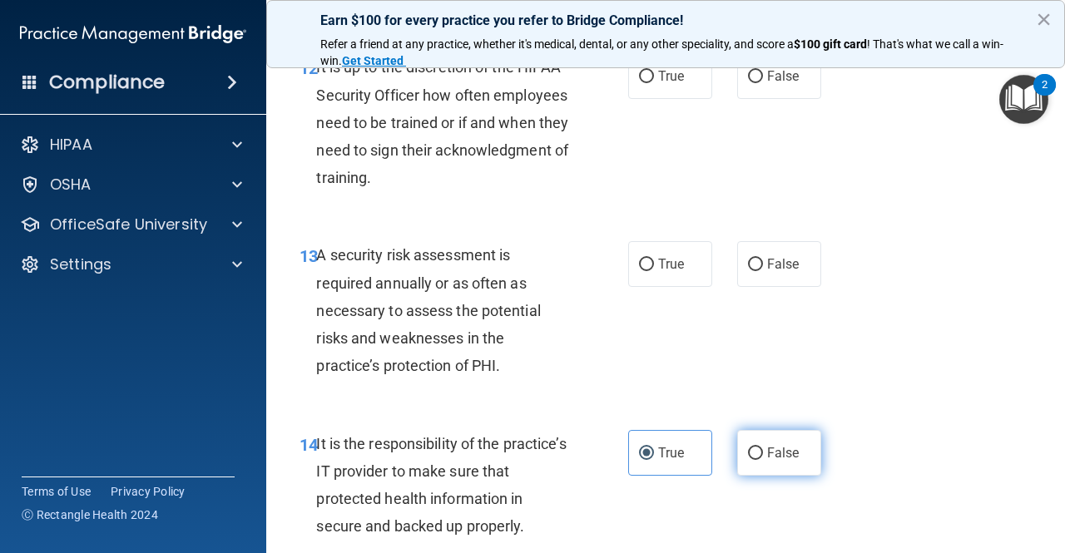
click at [743, 476] on label "False" at bounding box center [779, 453] width 84 height 46
click at [748, 460] on input "False" at bounding box center [755, 454] width 15 height 12
radio input "true"
radio input "false"
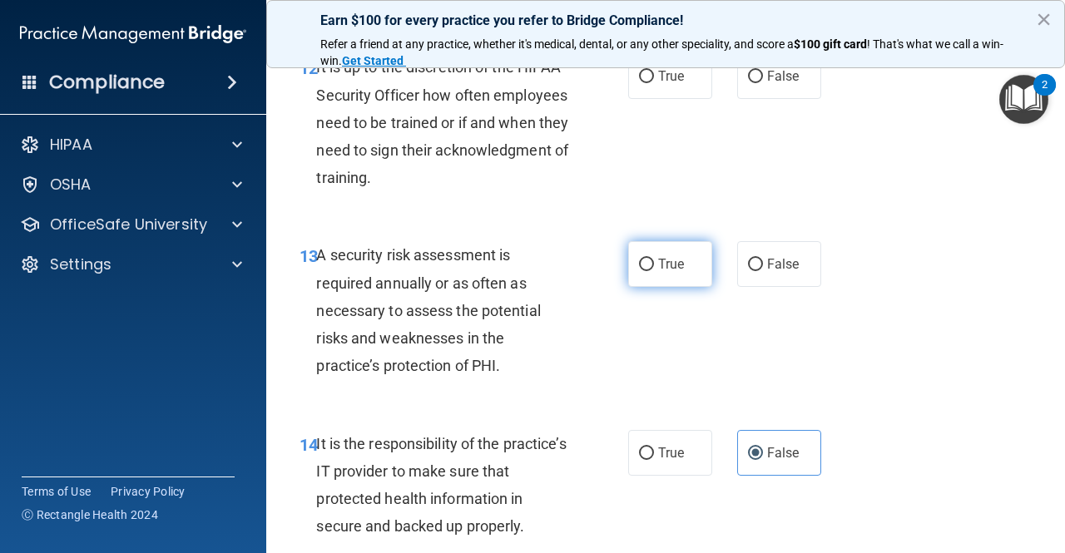
click at [642, 287] on label "True" at bounding box center [670, 264] width 84 height 46
click at [642, 271] on input "True" at bounding box center [646, 265] width 15 height 12
radio input "true"
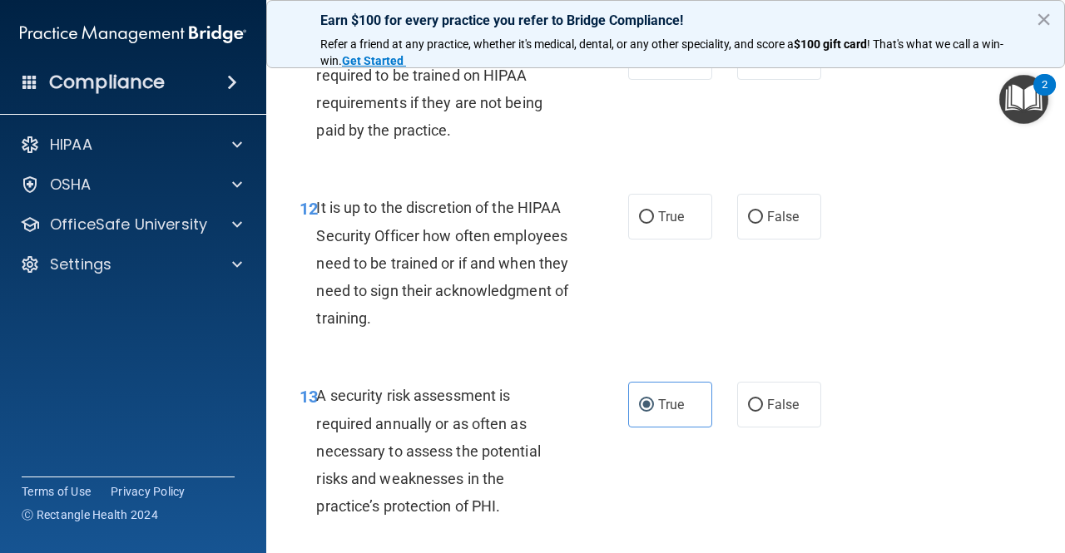
scroll to position [2230, 0]
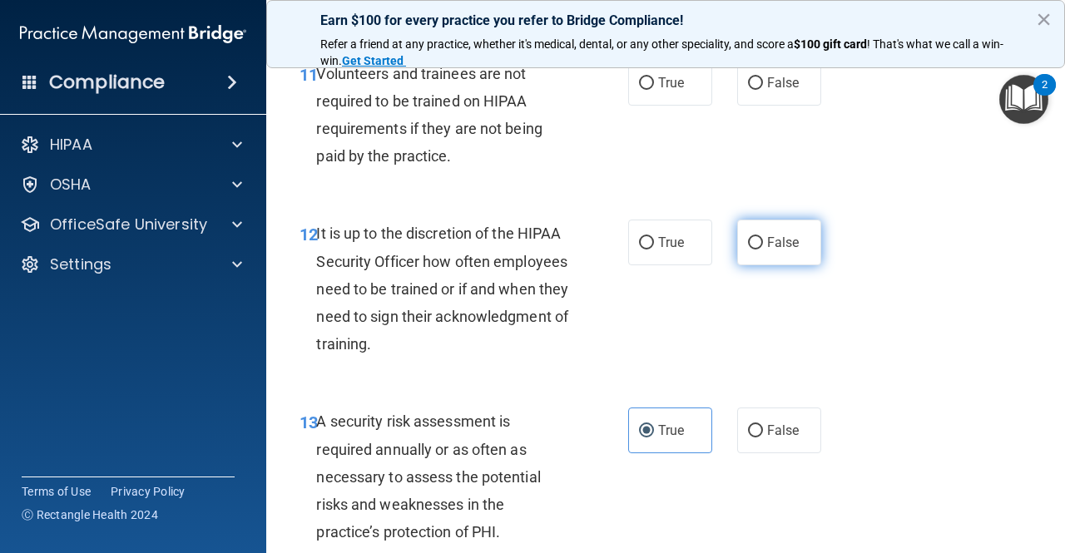
click at [785, 250] on span "False" at bounding box center [783, 243] width 32 height 16
click at [763, 250] on input "False" at bounding box center [755, 243] width 15 height 12
radio input "true"
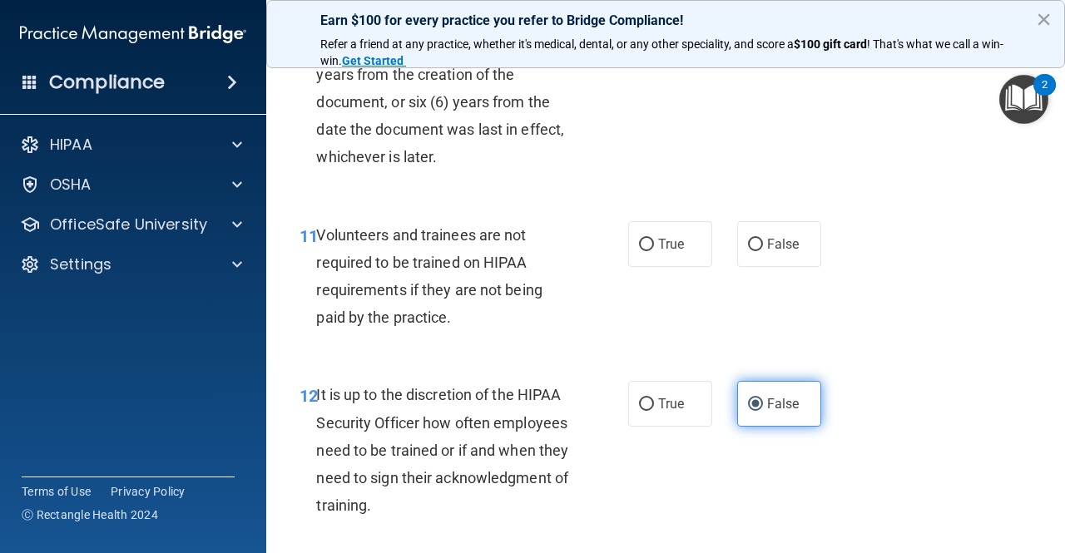
scroll to position [2063, 0]
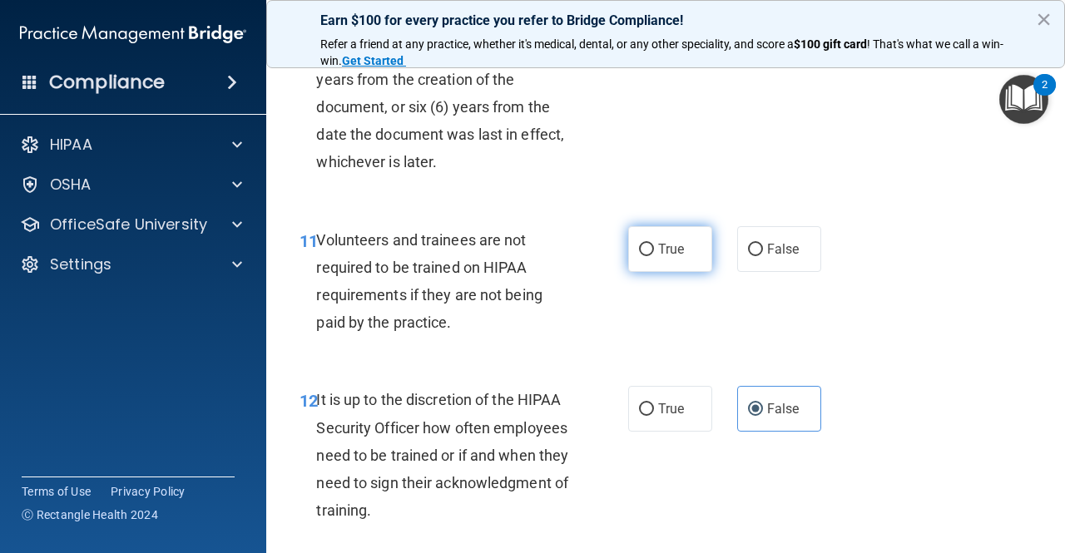
click at [669, 257] on span "True" at bounding box center [671, 249] width 26 height 16
click at [654, 256] on input "True" at bounding box center [646, 250] width 15 height 12
radio input "true"
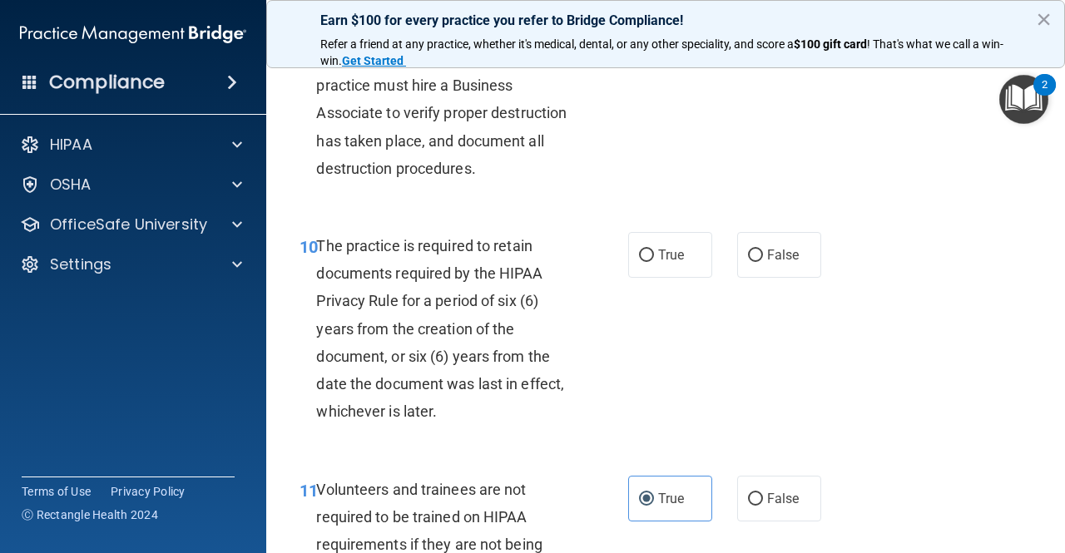
scroll to position [1897, 0]
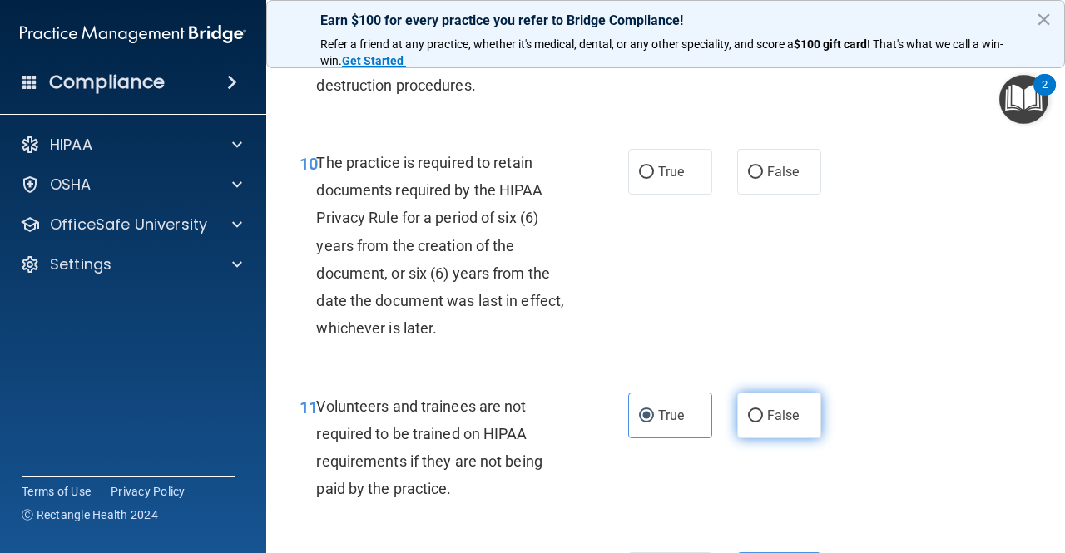
click at [769, 424] on span "False" at bounding box center [783, 416] width 32 height 16
click at [763, 423] on input "False" at bounding box center [755, 416] width 15 height 12
radio input "true"
radio input "false"
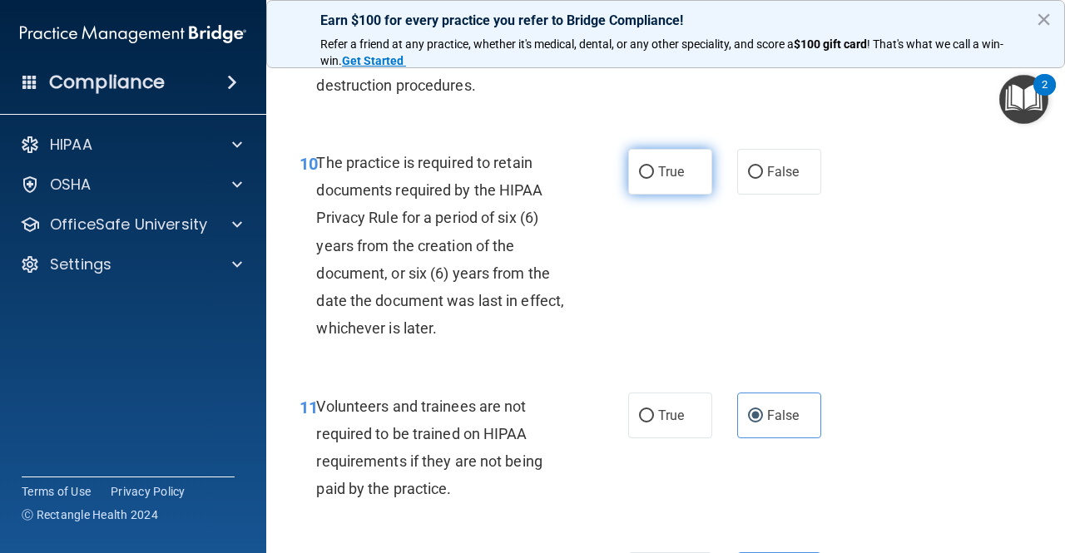
click at [639, 179] on input "True" at bounding box center [646, 172] width 15 height 12
radio input "true"
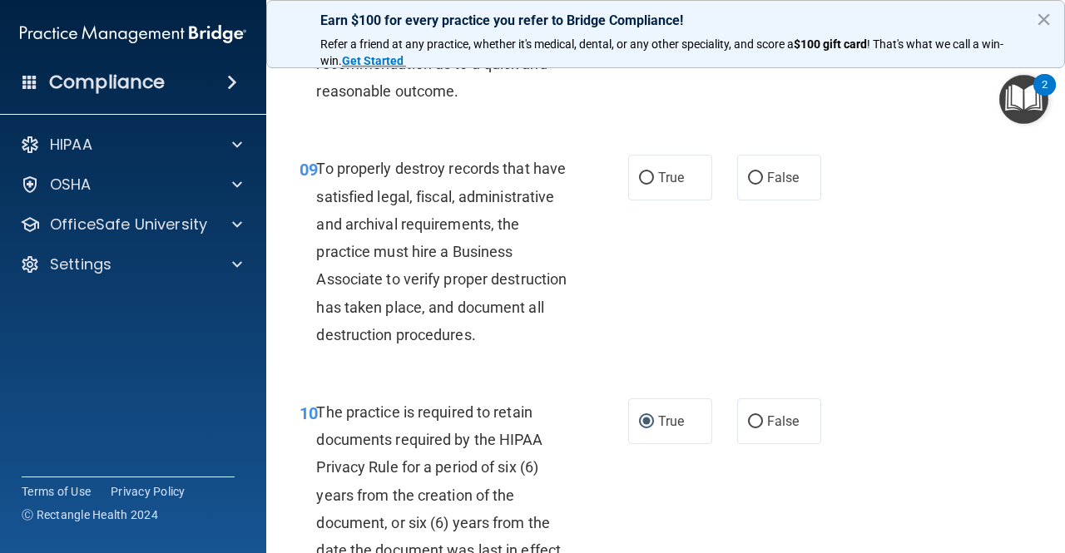
scroll to position [1564, 0]
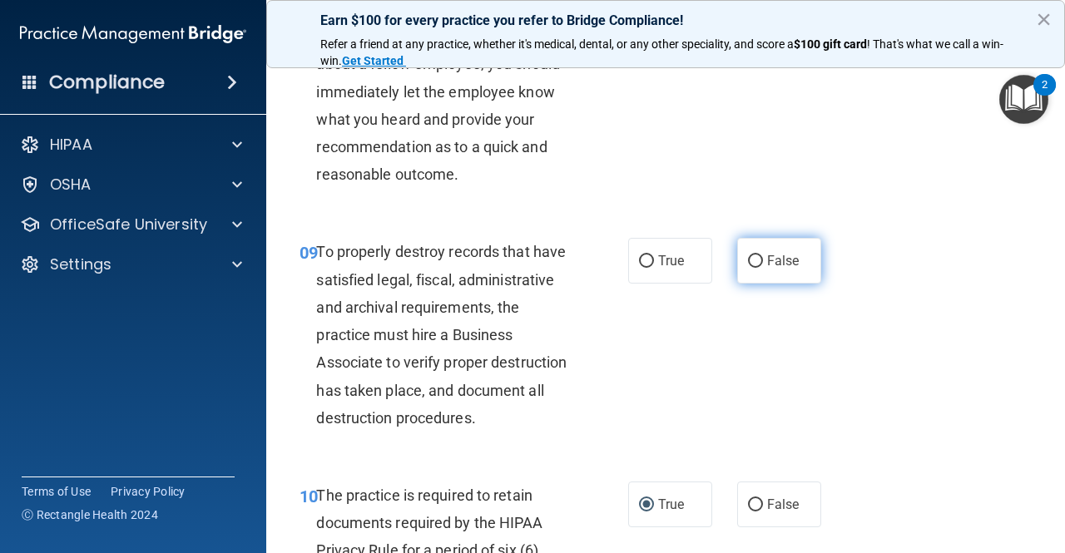
click at [771, 269] on span "False" at bounding box center [783, 261] width 32 height 16
click at [763, 268] on input "False" at bounding box center [755, 261] width 15 height 12
radio input "true"
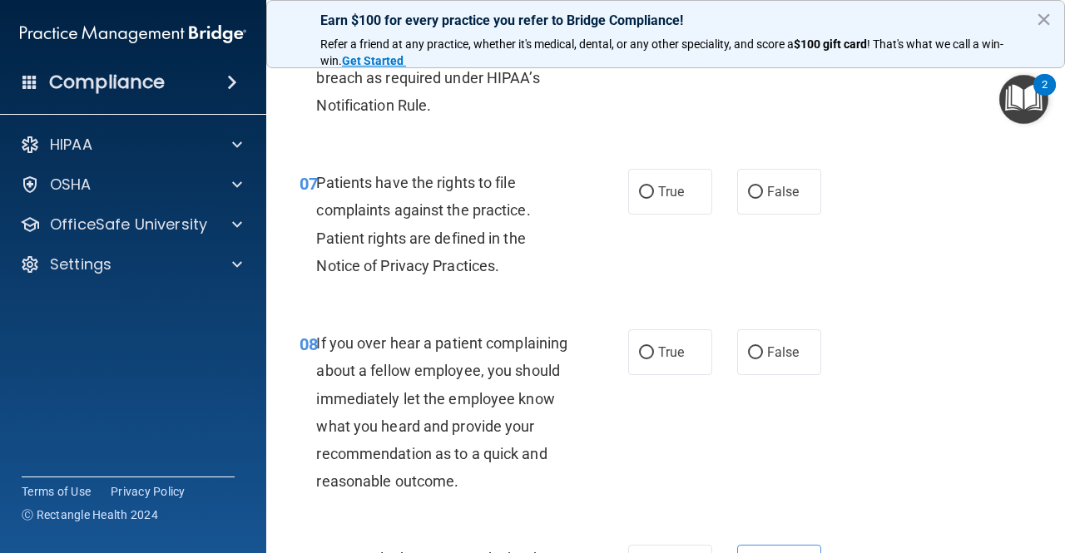
scroll to position [1231, 0]
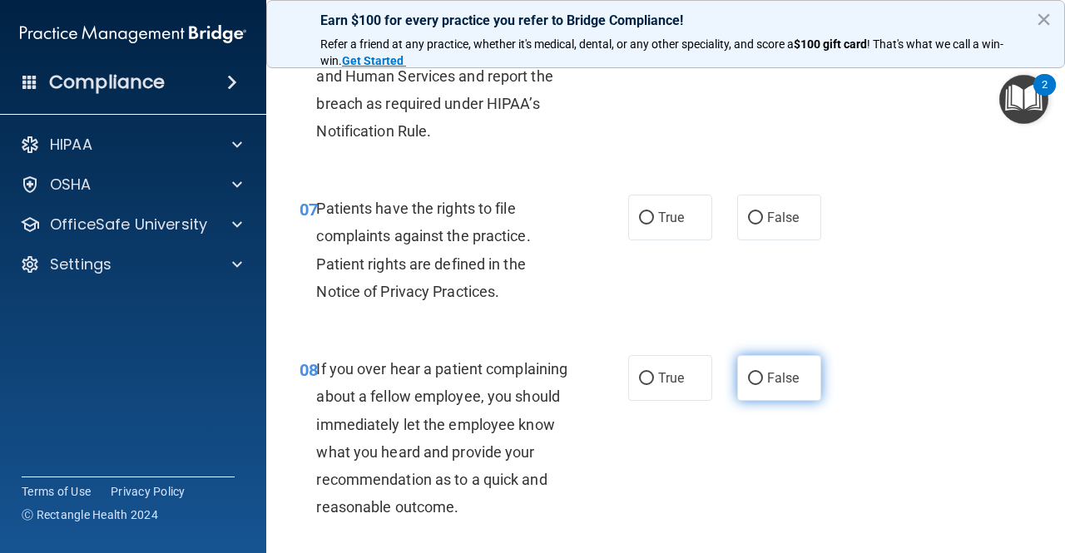
click at [737, 370] on label "False" at bounding box center [779, 378] width 84 height 46
click at [748, 373] on input "False" at bounding box center [755, 379] width 15 height 12
radio input "true"
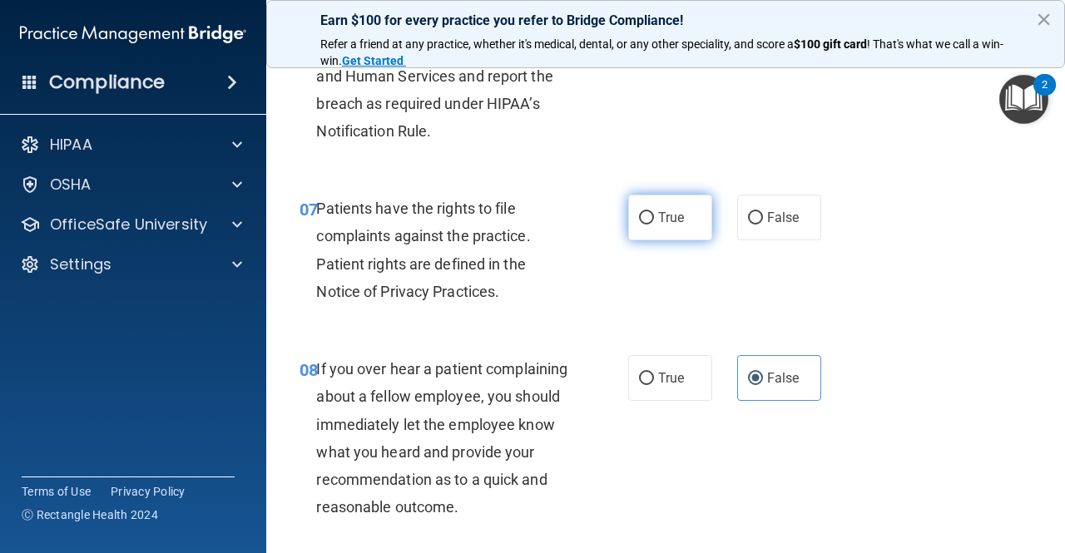
click at [684, 211] on label "True" at bounding box center [670, 218] width 84 height 46
click at [654, 212] on input "True" at bounding box center [646, 218] width 15 height 12
radio input "true"
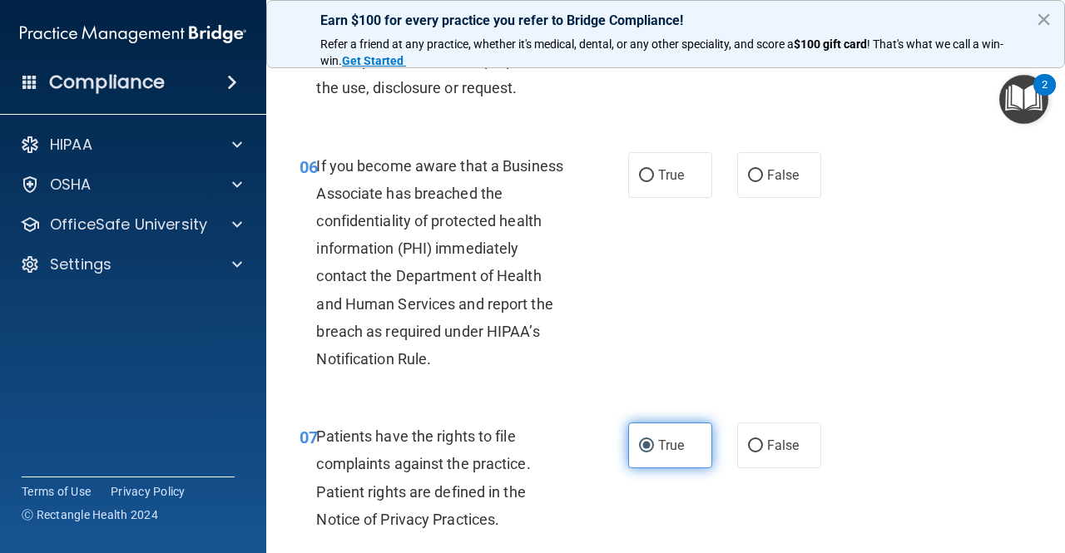
scroll to position [982, 0]
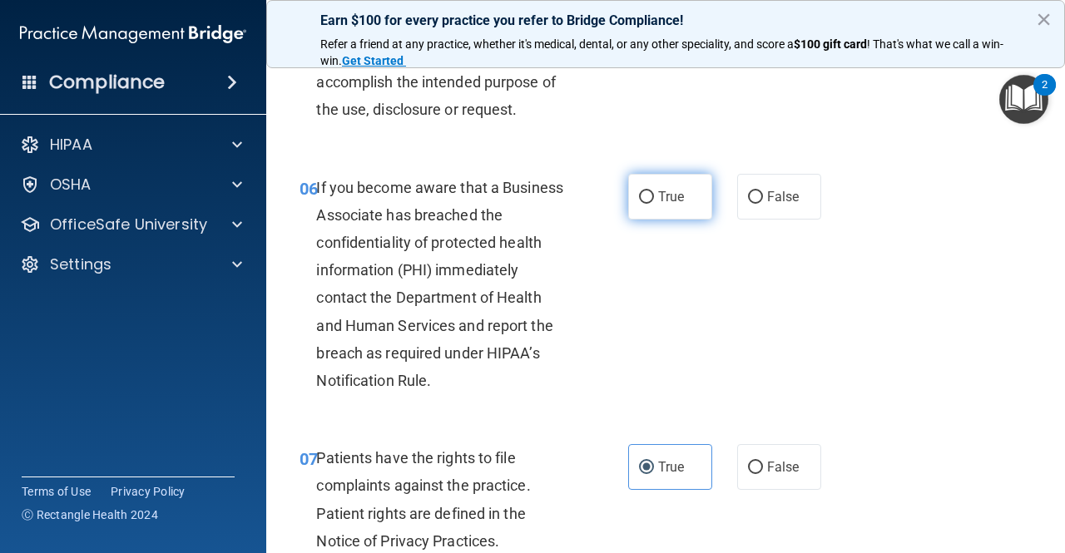
click at [658, 197] on span "True" at bounding box center [671, 197] width 26 height 16
click at [651, 197] on input "True" at bounding box center [646, 197] width 15 height 12
radio input "true"
click at [748, 191] on input "False" at bounding box center [755, 197] width 15 height 12
radio input "true"
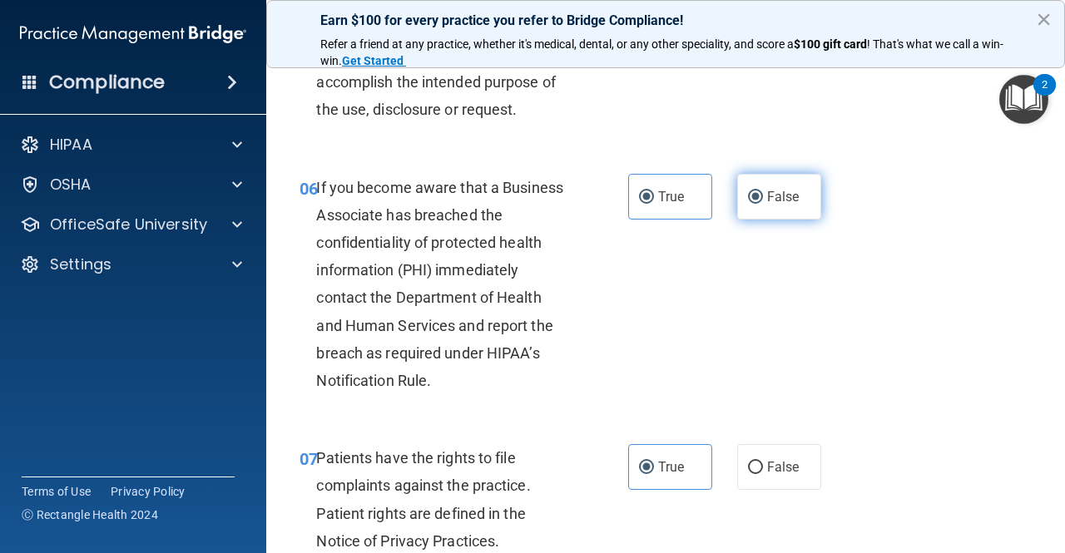
radio input "false"
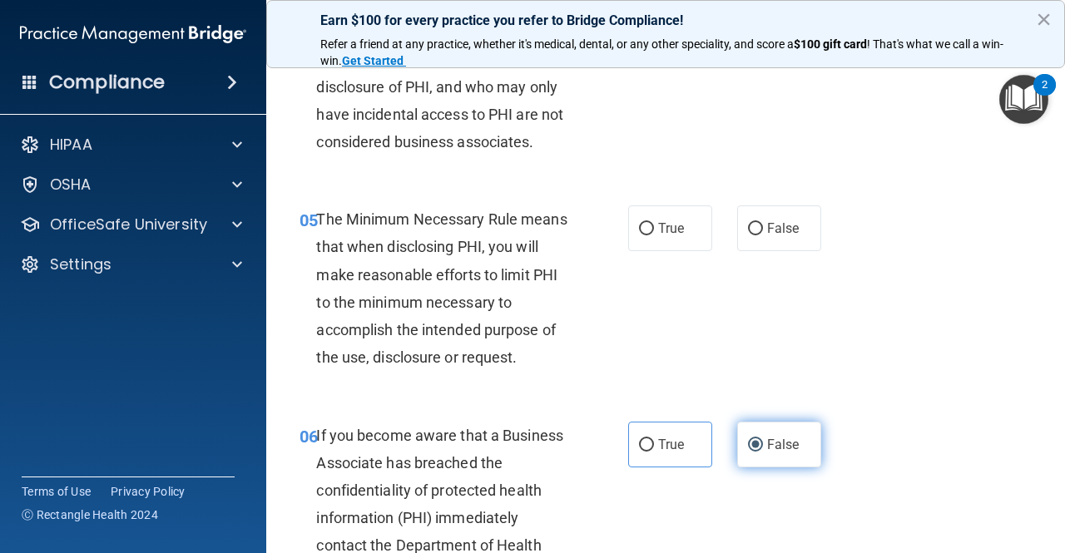
scroll to position [732, 0]
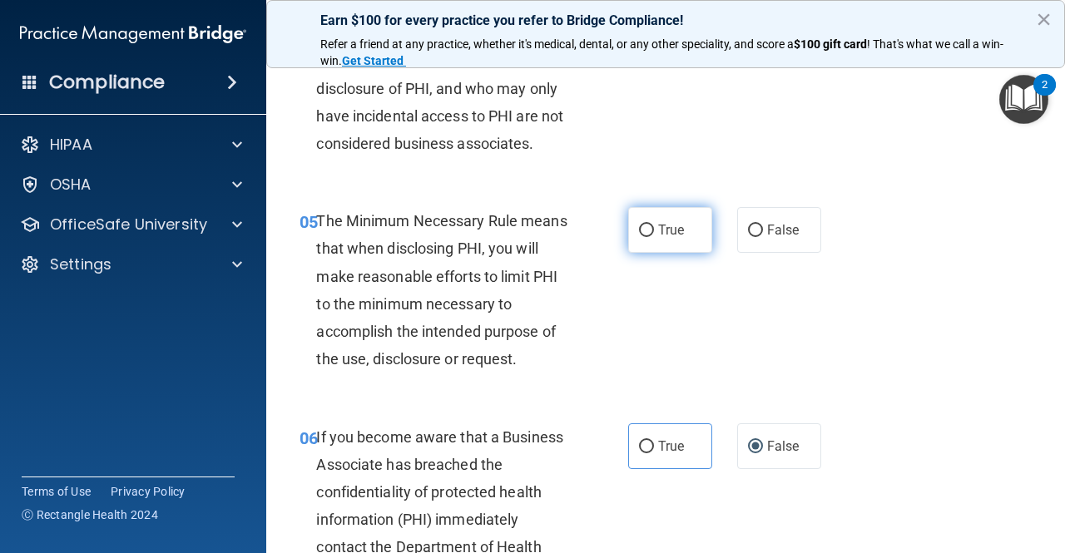
click at [649, 224] on label "True" at bounding box center [670, 230] width 84 height 46
click at [649, 225] on input "True" at bounding box center [646, 231] width 15 height 12
radio input "true"
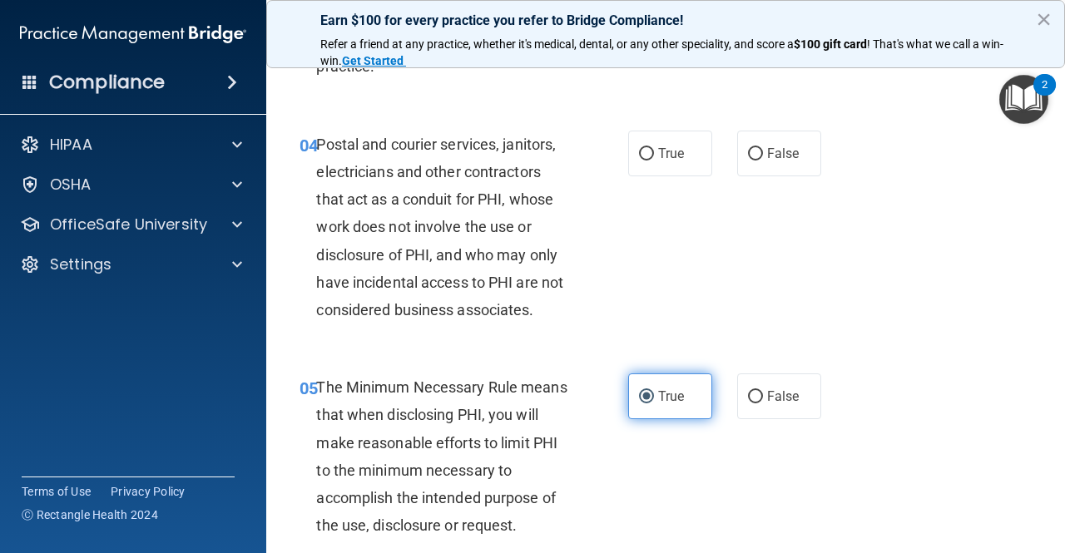
scroll to position [483, 0]
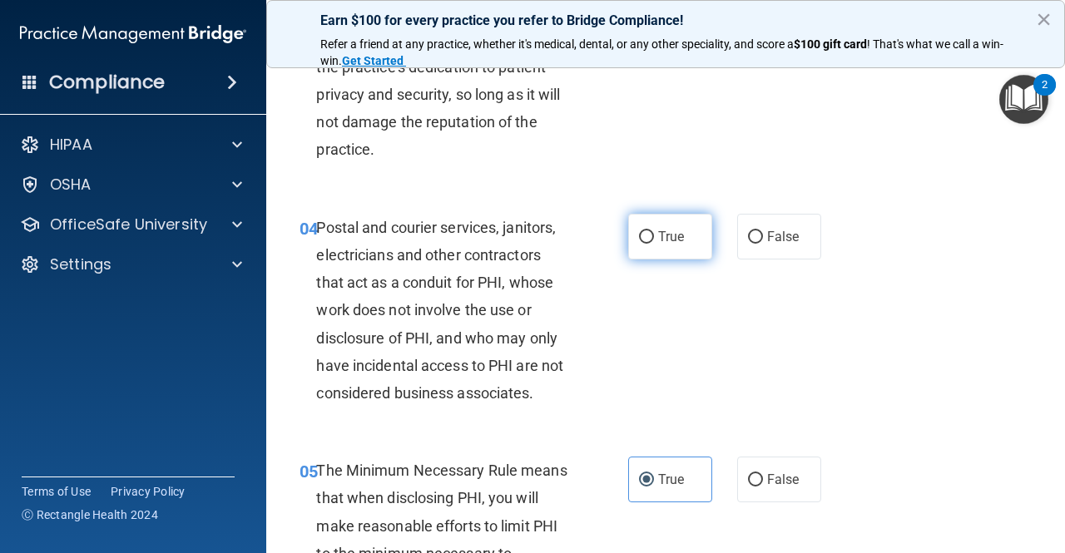
click at [674, 237] on span "True" at bounding box center [671, 237] width 26 height 16
click at [654, 237] on input "True" at bounding box center [646, 237] width 15 height 12
radio input "true"
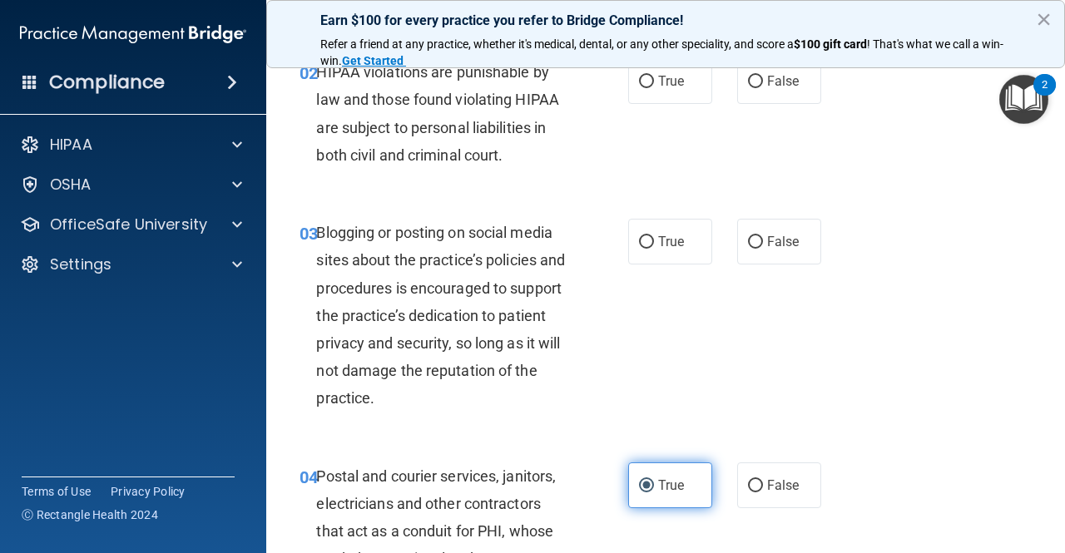
scroll to position [233, 0]
click at [666, 239] on span "True" at bounding box center [671, 243] width 26 height 16
click at [654, 239] on input "True" at bounding box center [646, 243] width 15 height 12
radio input "true"
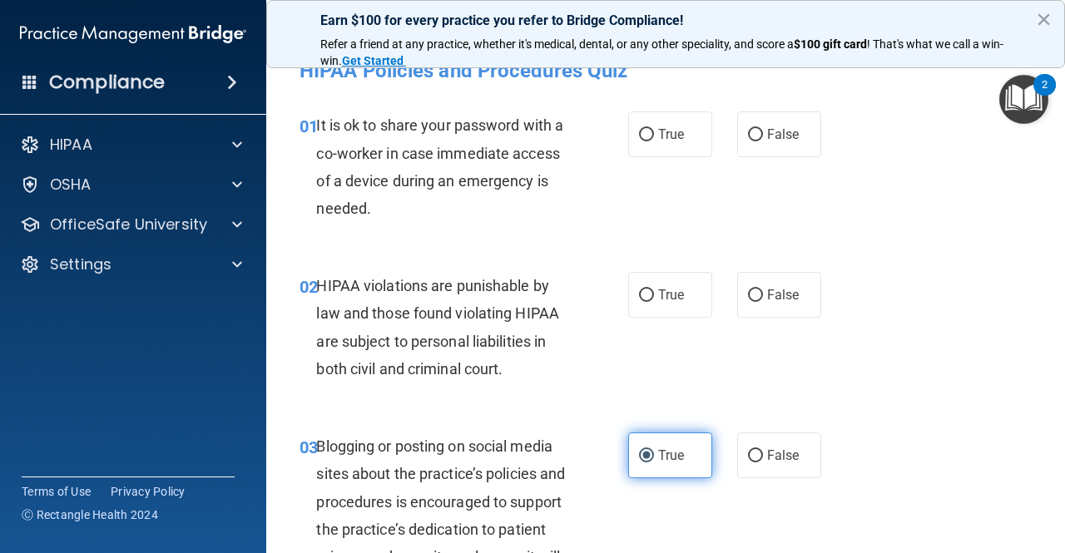
scroll to position [0, 0]
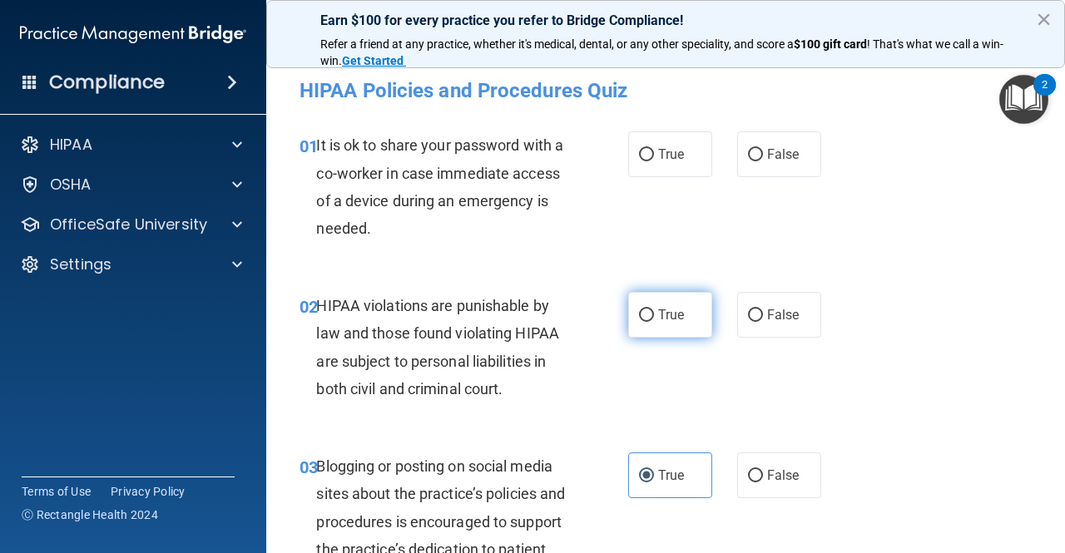
click at [658, 312] on span "True" at bounding box center [671, 315] width 26 height 16
click at [654, 312] on input "True" at bounding box center [646, 316] width 15 height 12
radio input "true"
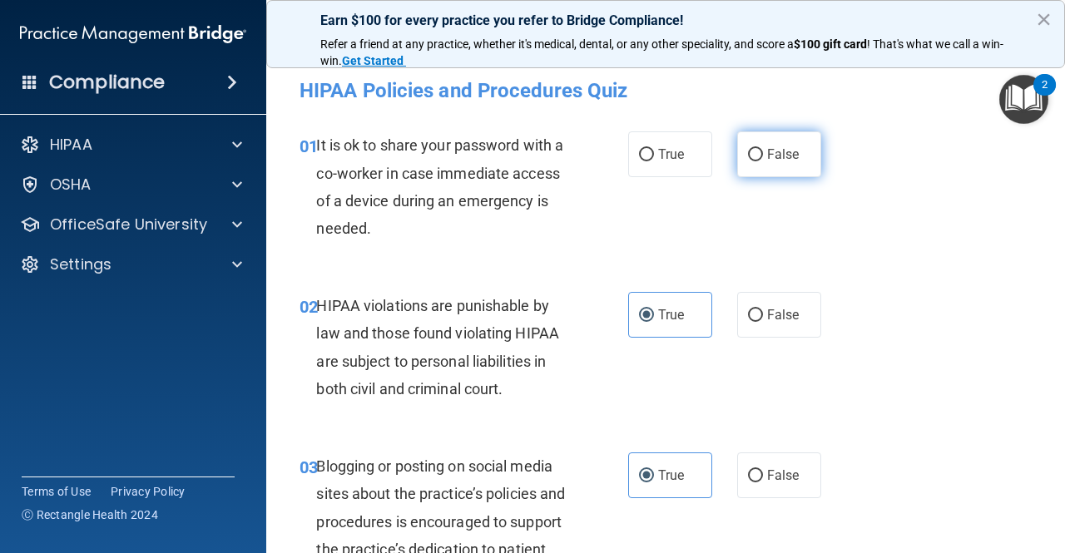
click at [767, 152] on span "False" at bounding box center [783, 154] width 32 height 16
click at [760, 152] on input "False" at bounding box center [755, 155] width 15 height 12
radio input "true"
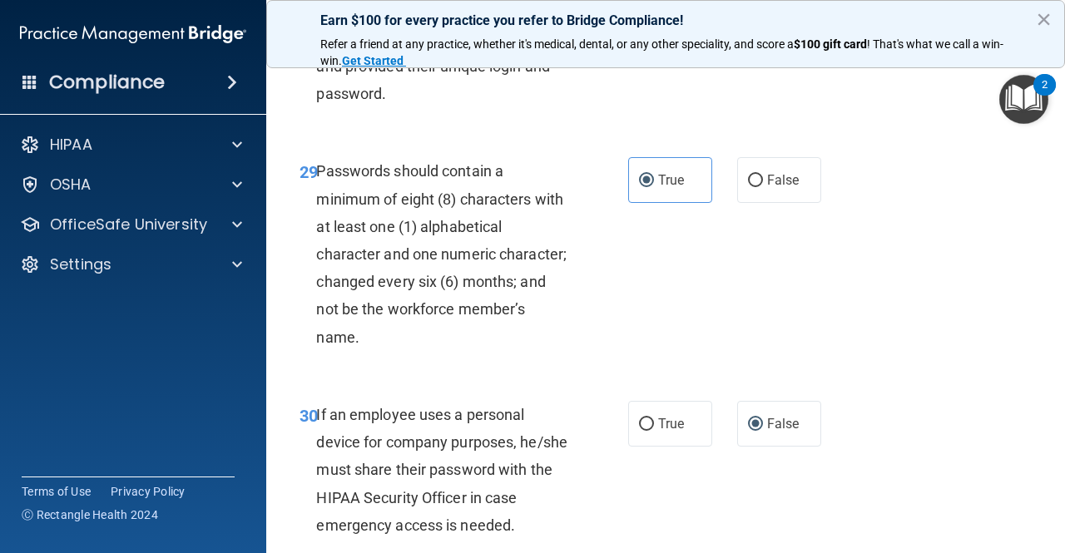
scroll to position [5392, 0]
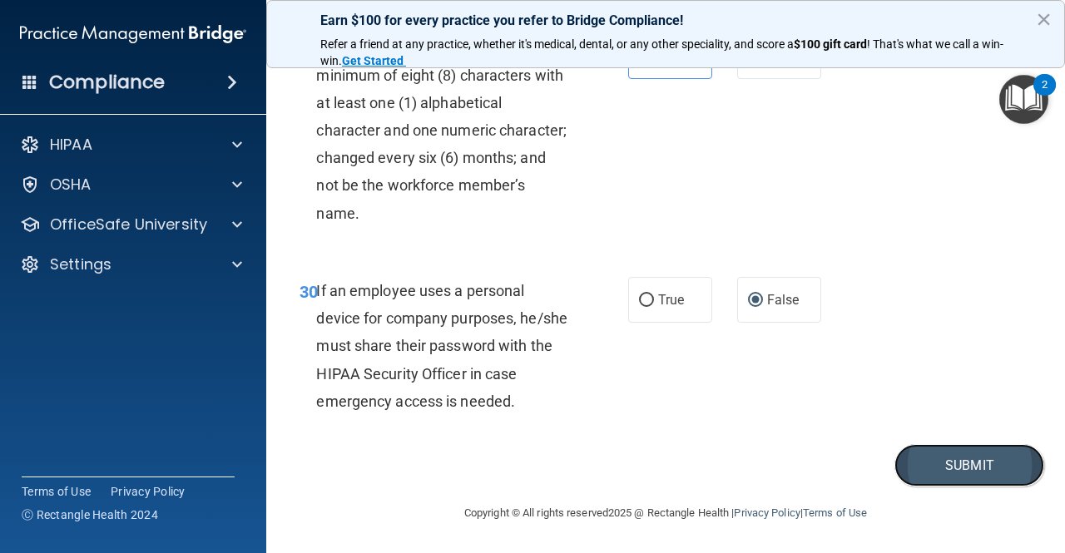
click at [927, 460] on button "Submit" at bounding box center [969, 465] width 150 height 42
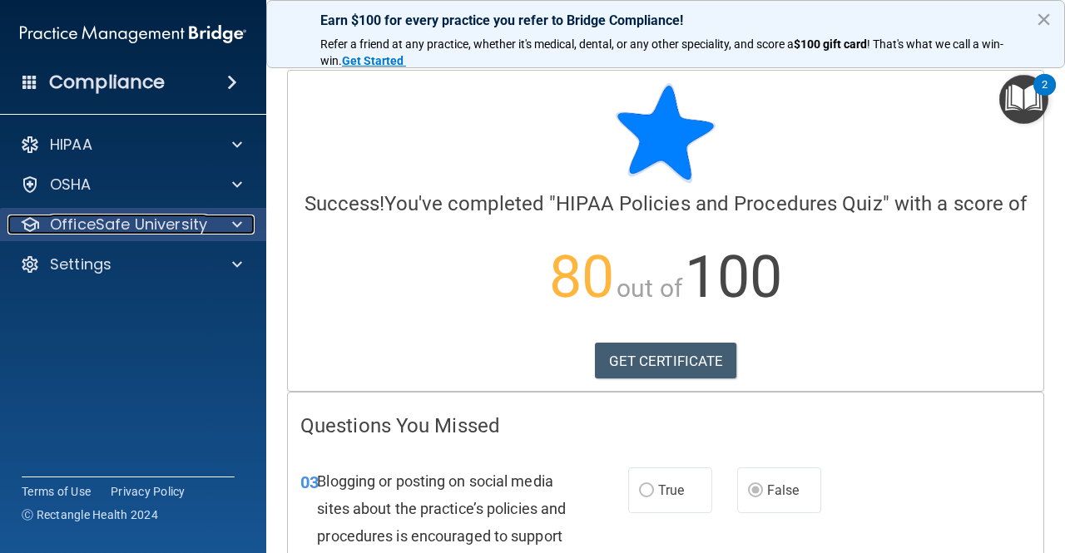
click at [223, 217] on div at bounding box center [235, 225] width 42 height 20
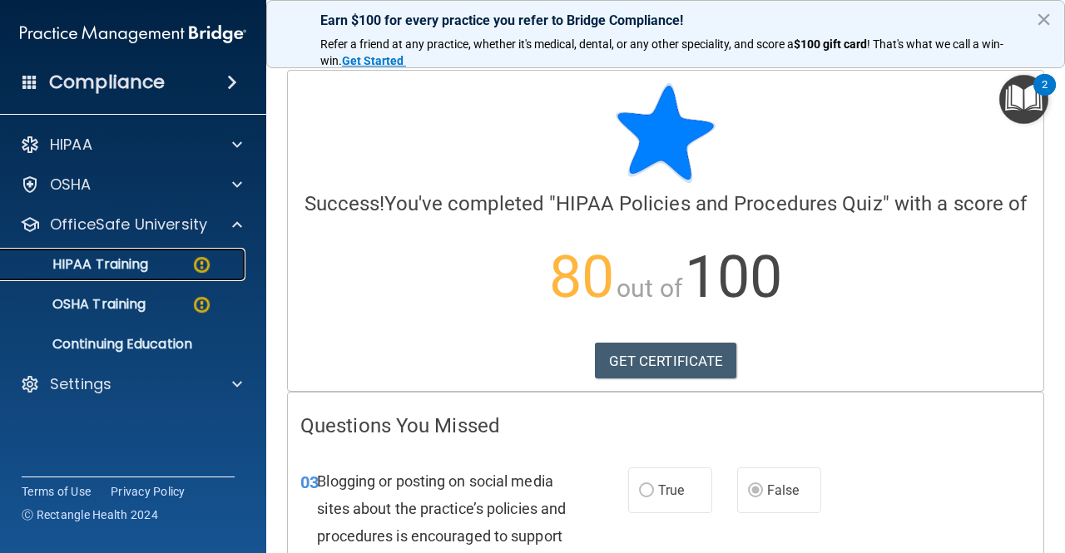
click at [98, 262] on p "HIPAA Training" at bounding box center [79, 264] width 137 height 17
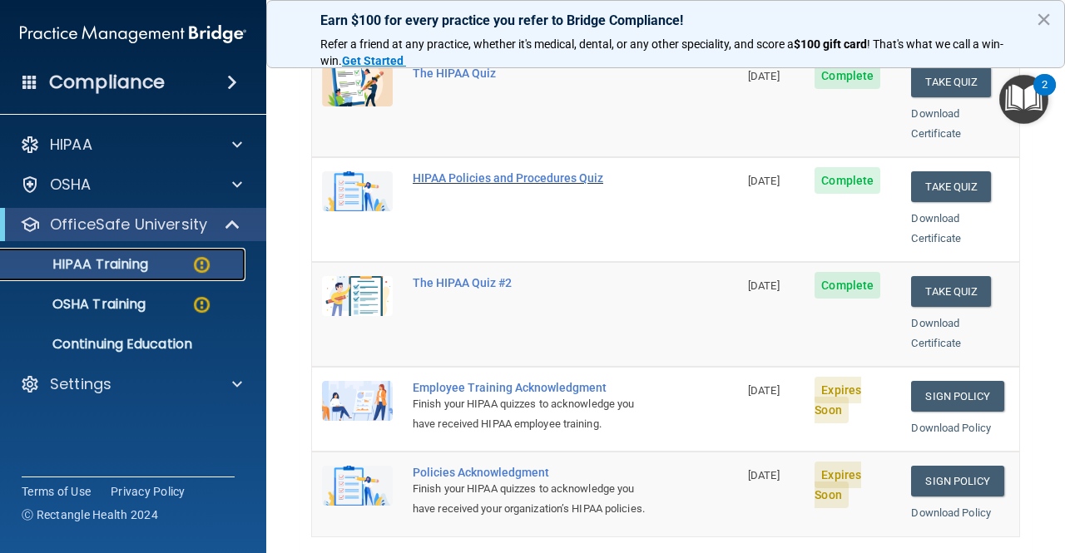
scroll to position [261, 0]
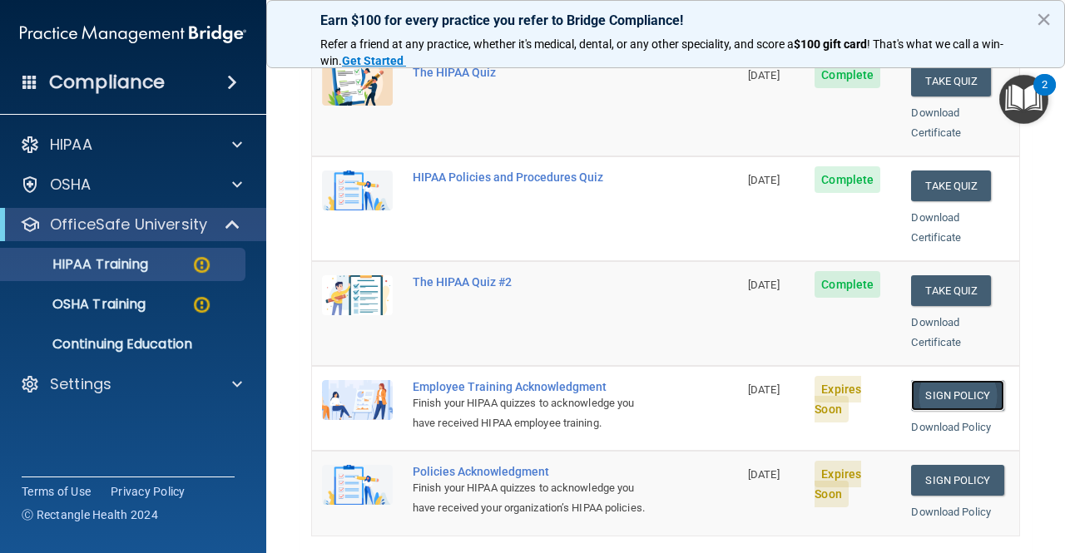
click at [912, 380] on link "Sign Policy" at bounding box center [957, 395] width 92 height 31
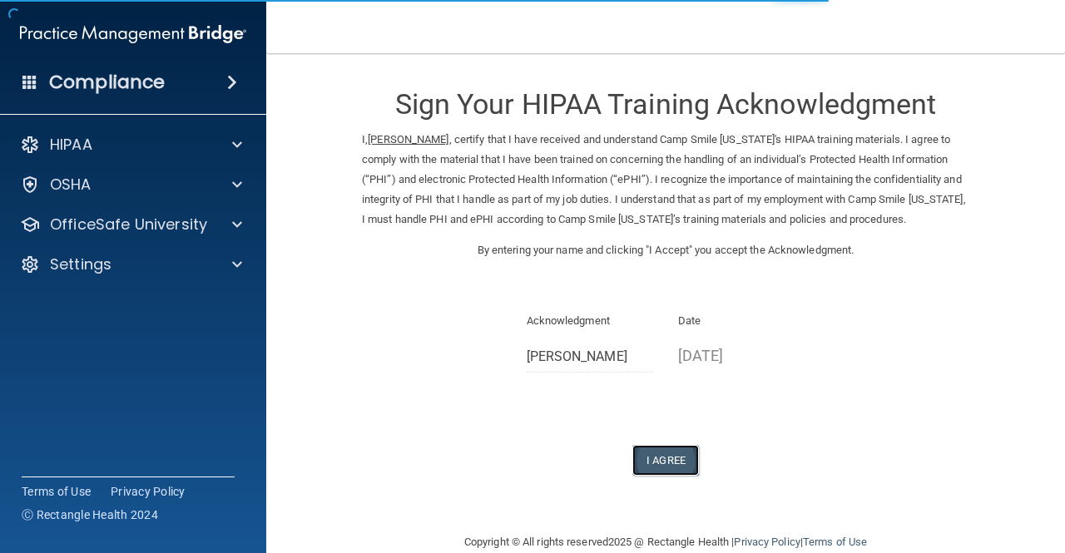
click at [664, 473] on button "I Agree" at bounding box center [665, 460] width 67 height 31
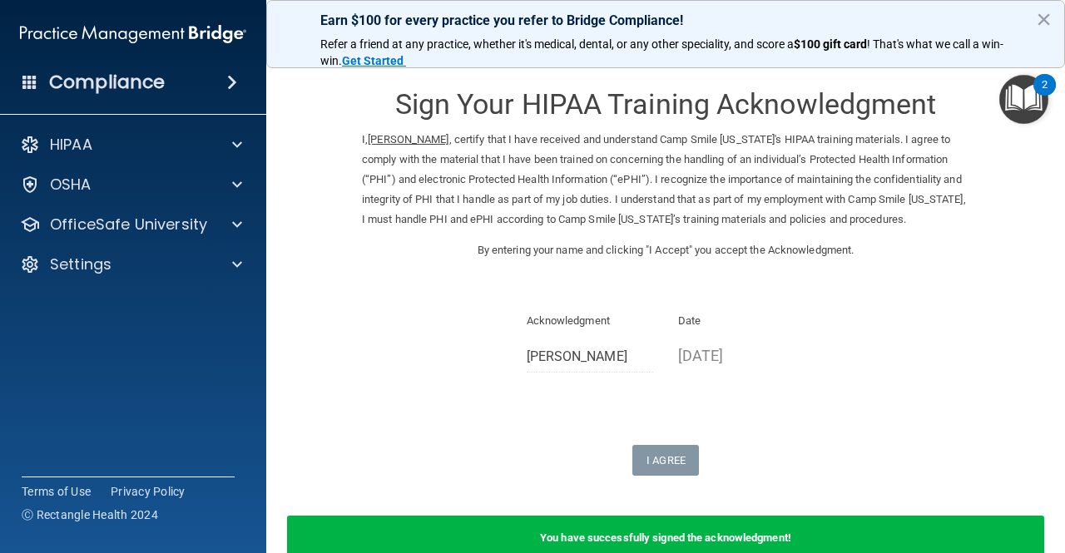
scroll to position [113, 0]
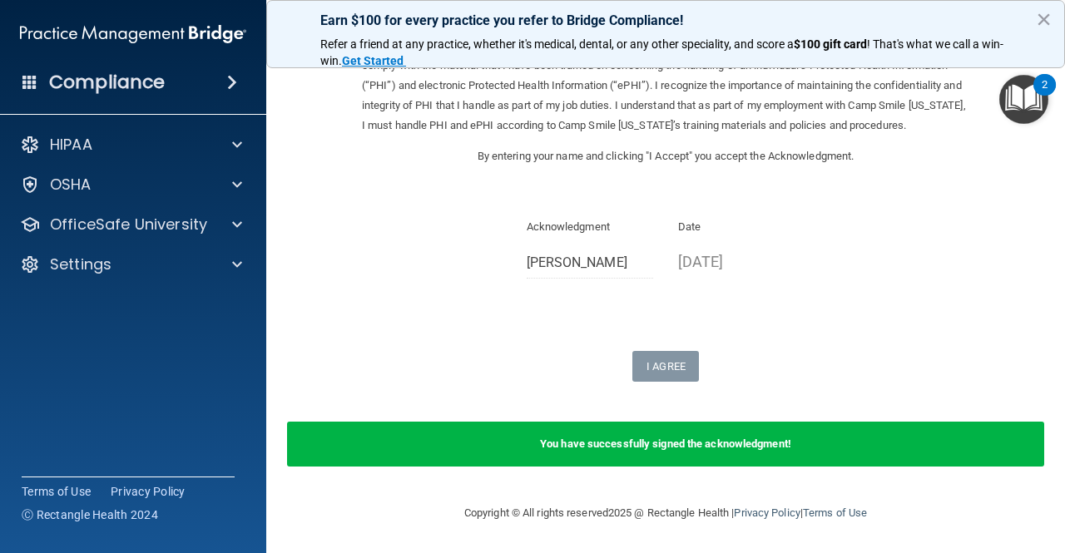
click at [226, 128] on div "HIPAA" at bounding box center [133, 144] width 267 height 33
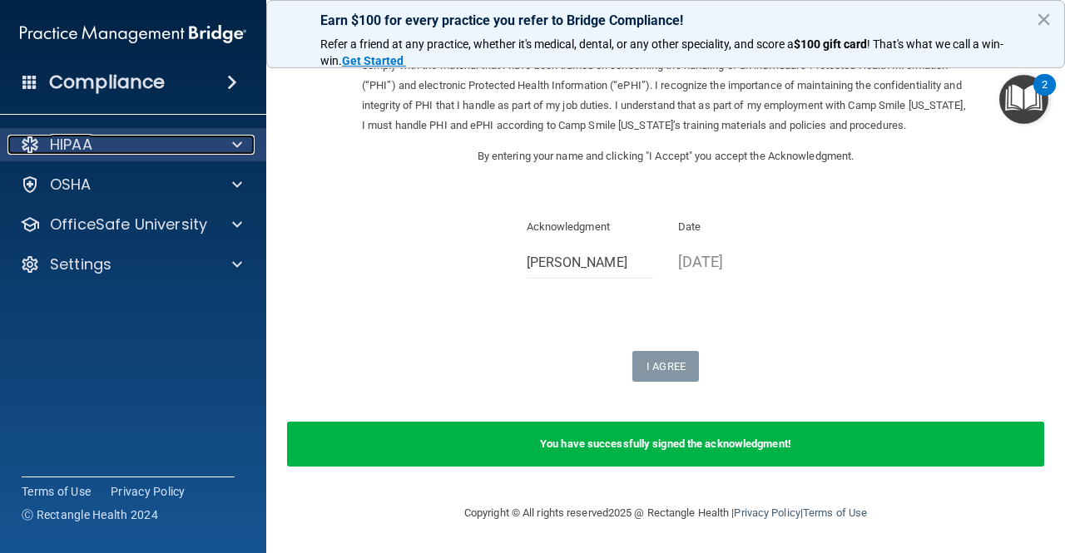
click at [232, 142] on span at bounding box center [237, 145] width 10 height 20
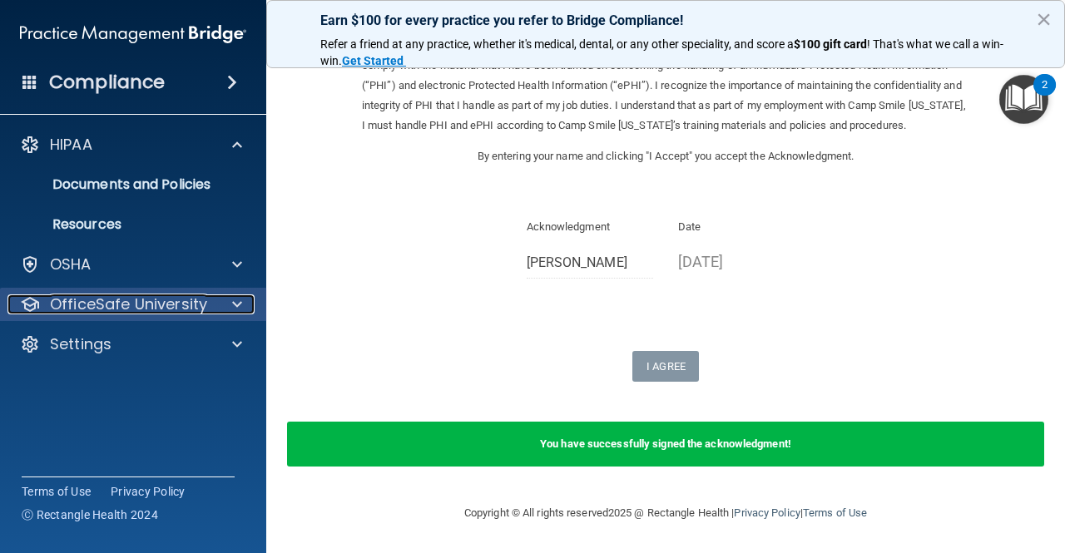
click at [174, 302] on p "OfficeSafe University" at bounding box center [128, 305] width 157 height 20
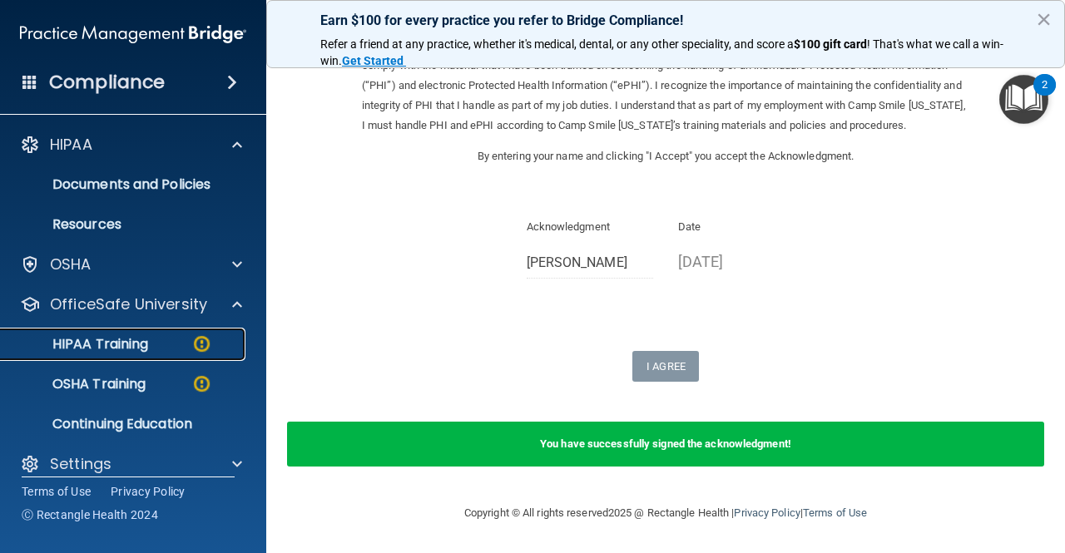
click at [158, 335] on link "HIPAA Training" at bounding box center [114, 344] width 262 height 33
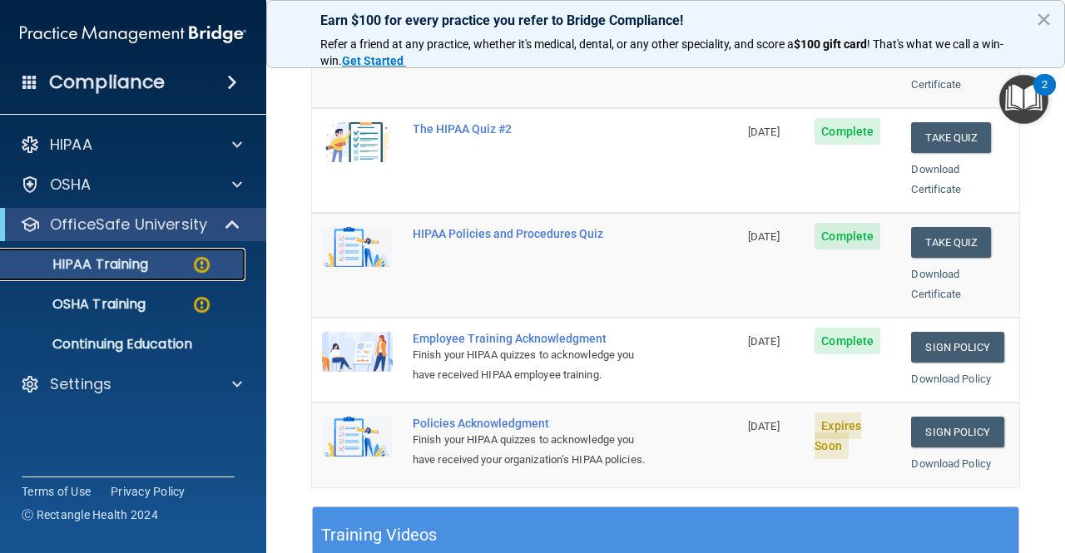
scroll to position [306, 0]
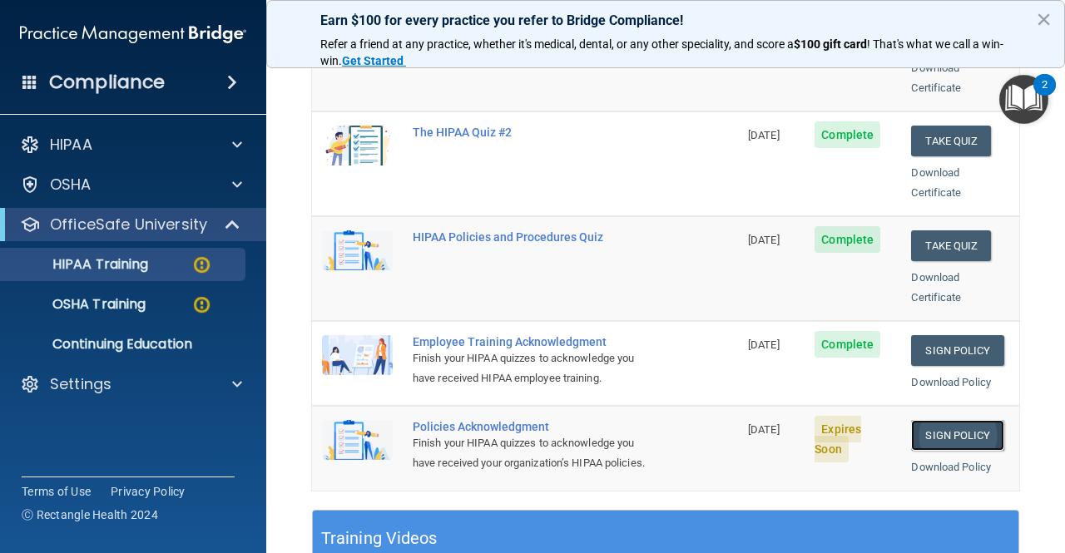
click at [972, 420] on link "Sign Policy" at bounding box center [957, 435] width 92 height 31
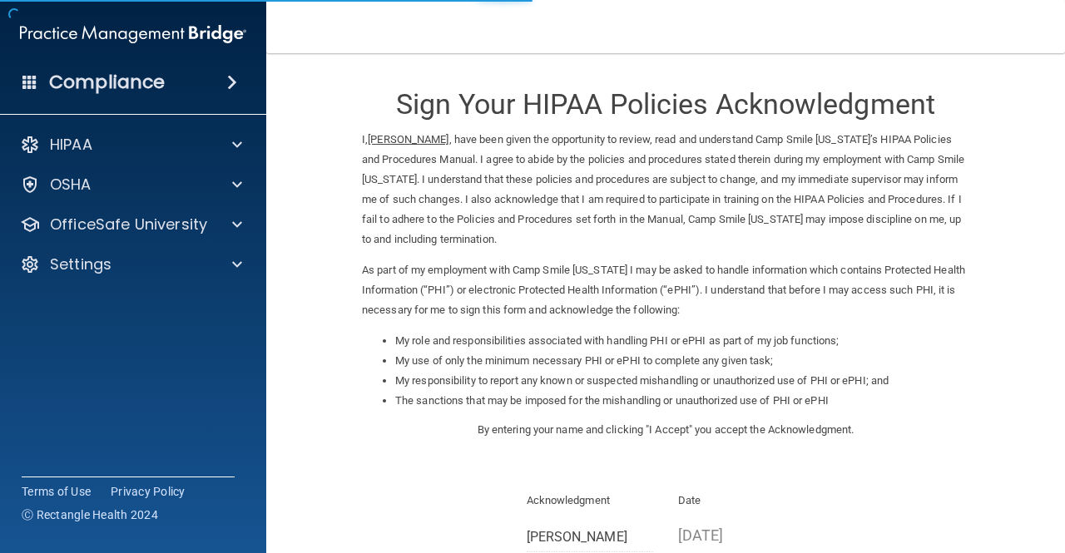
scroll to position [208, 0]
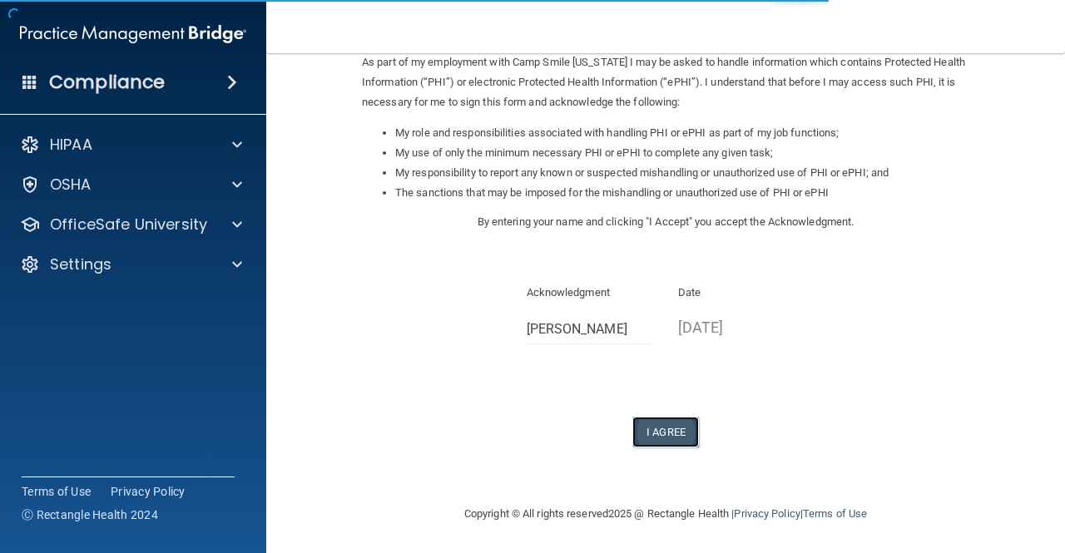
click at [647, 437] on button "I Agree" at bounding box center [665, 432] width 67 height 31
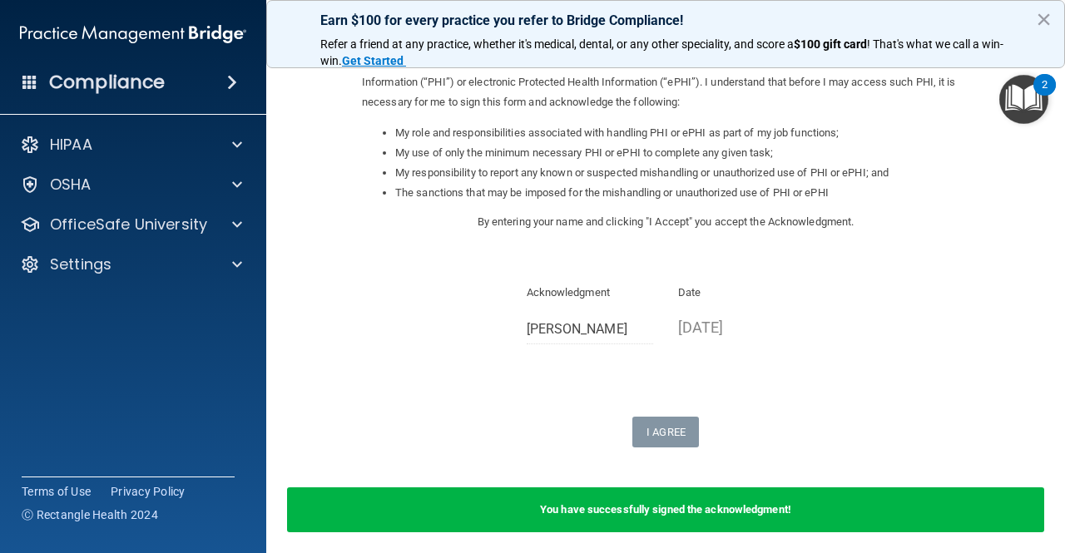
scroll to position [273, 0]
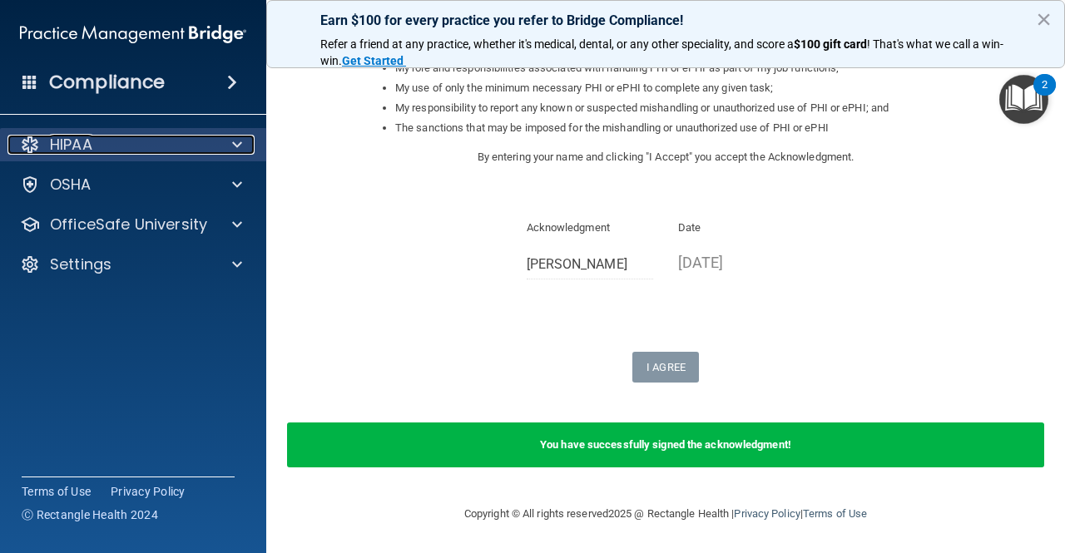
click at [97, 149] on div "HIPAA" at bounding box center [110, 145] width 206 height 20
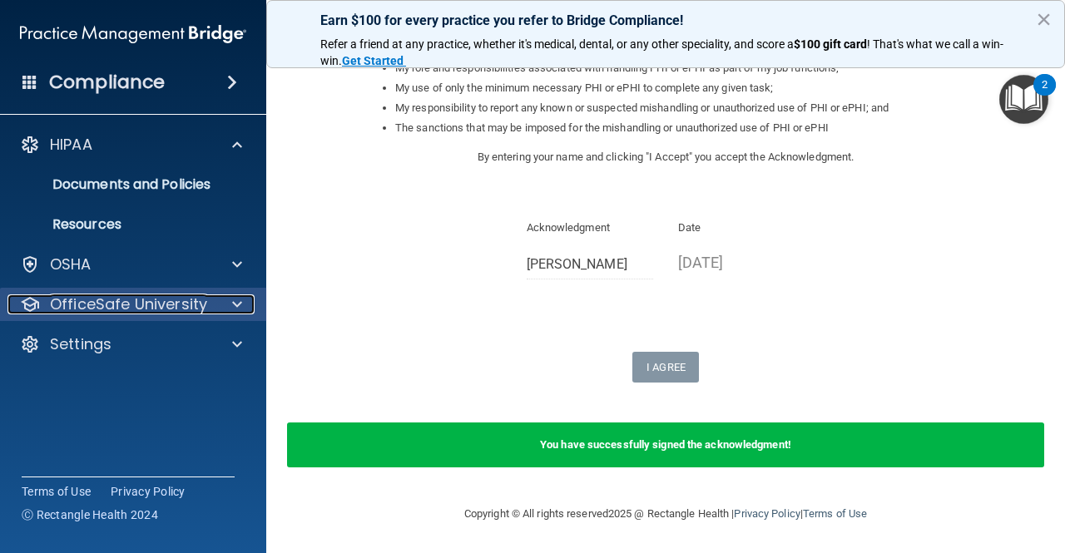
click at [131, 302] on p "OfficeSafe University" at bounding box center [128, 305] width 157 height 20
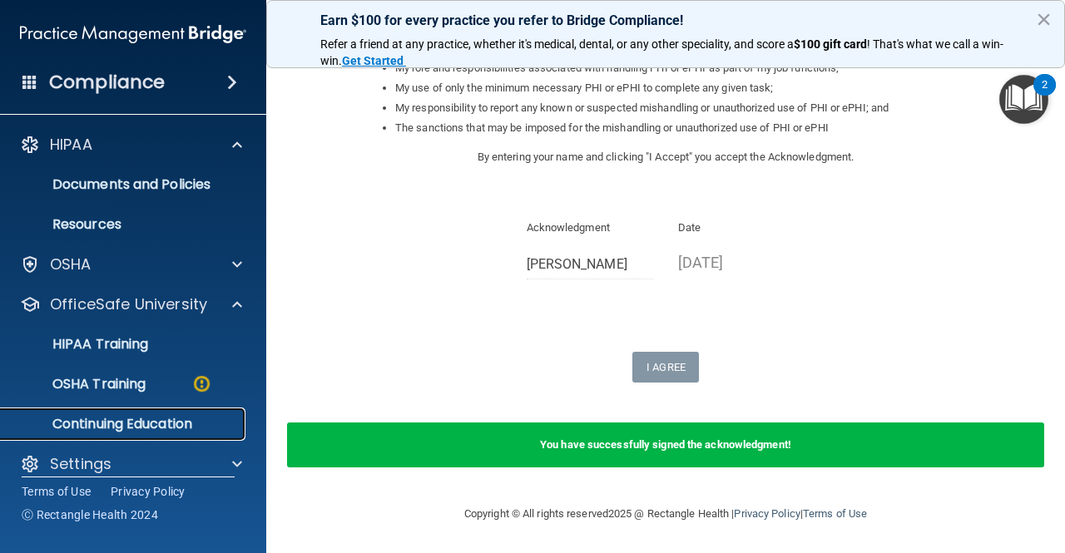
click at [93, 425] on p "Continuing Education" at bounding box center [124, 424] width 227 height 17
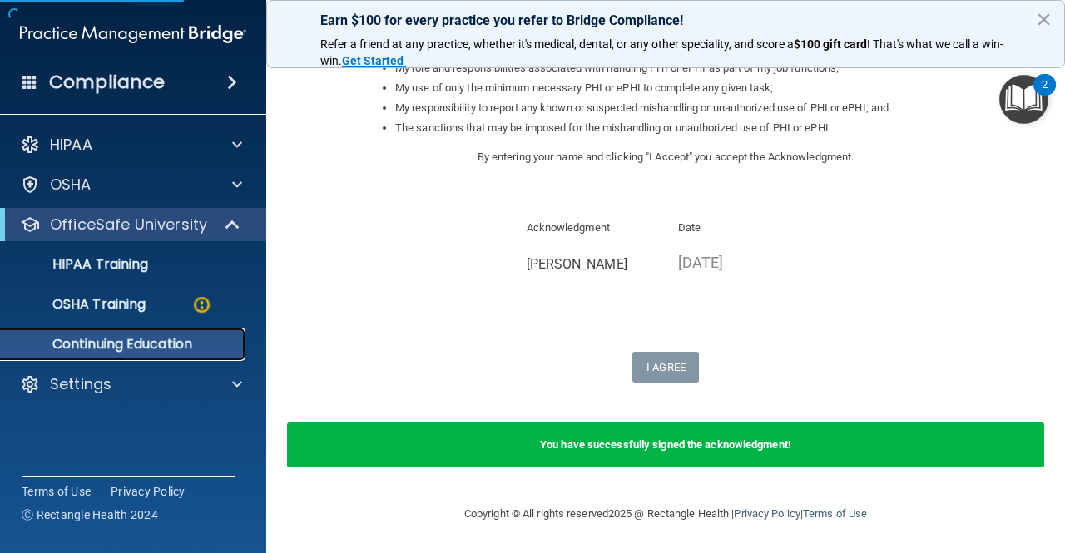
click at [107, 345] on p "Continuing Education" at bounding box center [124, 344] width 227 height 17
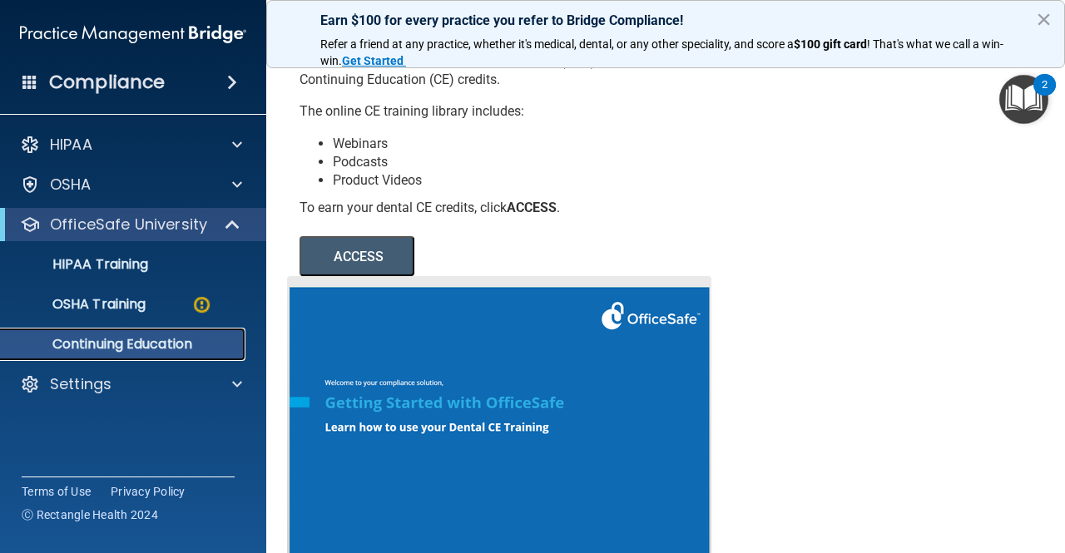
scroll to position [108, 0]
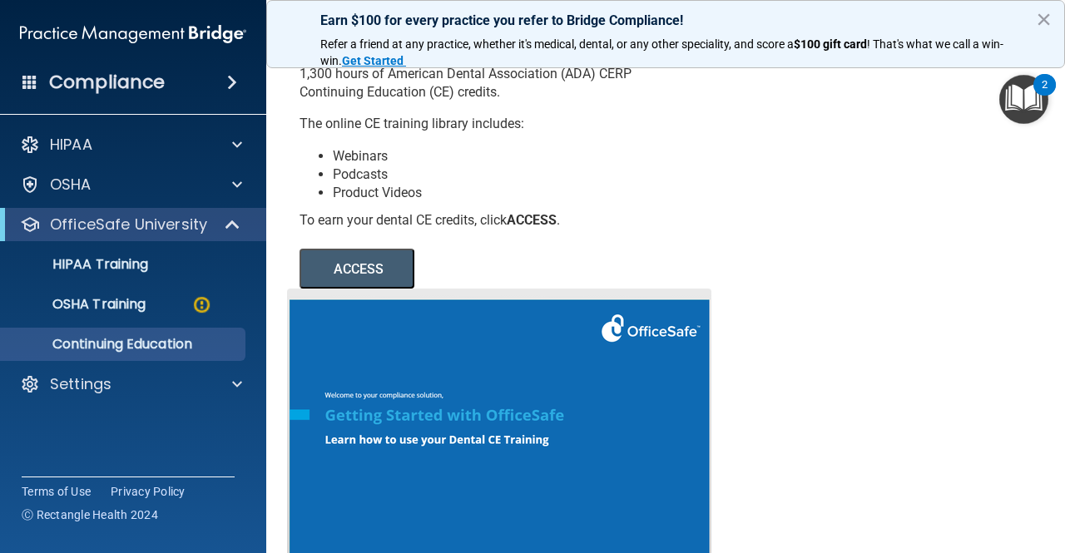
click at [348, 289] on button "ACCESS" at bounding box center [357, 269] width 115 height 40
click at [78, 304] on p "OSHA Training" at bounding box center [78, 304] width 135 height 17
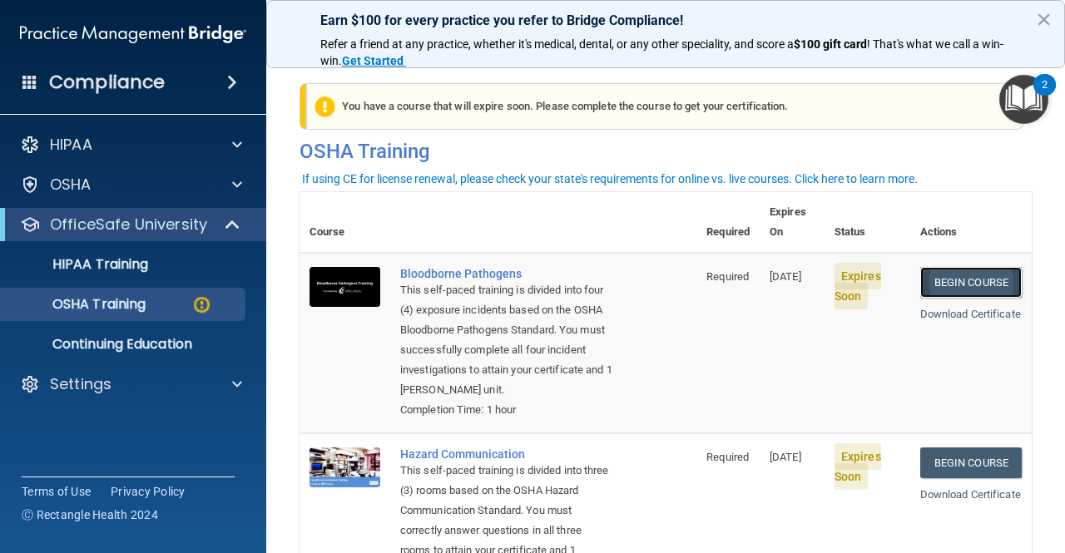
click at [949, 267] on link "Begin Course" at bounding box center [971, 282] width 102 height 31
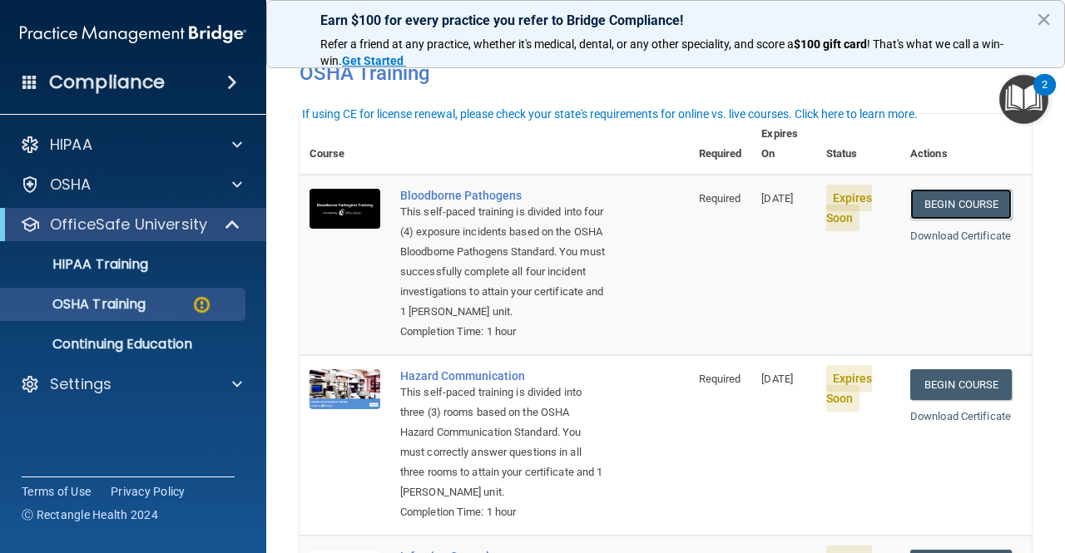
scroll to position [65, 0]
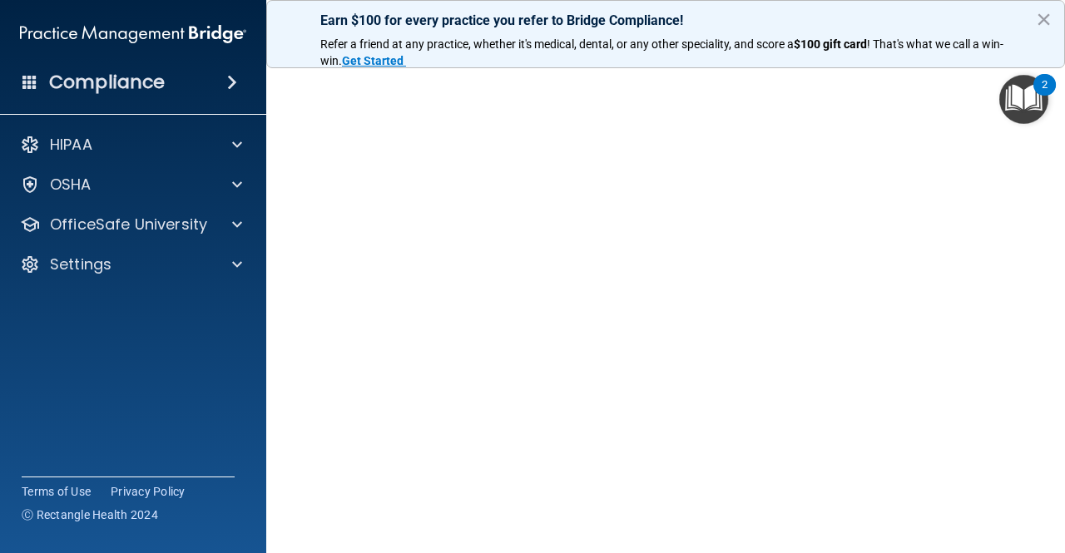
scroll to position [61, 0]
click at [1039, 11] on button "×" at bounding box center [1044, 19] width 16 height 27
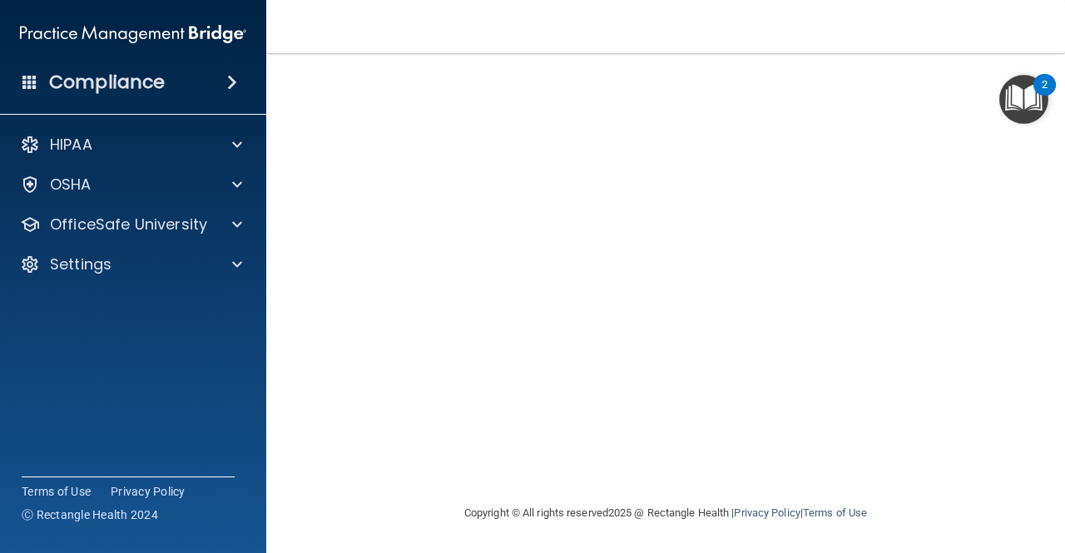
scroll to position [0, 0]
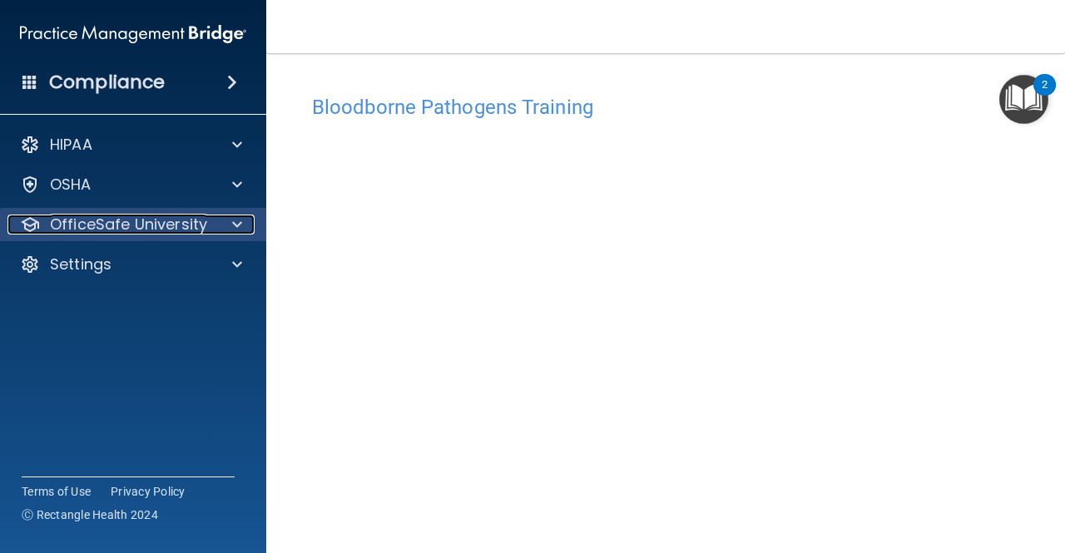
click at [219, 228] on div at bounding box center [235, 225] width 42 height 20
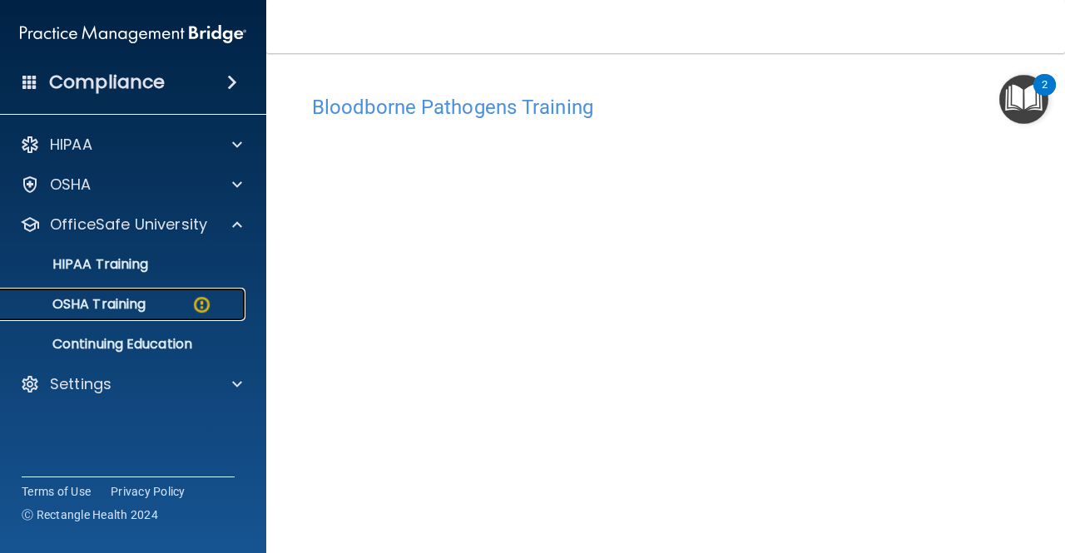
click at [128, 294] on link "OSHA Training" at bounding box center [114, 304] width 262 height 33
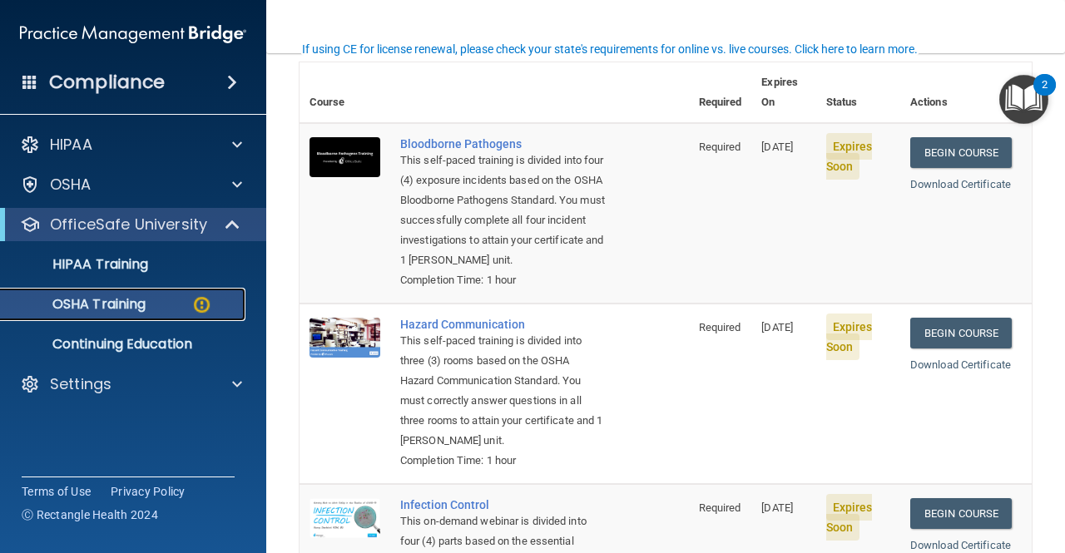
scroll to position [131, 0]
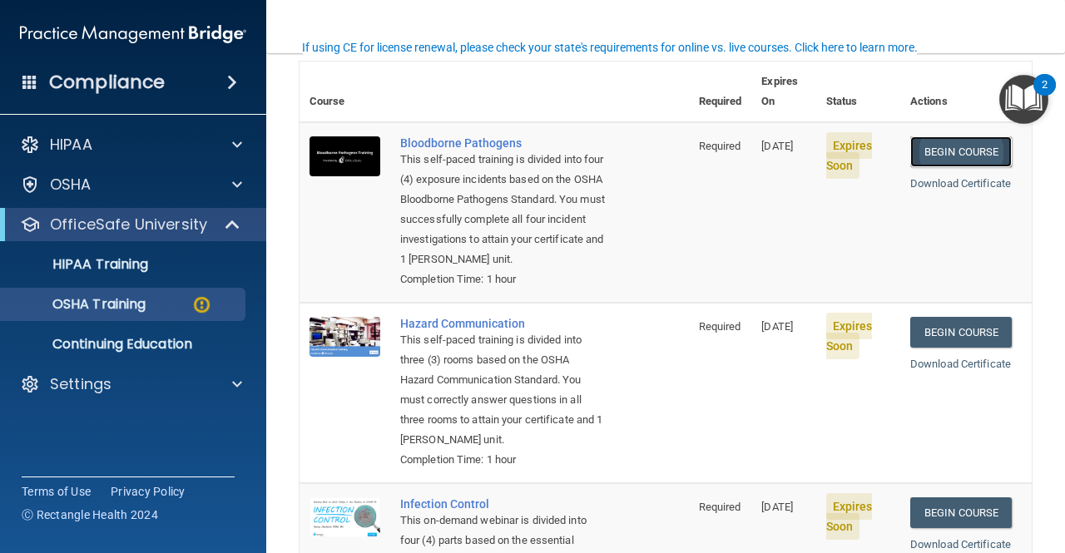
click at [930, 136] on link "Begin Course" at bounding box center [961, 151] width 102 height 31
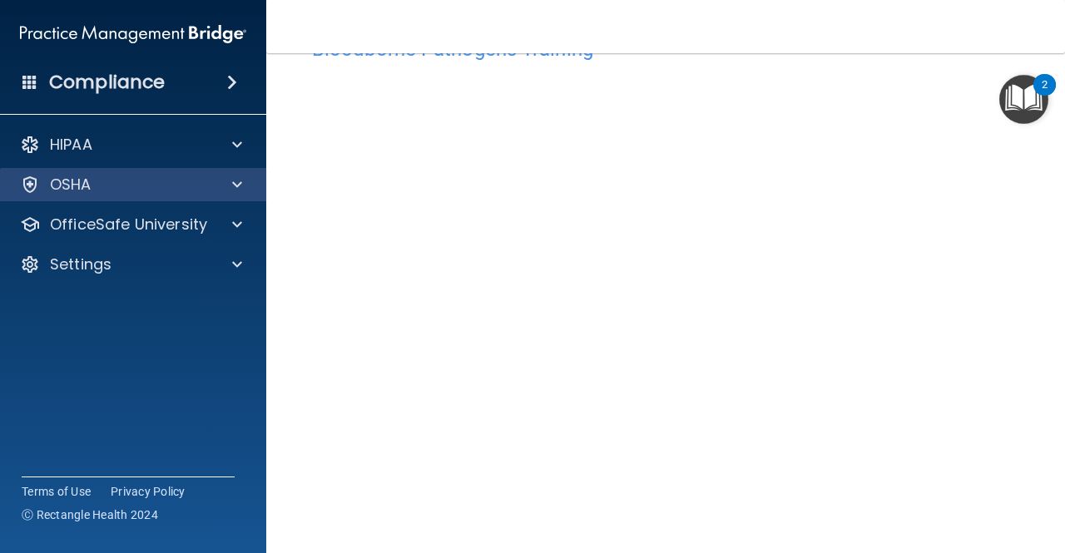
scroll to position [60, 0]
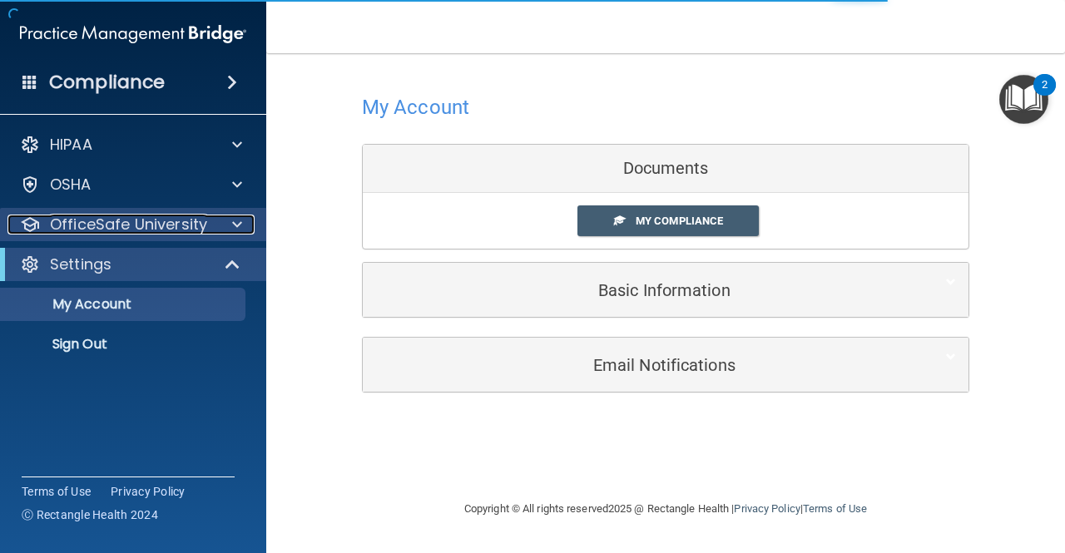
click at [140, 222] on p "OfficeSafe University" at bounding box center [128, 225] width 157 height 20
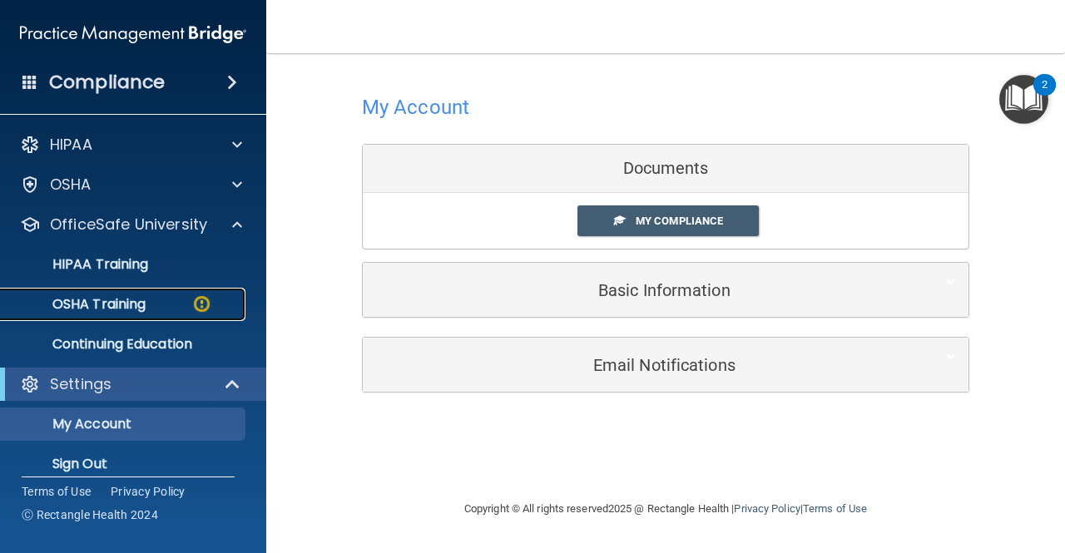
click at [110, 300] on p "OSHA Training" at bounding box center [78, 304] width 135 height 17
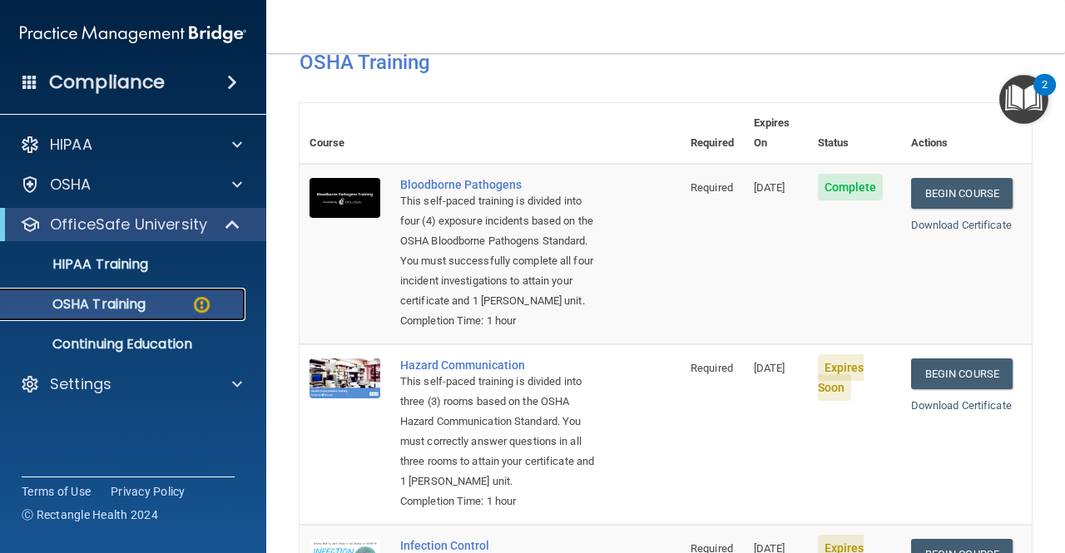
scroll to position [87, 0]
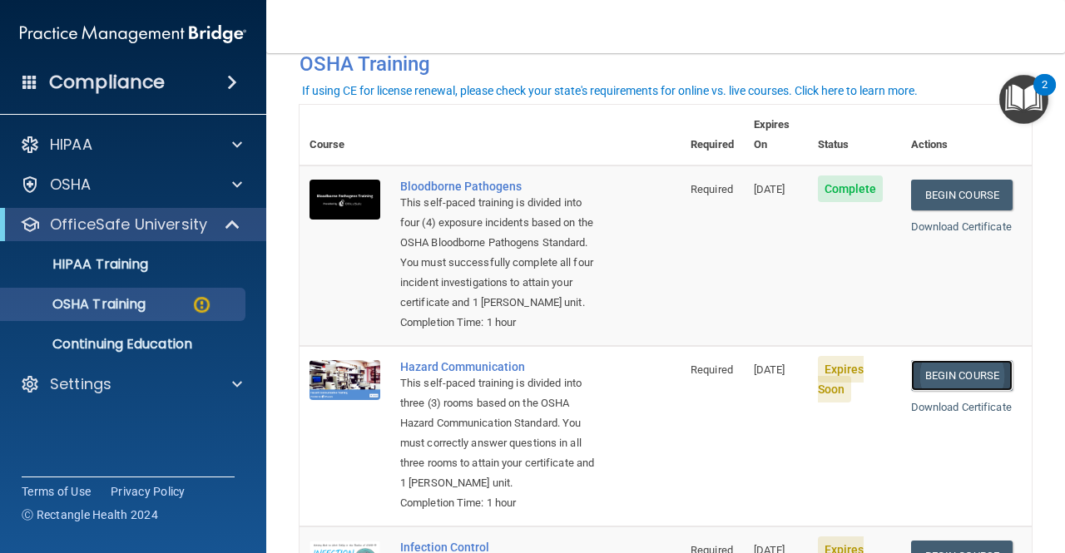
click at [975, 374] on link "Begin Course" at bounding box center [962, 375] width 102 height 31
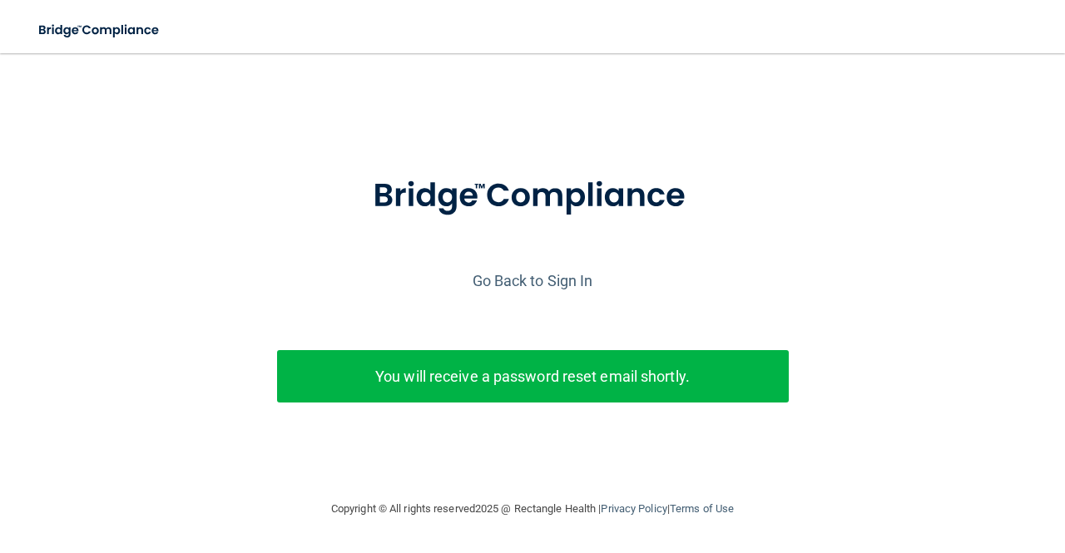
scroll to position [3, 0]
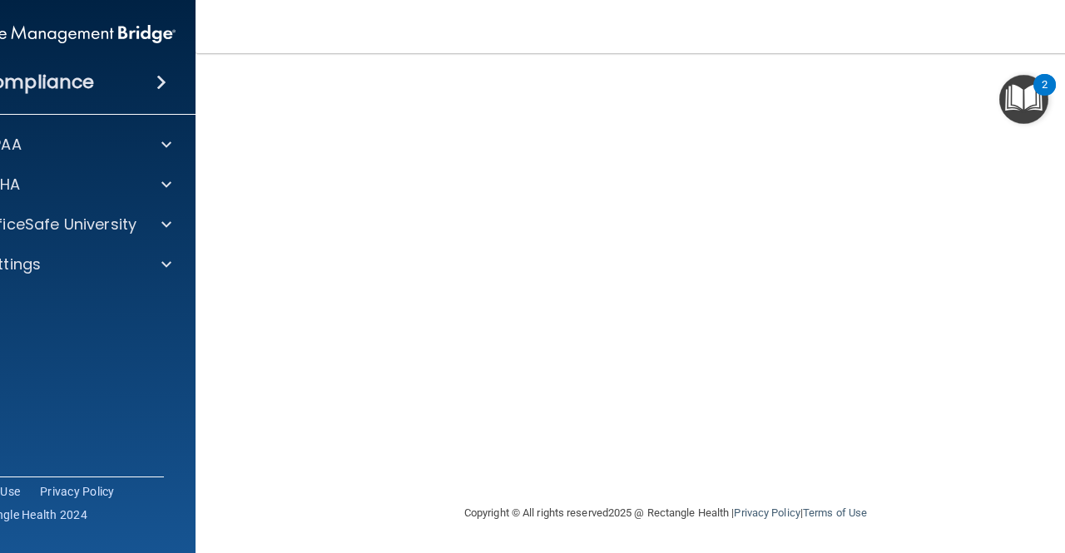
scroll to position [196, 0]
drag, startPoint x: 233, startPoint y: 180, endPoint x: 885, endPoint y: 497, distance: 725.3
click at [885, 497] on div "Copyright © All rights reserved 2025 @ Rectangle Health | Privacy Policy | Term…" at bounding box center [665, 514] width 607 height 53
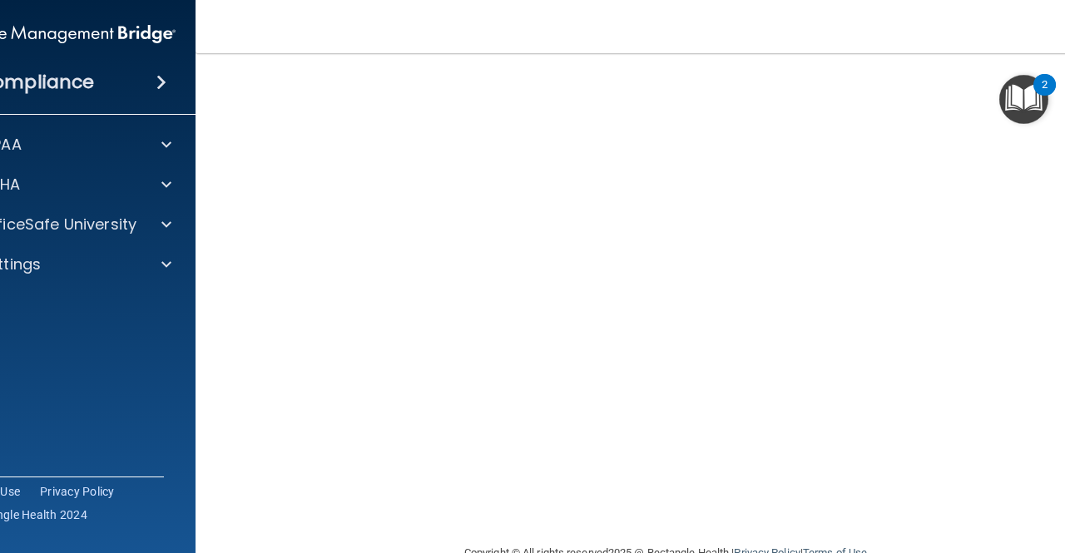
scroll to position [160, 0]
drag, startPoint x: 930, startPoint y: 484, endPoint x: 1009, endPoint y: 543, distance: 98.7
click at [1009, 543] on footer "Copyright © All rights reserved 2025 @ Rectangle Health | Privacy Policy | Term…" at bounding box center [666, 548] width 874 height 50
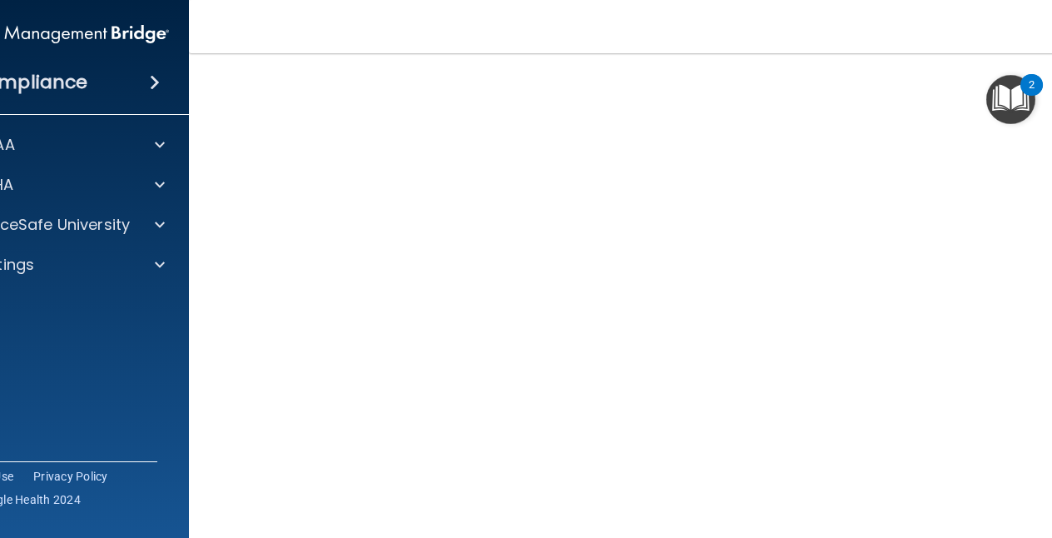
scroll to position [88, 0]
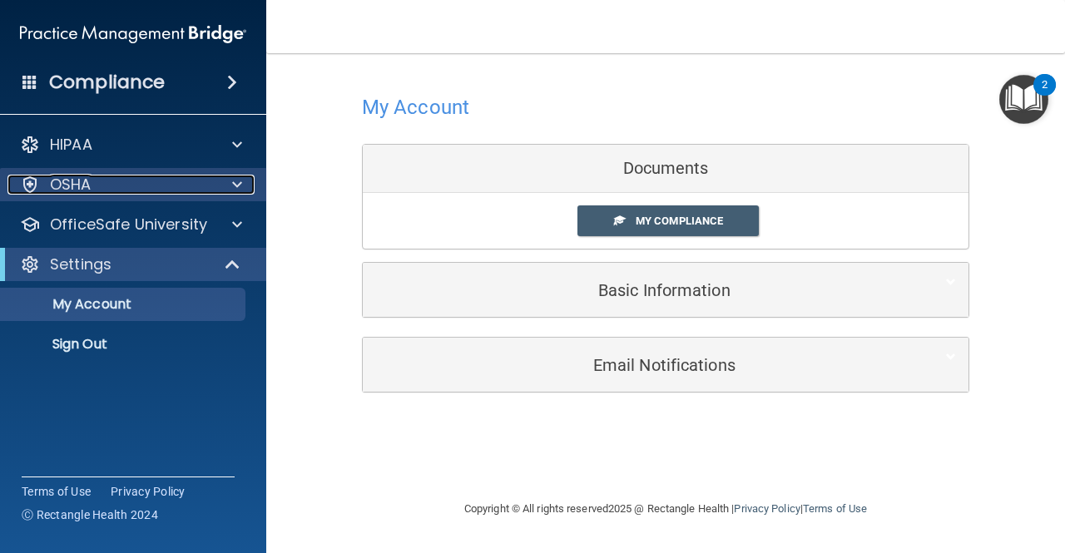
click at [220, 188] on div at bounding box center [235, 185] width 42 height 20
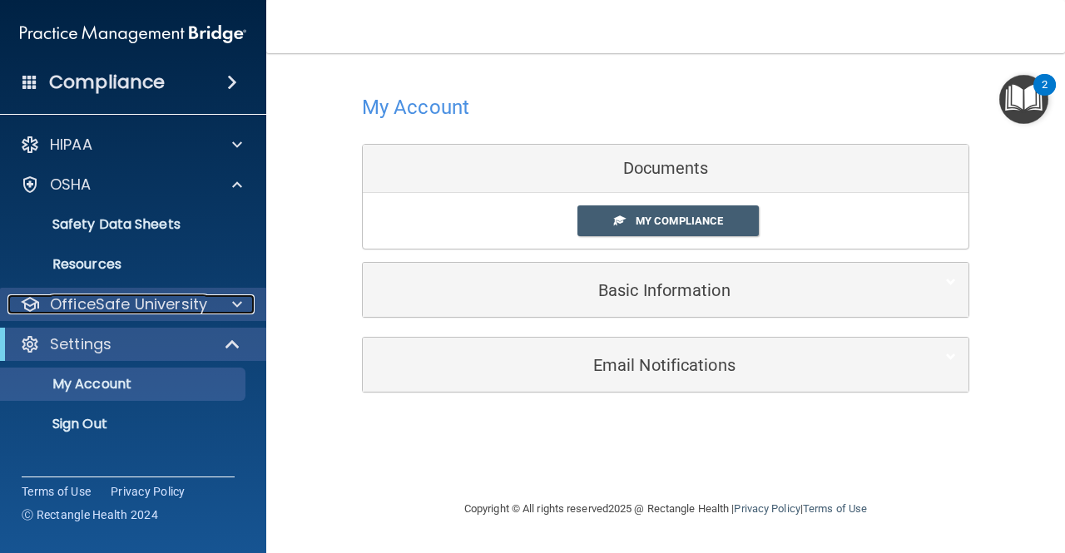
click at [141, 305] on p "OfficeSafe University" at bounding box center [128, 305] width 157 height 20
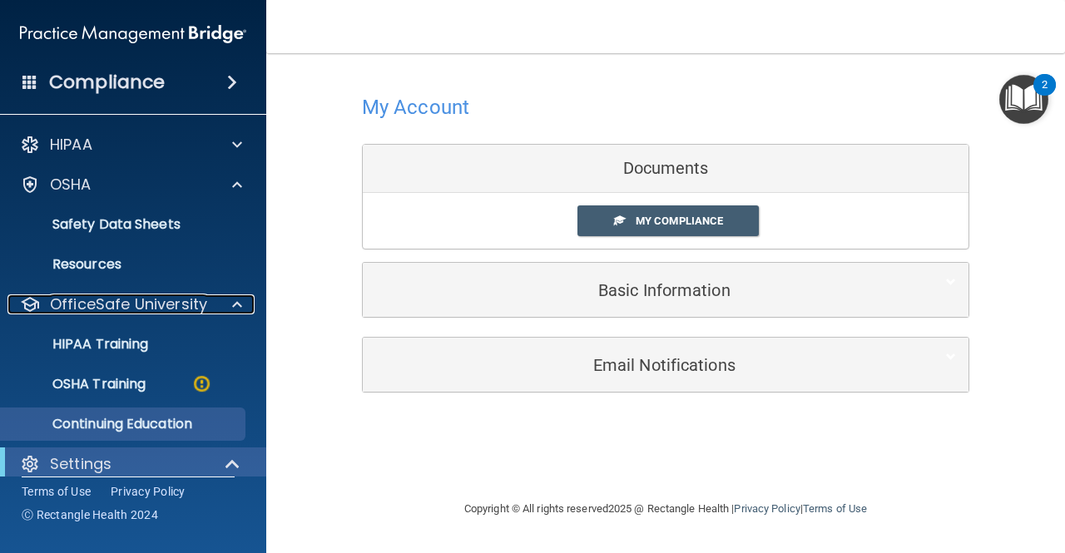
scroll to position [34, 0]
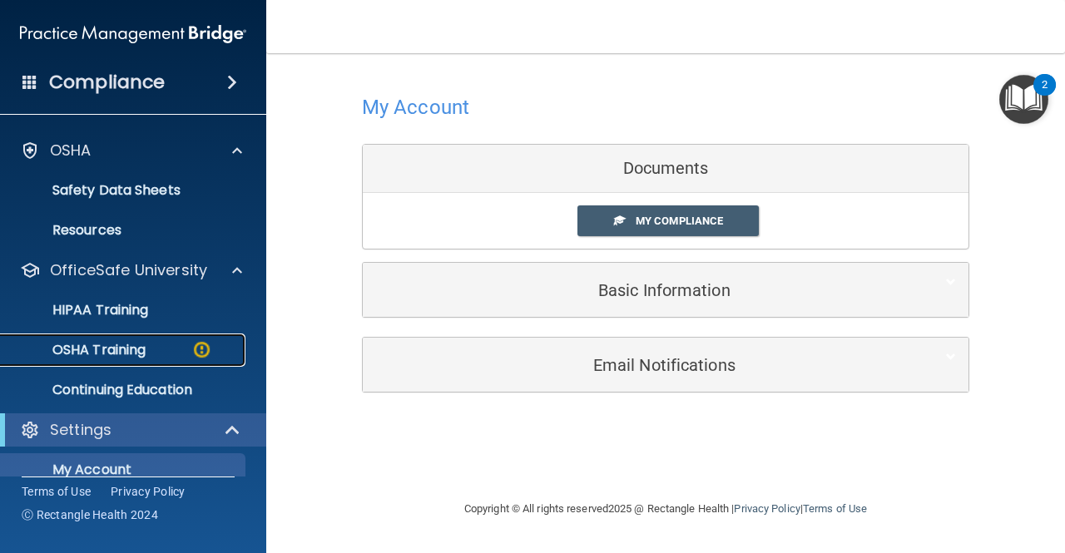
click at [147, 355] on div "OSHA Training" at bounding box center [124, 350] width 227 height 17
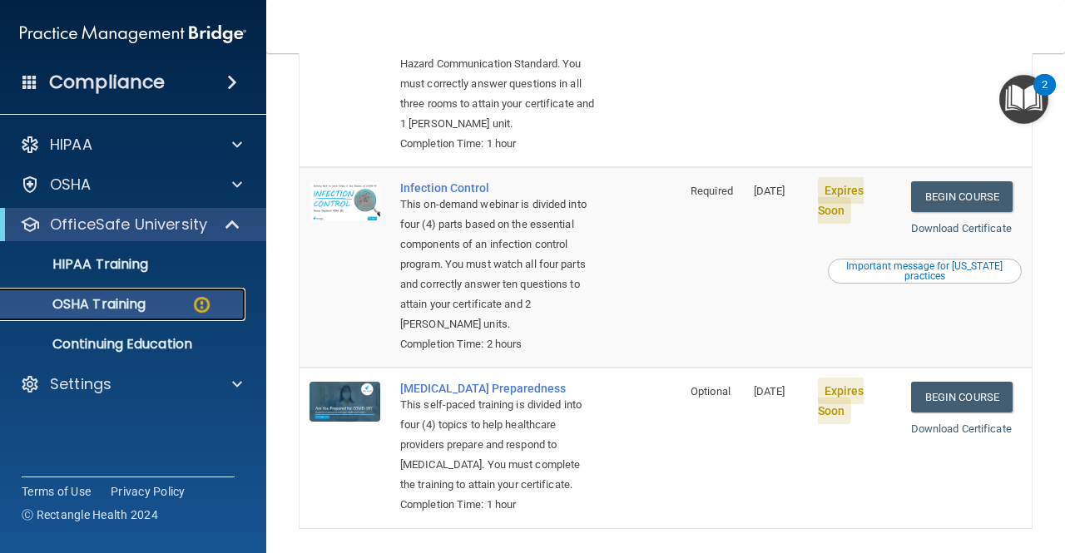
scroll to position [446, 0]
click at [961, 213] on link "Begin Course" at bounding box center [962, 197] width 102 height 31
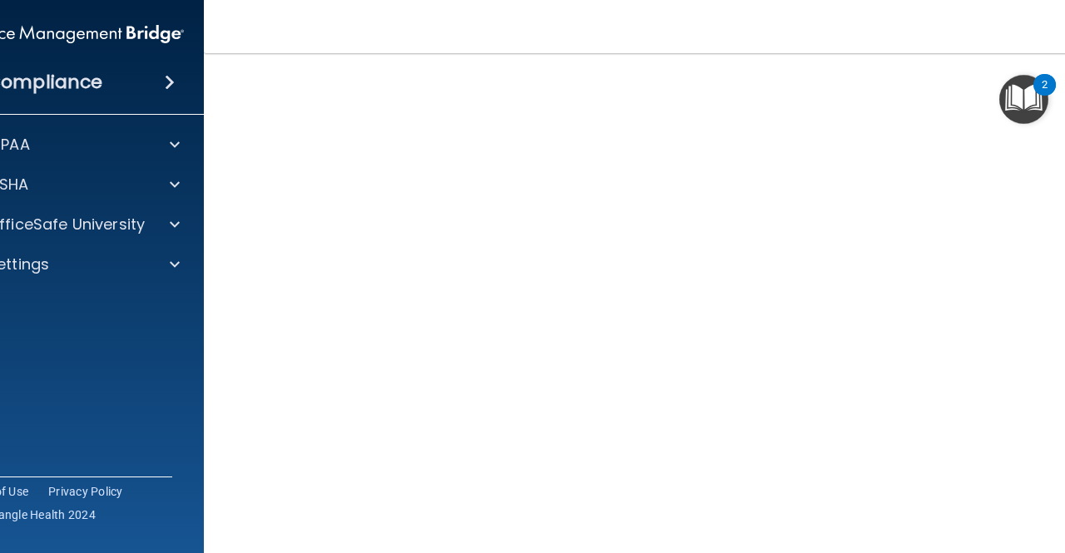
scroll to position [87, 0]
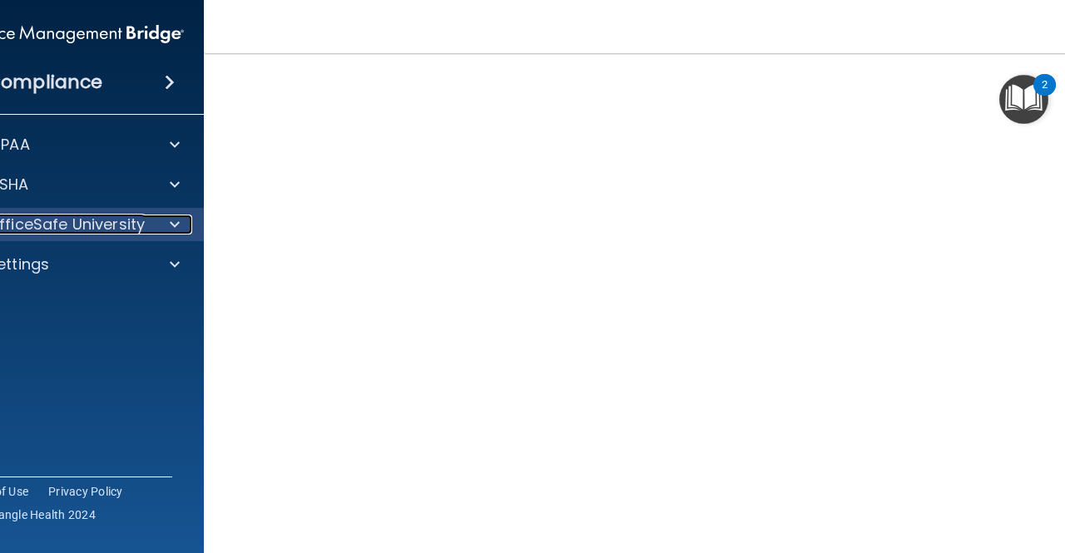
click at [71, 232] on p "OfficeSafe University" at bounding box center [66, 225] width 157 height 20
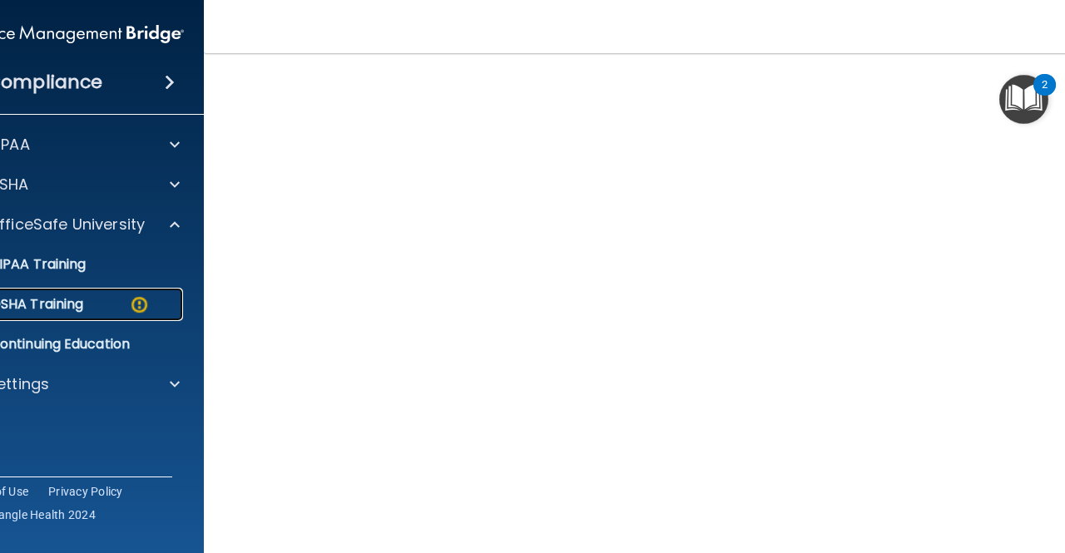
click at [56, 304] on p "OSHA Training" at bounding box center [15, 304] width 135 height 17
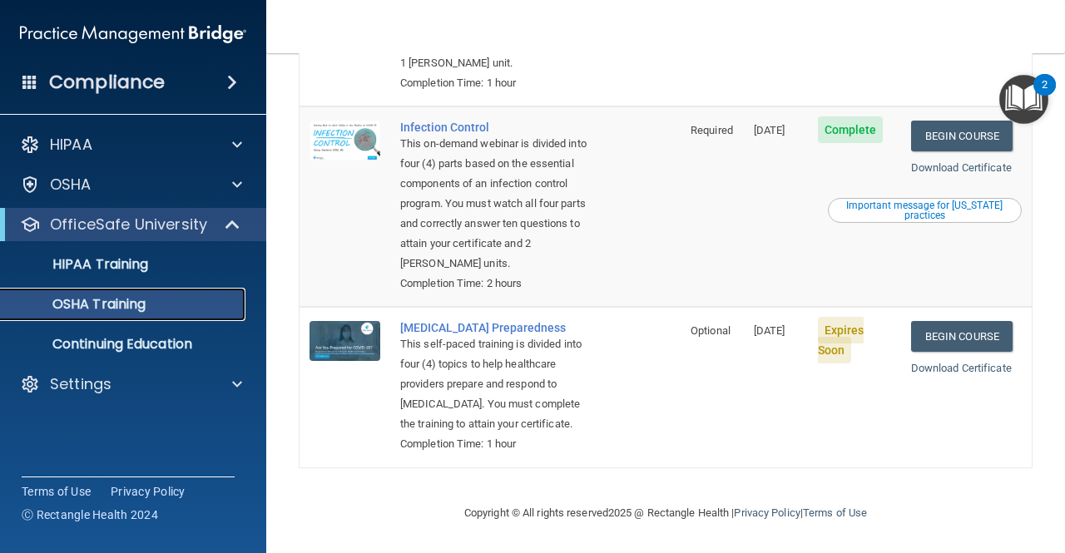
scroll to position [522, 0]
click at [944, 321] on link "Begin Course" at bounding box center [962, 336] width 102 height 31
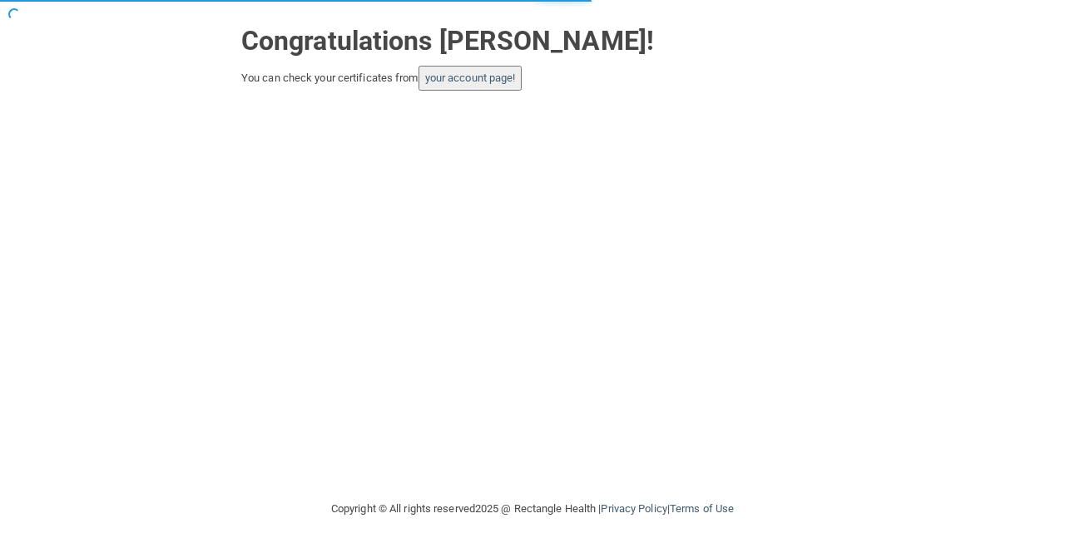
click at [518, 87] on button "your account page!" at bounding box center [471, 78] width 104 height 25
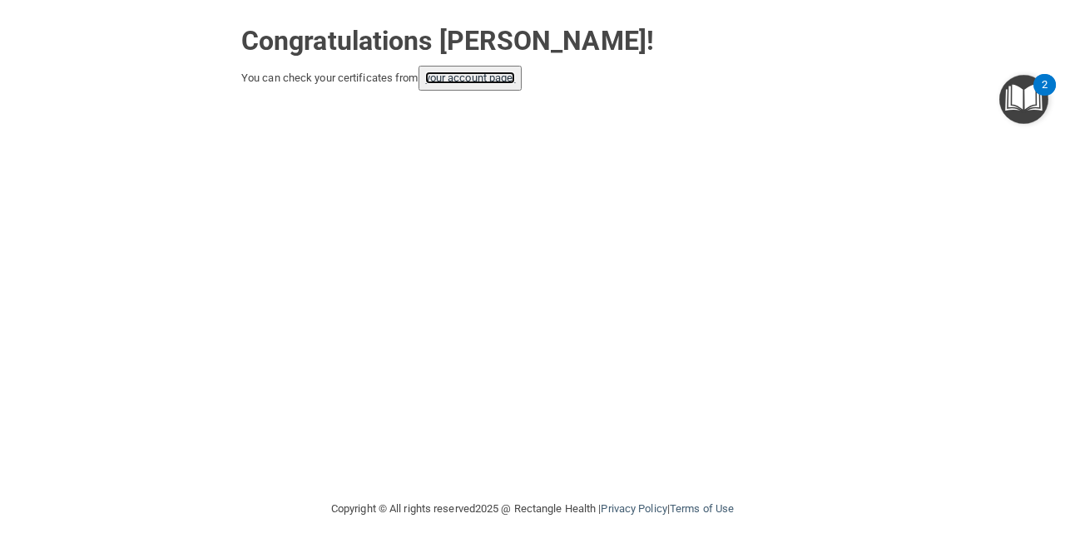
click at [488, 79] on link "your account page!" at bounding box center [470, 78] width 91 height 12
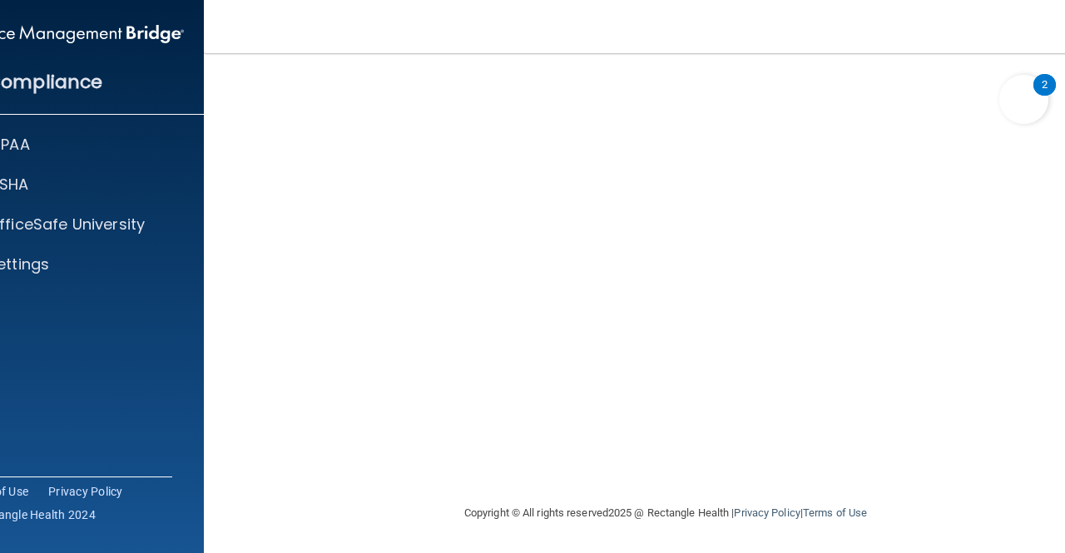
scroll to position [33, 0]
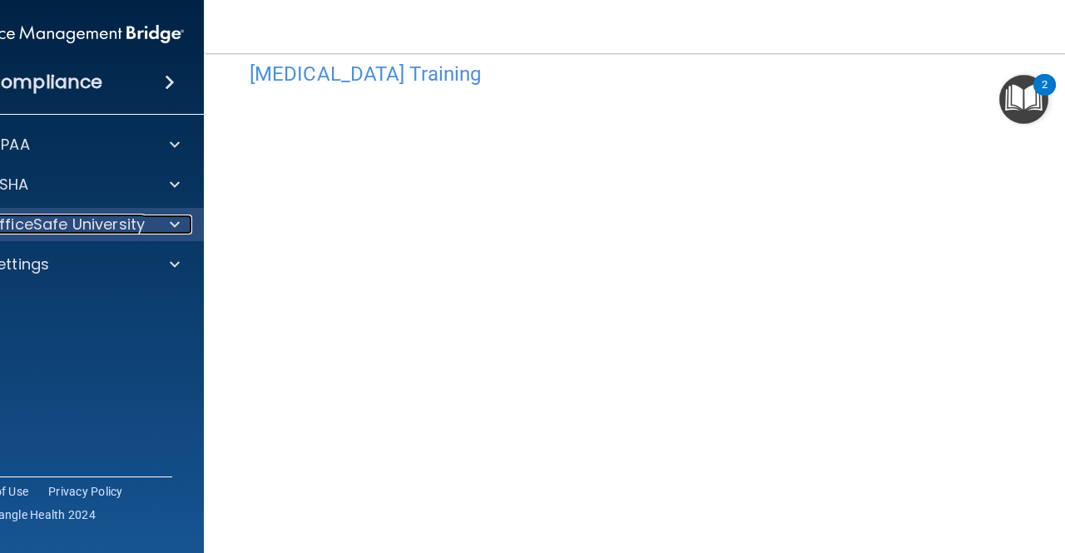
click at [84, 225] on p "OfficeSafe University" at bounding box center [66, 225] width 157 height 20
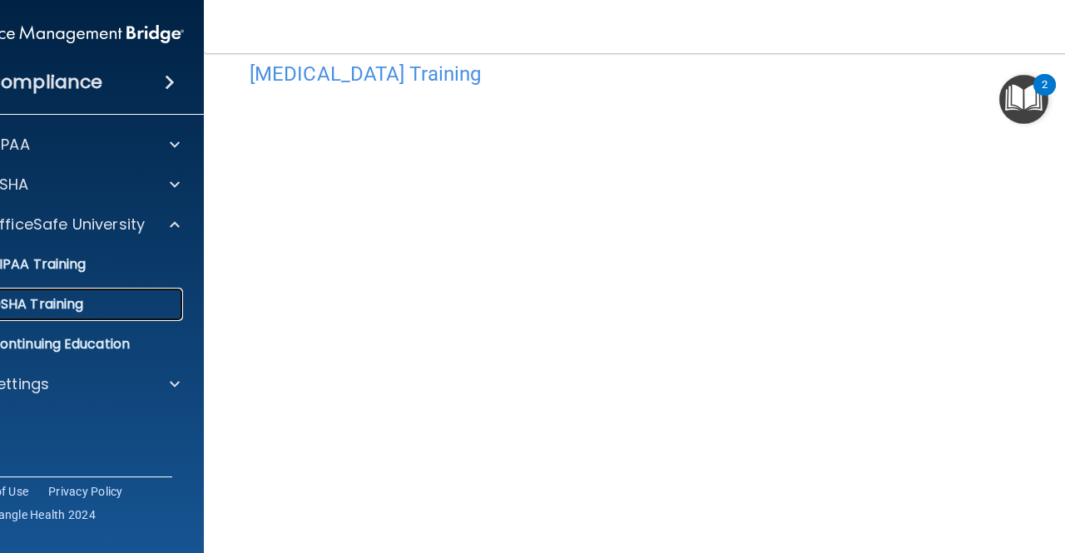
click at [60, 310] on p "OSHA Training" at bounding box center [15, 304] width 135 height 17
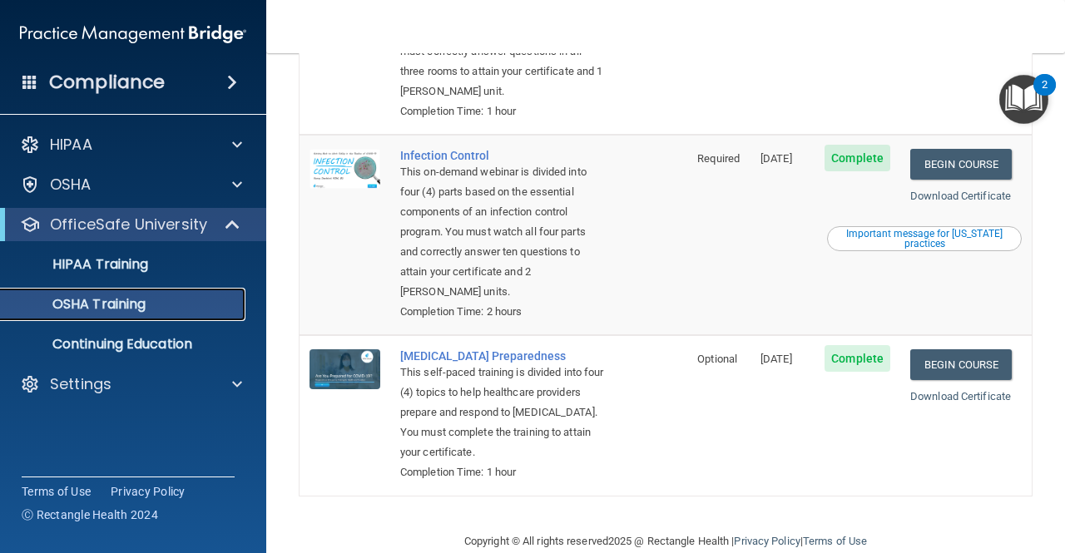
scroll to position [463, 0]
